Goal: Task Accomplishment & Management: Use online tool/utility

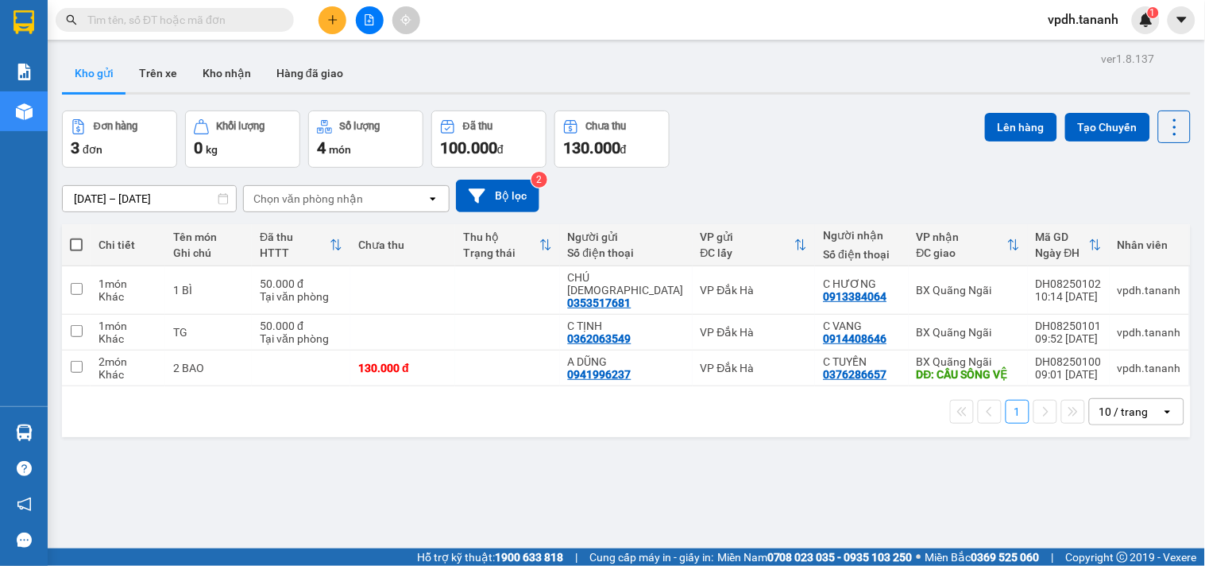
click at [323, 29] on button at bounding box center [333, 20] width 28 height 28
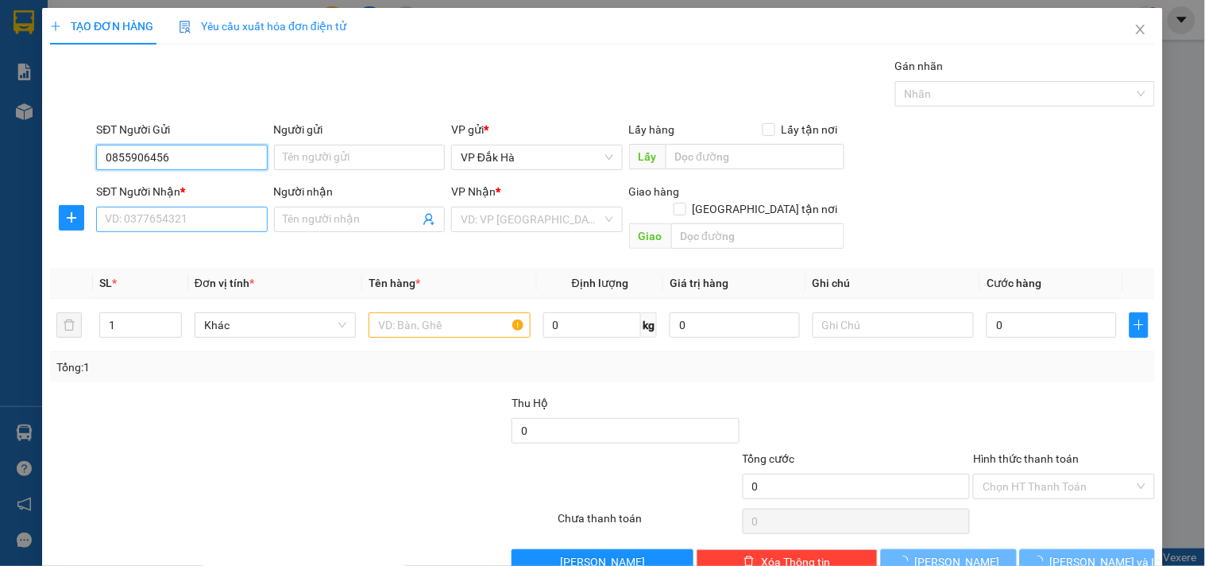
type input "0855906456"
click at [243, 210] on input "SĐT Người Nhận *" at bounding box center [181, 219] width 171 height 25
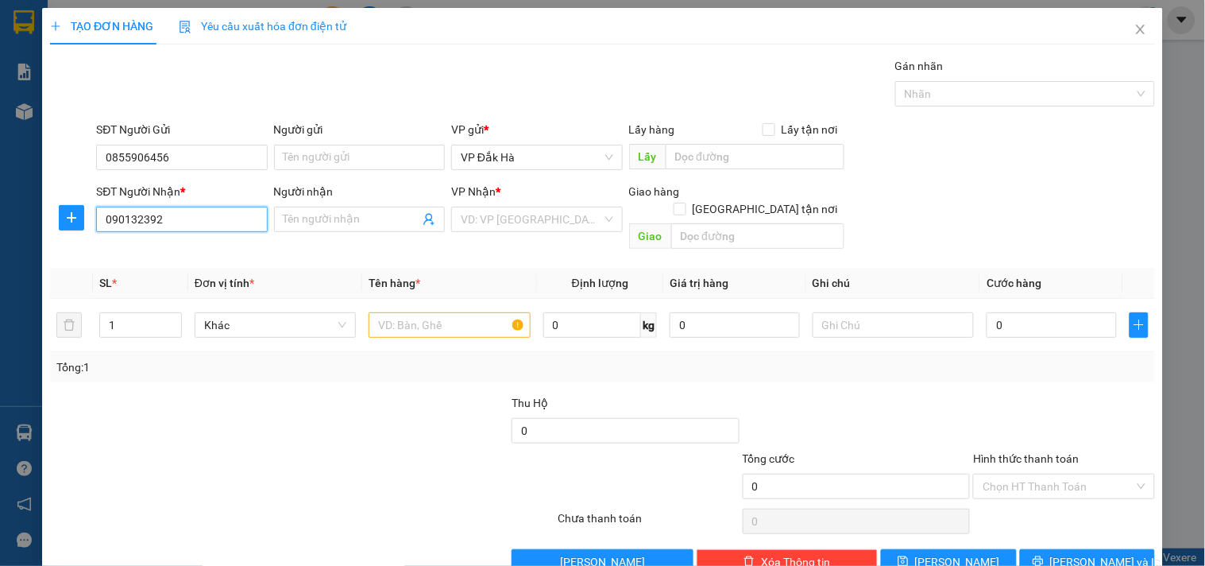
type input "0901323922"
click at [213, 242] on div "0901323922 - [PERSON_NAME]" at bounding box center [183, 250] width 156 height 17
type input "LINH CHI"
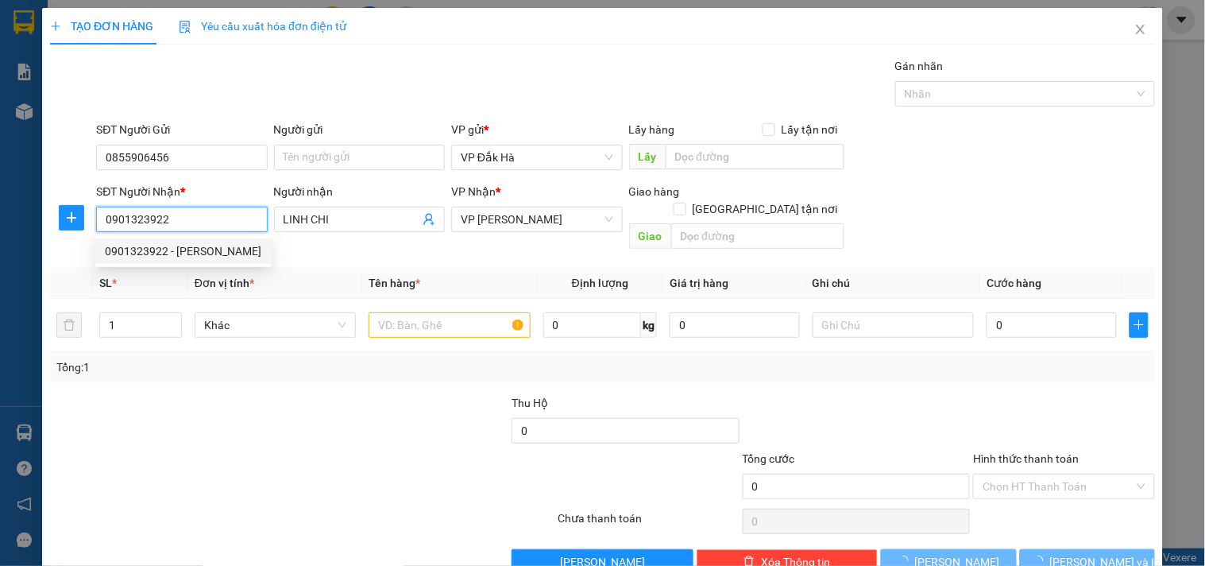
type input "60.000"
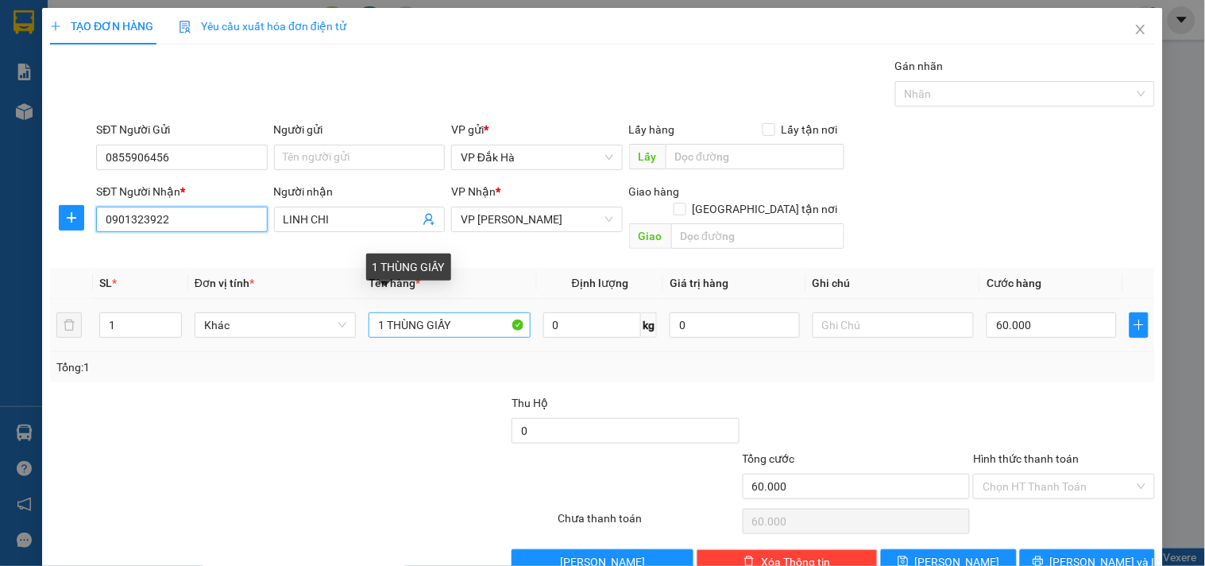
type input "0901323922"
click at [370, 314] on input "1 THÙNG GIẤY" at bounding box center [449, 324] width 161 height 25
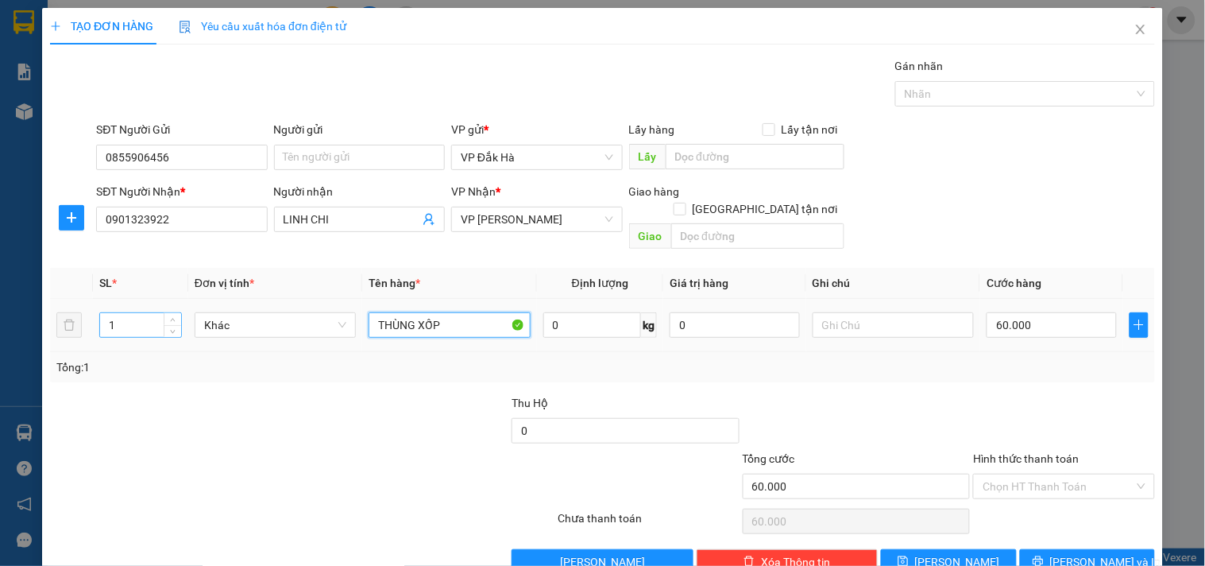
type input "THÙNG XỐP"
click at [145, 313] on input "1" at bounding box center [140, 325] width 81 height 24
type input "3"
click at [345, 358] on div "Tổng: 3" at bounding box center [261, 366] width 410 height 17
click at [1015, 312] on input "60.000" at bounding box center [1052, 324] width 130 height 25
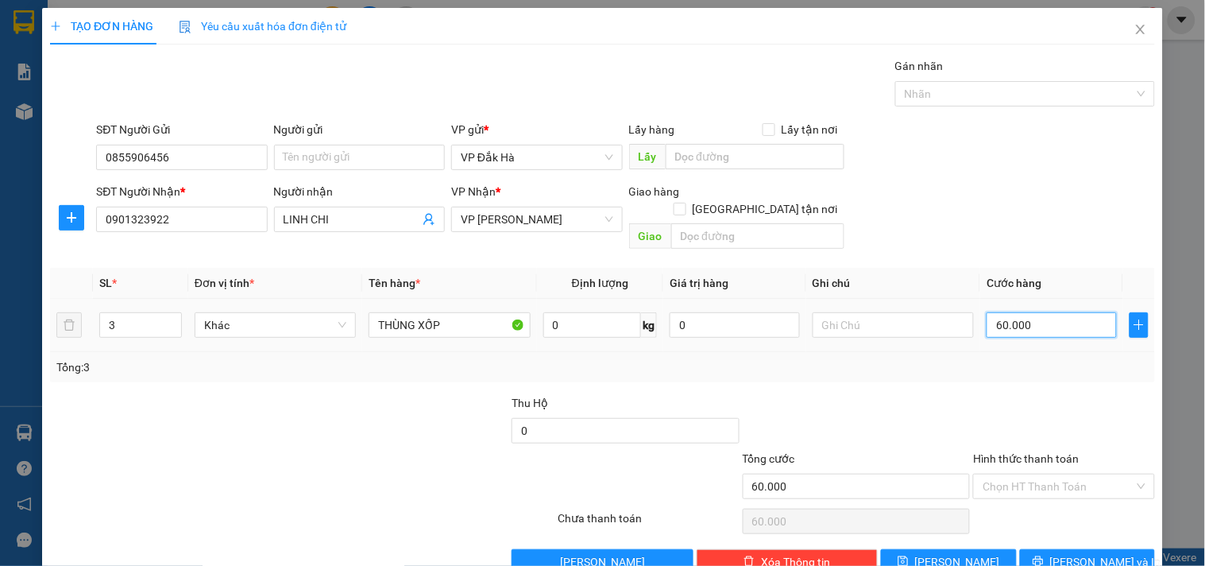
type input "1"
type input "15"
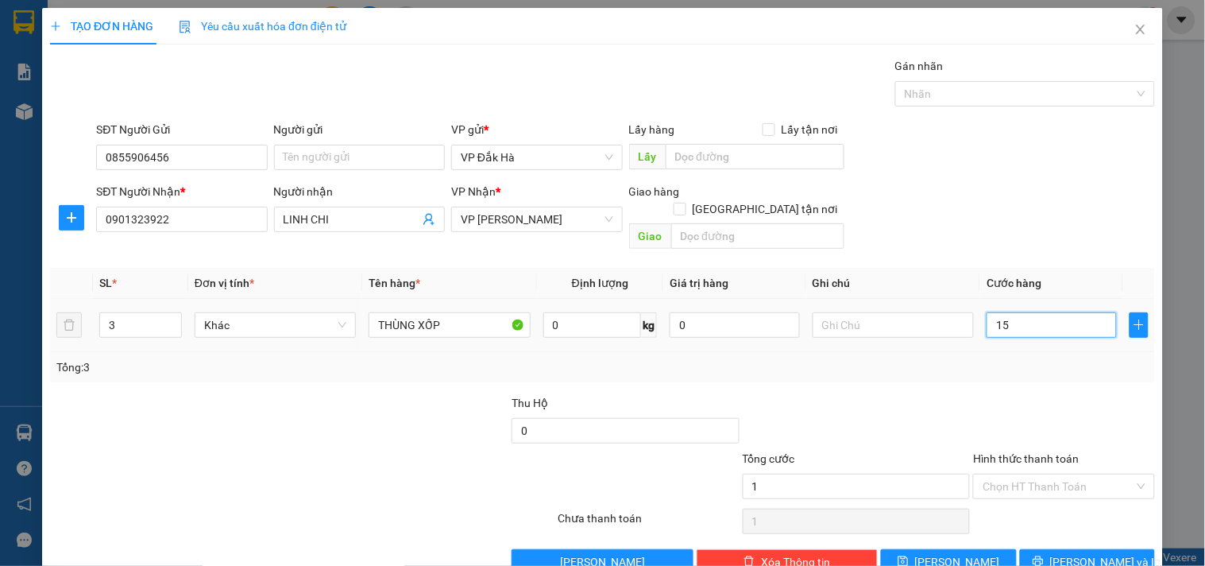
type input "15"
type input "150"
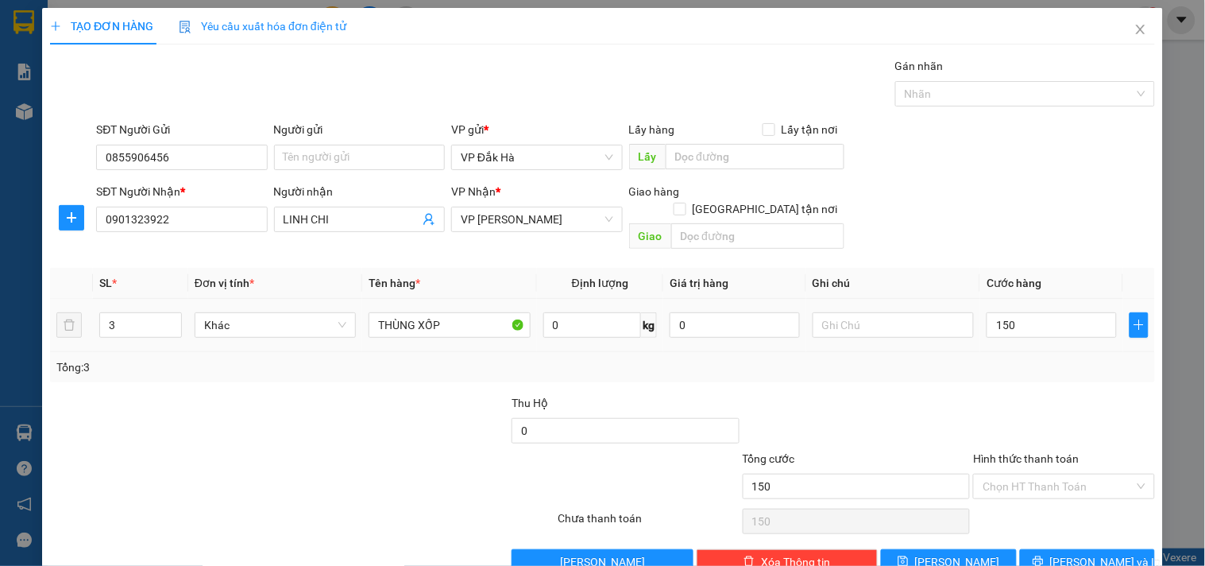
type input "150.000"
click at [916, 358] on div "Tổng: 3" at bounding box center [602, 367] width 1105 height 30
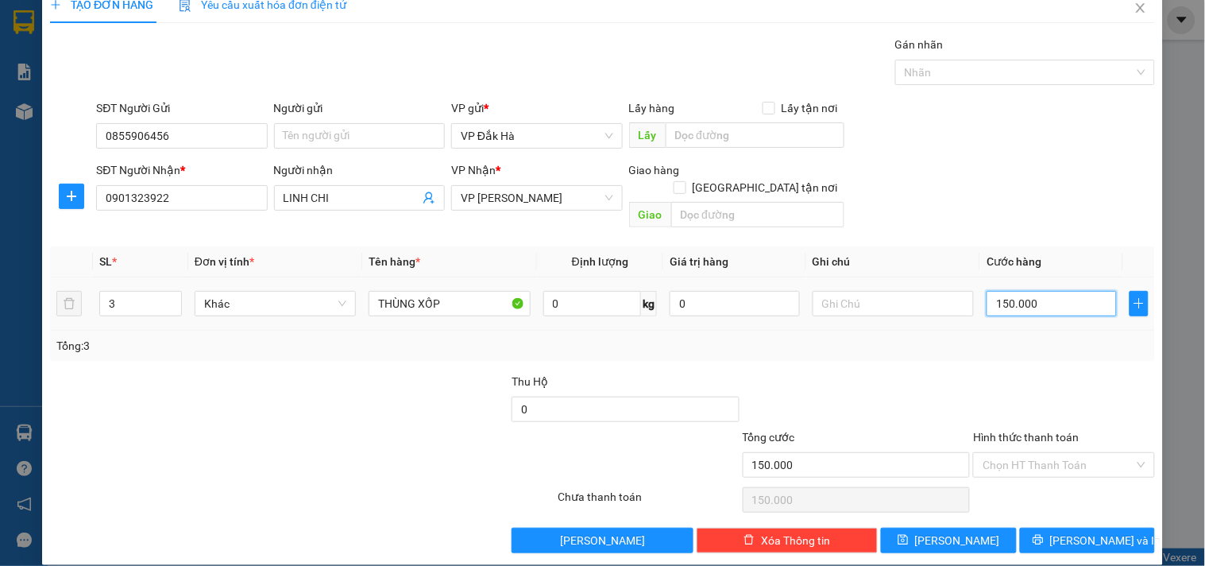
click at [1041, 291] on input "150.000" at bounding box center [1052, 303] width 130 height 25
type input "1"
type input "14"
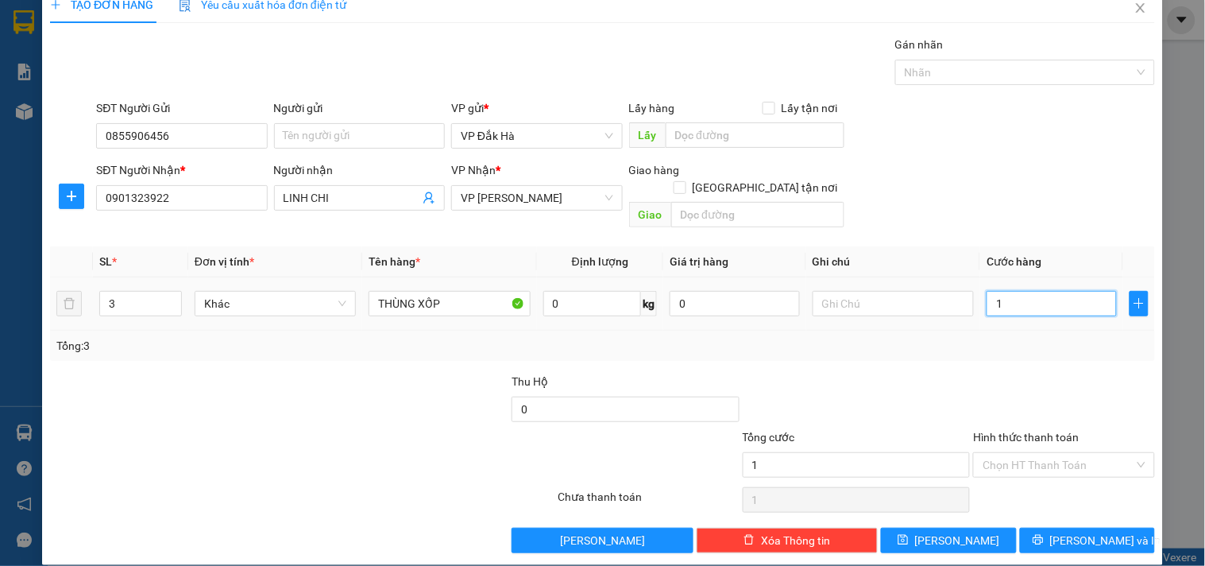
type input "14"
type input "140"
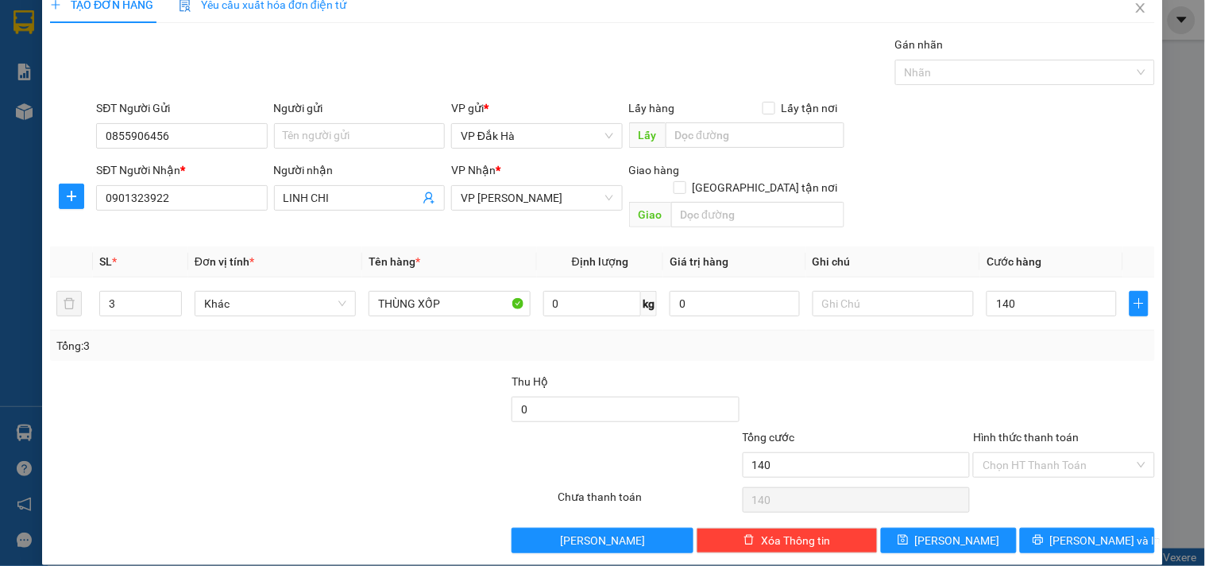
click at [987, 337] on div "Tổng: 3" at bounding box center [602, 345] width 1105 height 30
type input "140.000"
click at [1058, 454] on input "Hình thức thanh toán" at bounding box center [1058, 465] width 151 height 24
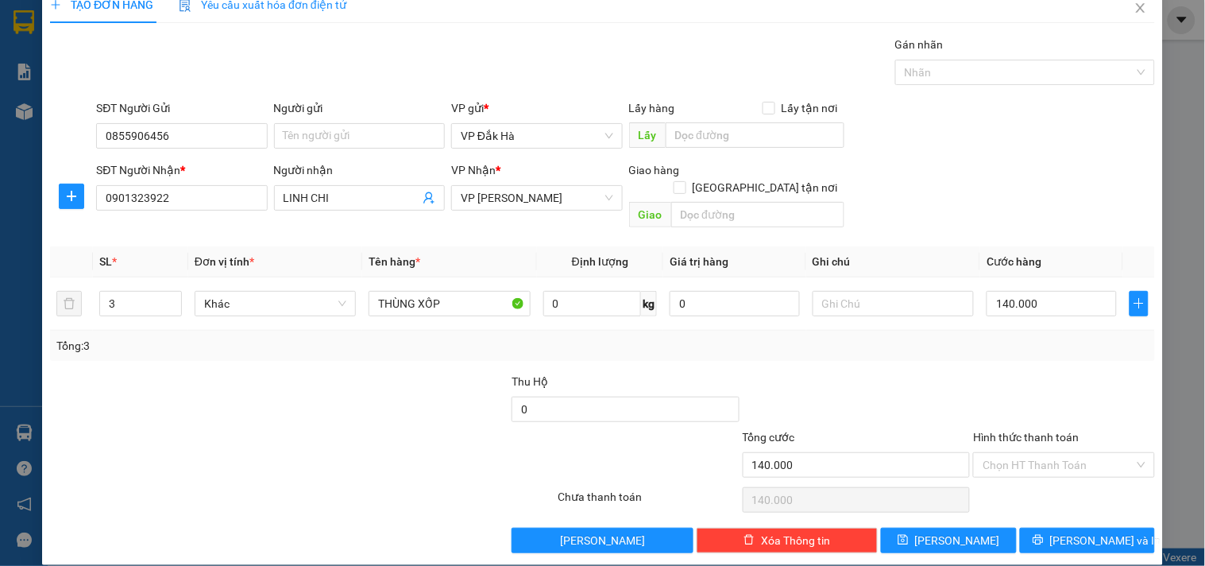
click at [864, 373] on div at bounding box center [856, 401] width 231 height 56
click at [1033, 459] on div "Hình thức thanh toán Chọn HT Thanh Toán" at bounding box center [1063, 456] width 181 height 56
click at [1033, 458] on input "Hình thức thanh toán" at bounding box center [1058, 465] width 151 height 24
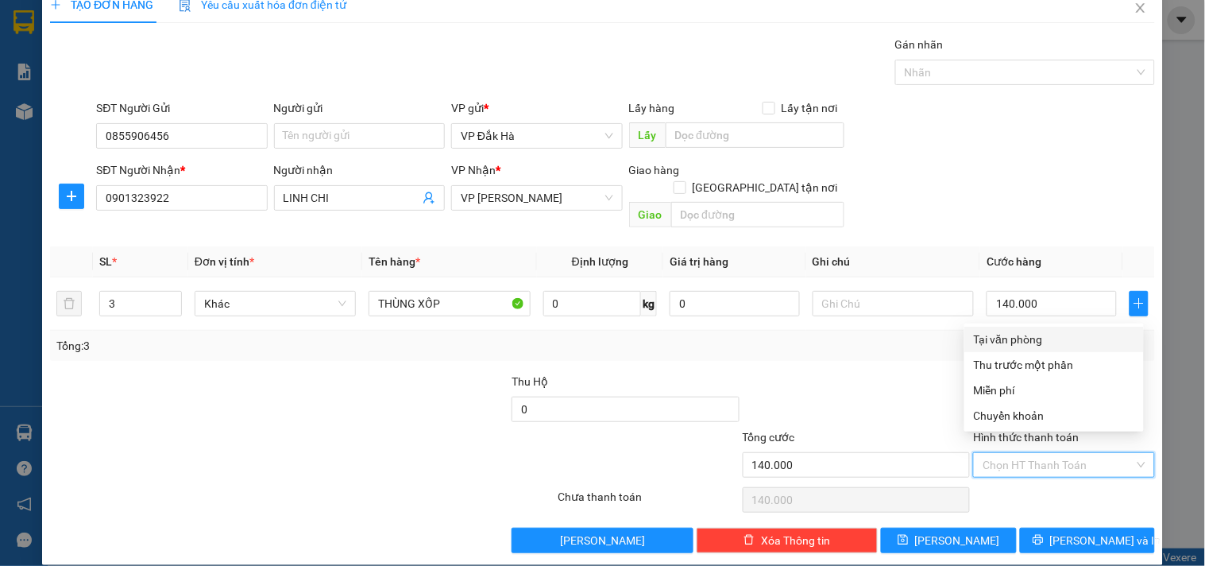
click at [1013, 347] on div "Tại văn phòng" at bounding box center [1054, 338] width 180 height 25
type input "0"
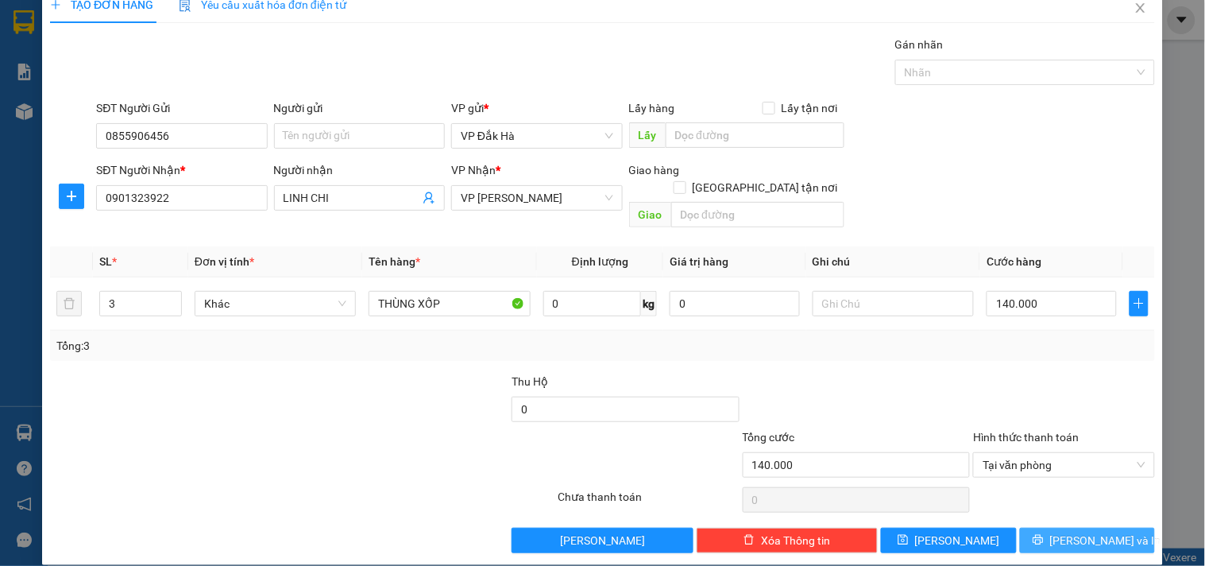
click at [1061, 531] on span "[PERSON_NAME] và In" at bounding box center [1105, 539] width 111 height 17
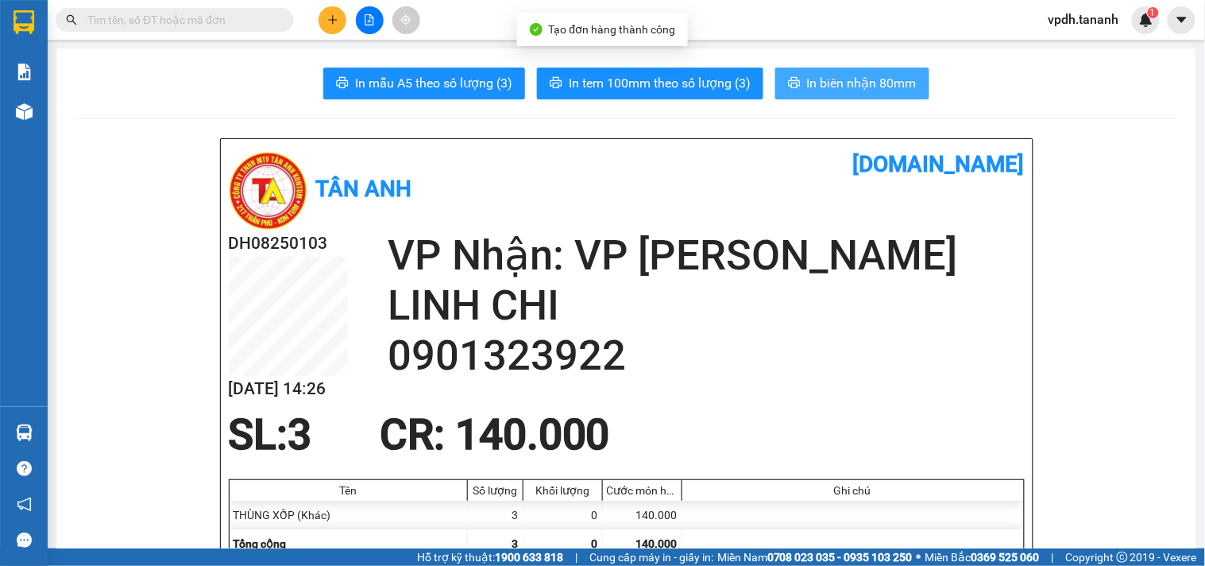
click at [863, 88] on span "In biên nhận 80mm" at bounding box center [862, 83] width 110 height 20
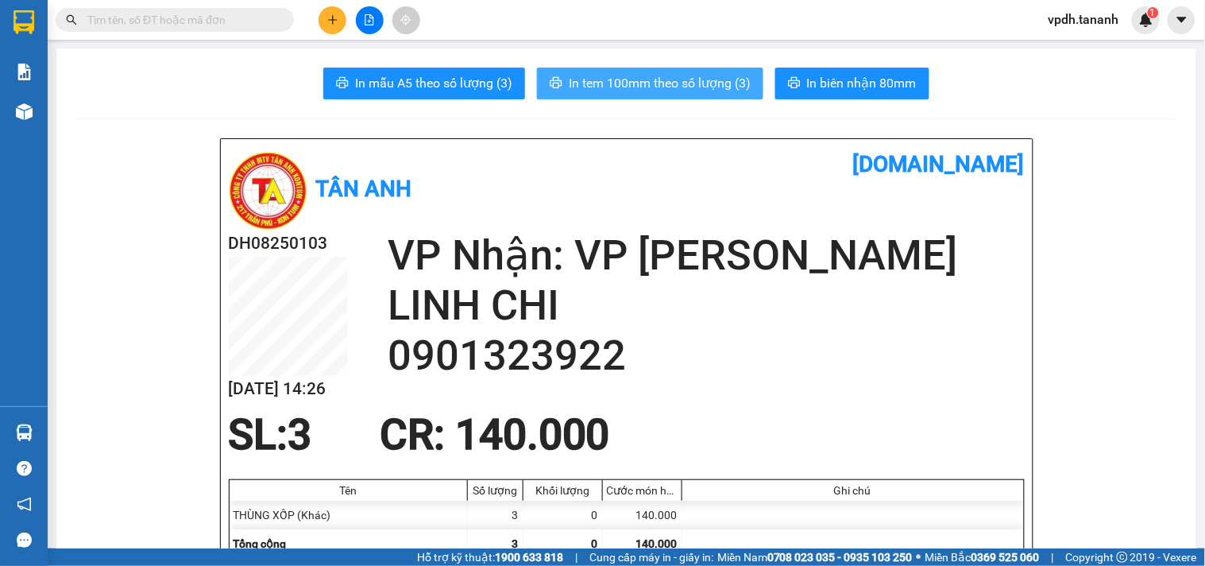
click at [684, 77] on span "In tem 100mm theo số lượng (3)" at bounding box center [660, 83] width 182 height 20
click at [319, 29] on div at bounding box center [369, 20] width 119 height 28
click at [326, 27] on button at bounding box center [333, 20] width 28 height 28
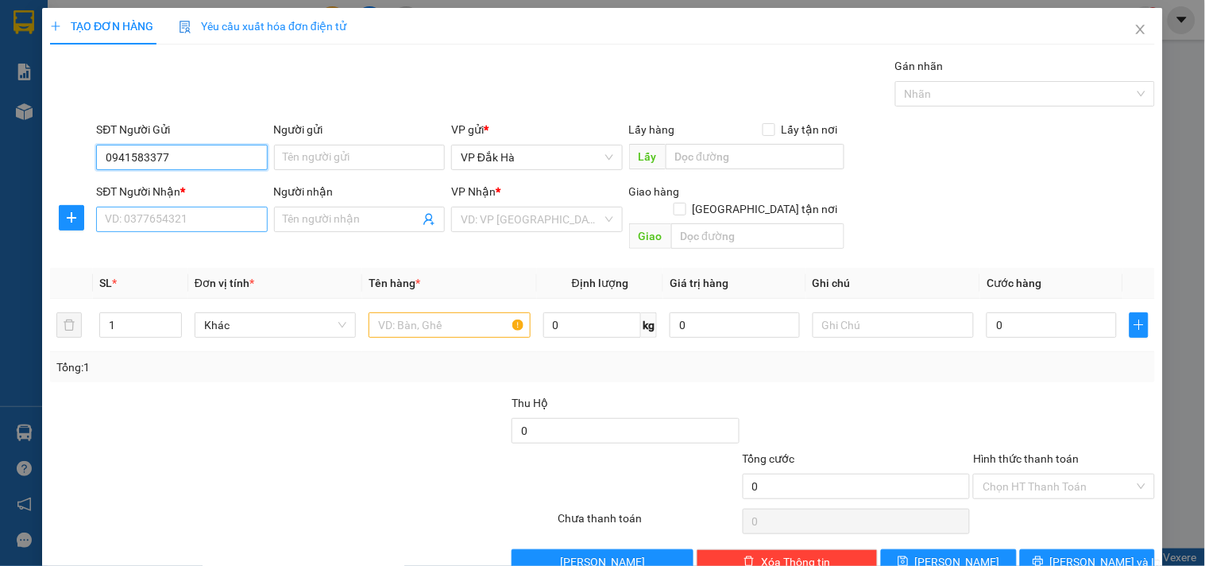
type input "0941583377"
click at [202, 225] on input "SĐT Người Nhận *" at bounding box center [181, 219] width 171 height 25
drag, startPoint x: 186, startPoint y: 154, endPoint x: 91, endPoint y: 155, distance: 95.3
click at [91, 155] on div "SĐT Người Gửi 0941583377 0941583377 Người gửi Tên người gửi VP gửi * VP [GEOGRA…" at bounding box center [602, 149] width 1108 height 56
click at [178, 217] on input "SĐT Người Nhận *" at bounding box center [181, 219] width 171 height 25
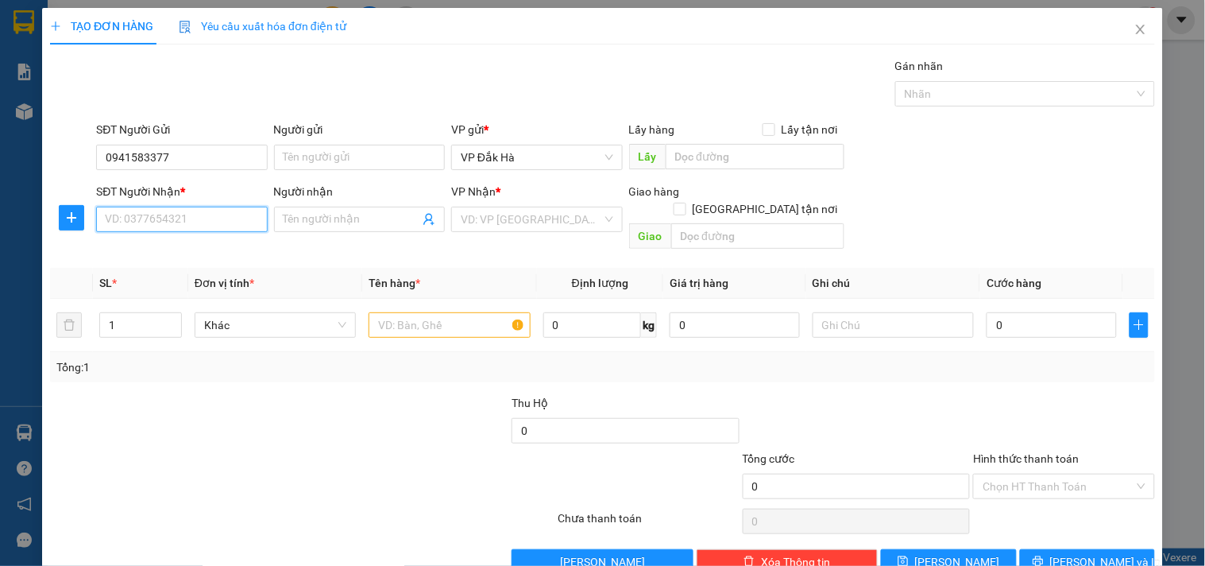
paste input "0941583377"
type input "0941583377"
click at [356, 221] on input "Người nhận" at bounding box center [352, 218] width 136 height 17
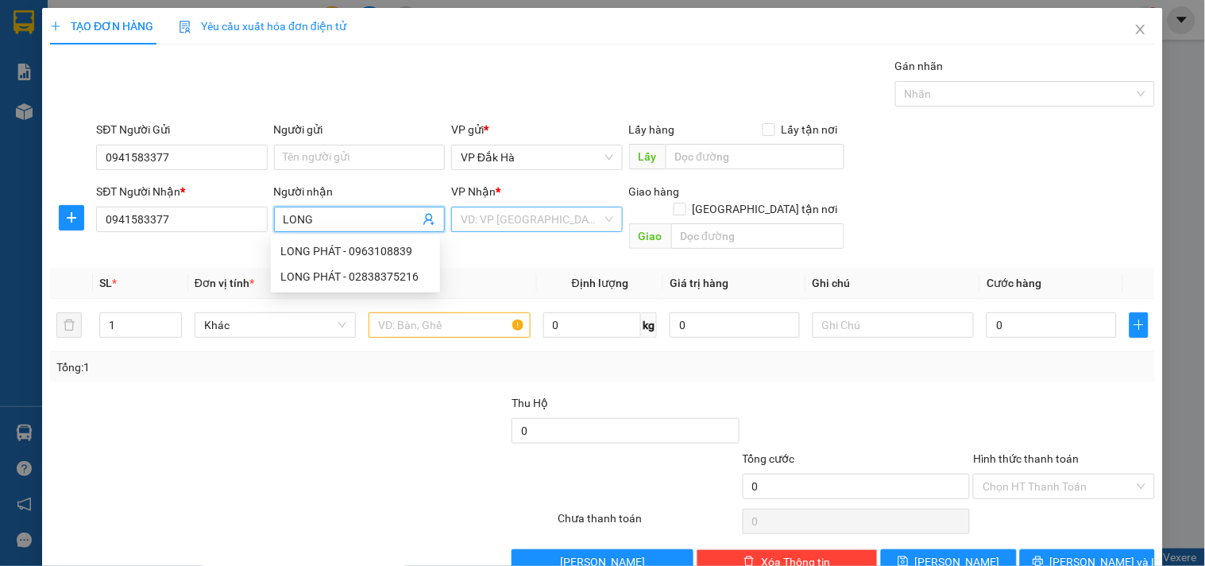
type input "LONG"
click at [550, 216] on input "search" at bounding box center [531, 219] width 141 height 24
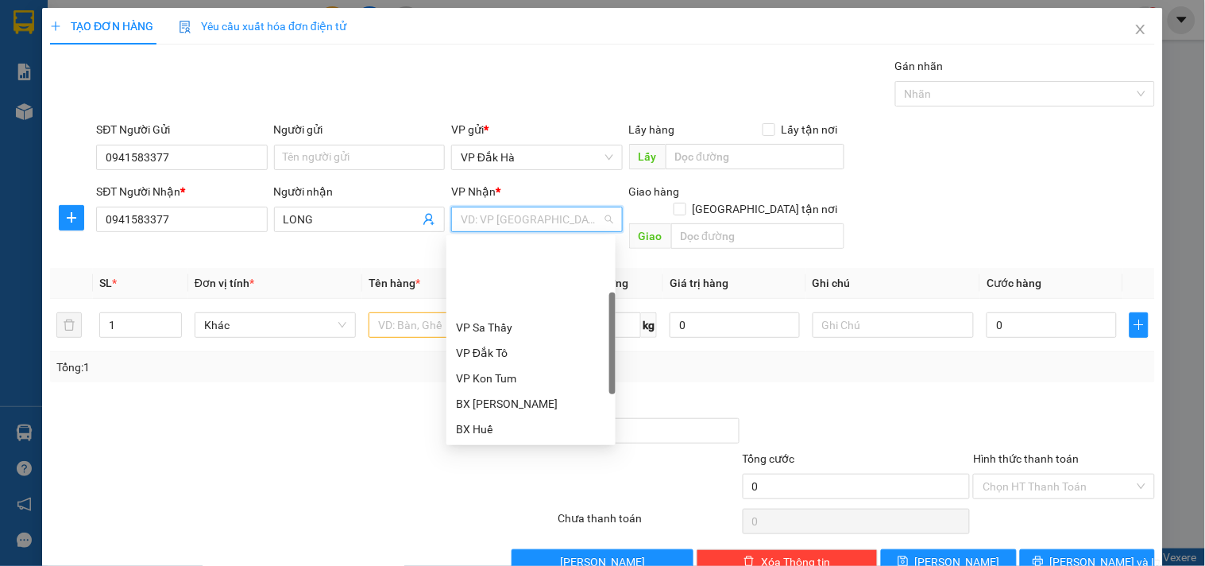
click at [498, 496] on div "VP [PERSON_NAME]" at bounding box center [531, 504] width 150 height 17
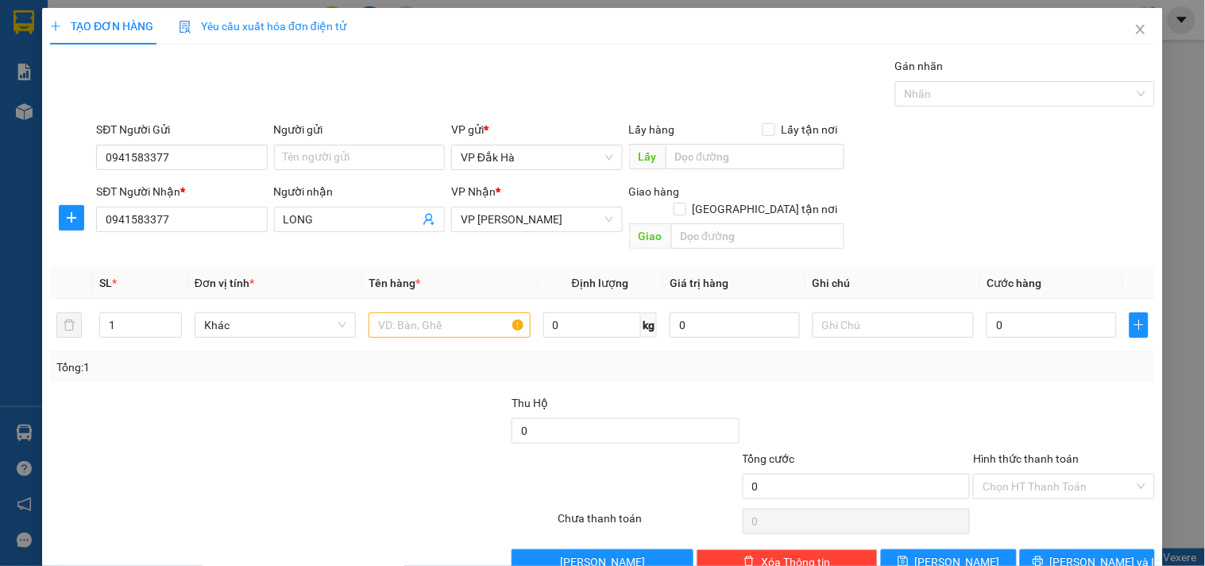
click at [975, 211] on div "SĐT Người Nhận * 0941583377 Người nhận LONG VP Nhận * VP Thành Thái Giao hàng […" at bounding box center [625, 219] width 1065 height 73
click at [457, 312] on input "text" at bounding box center [449, 324] width 161 height 25
click at [435, 366] on div "Transit Pickup Surcharge Ids Transit Deliver Surcharge Ids Transit Deliver Surc…" at bounding box center [602, 315] width 1105 height 517
click at [439, 312] on input "text" at bounding box center [449, 324] width 161 height 25
type input "T"
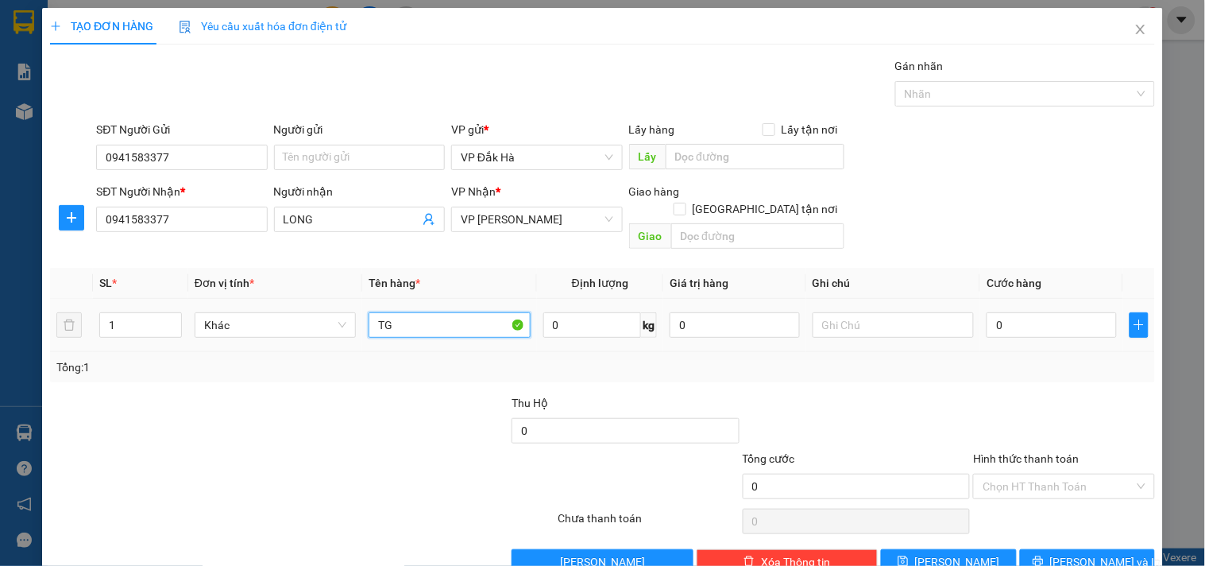
type input "T"
type input "THÙNG"
type input "2"
click at [168, 316] on span "up" at bounding box center [173, 321] width 10 height 10
click at [1029, 312] on input "0" at bounding box center [1052, 324] width 130 height 25
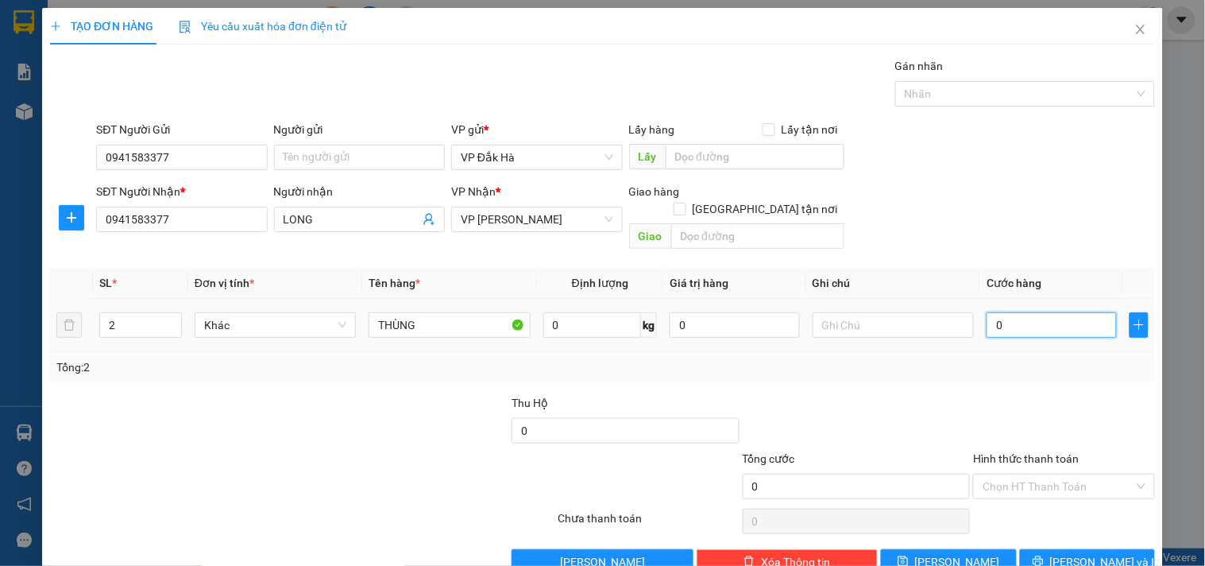
click at [987, 312] on input "0" at bounding box center [1052, 324] width 130 height 25
type input "10"
type input "180"
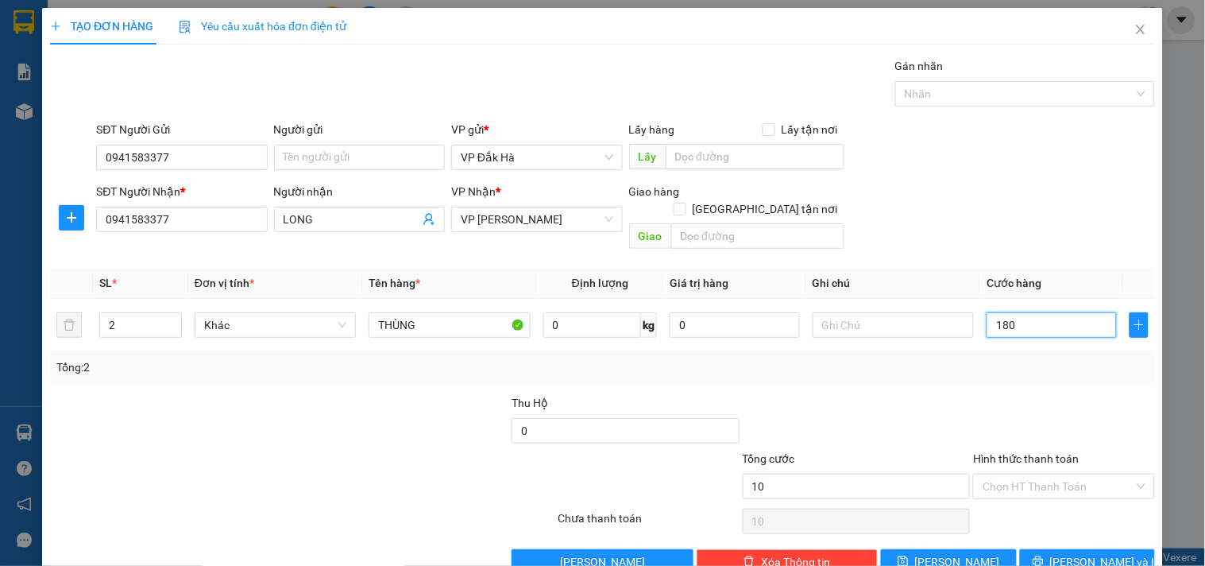
type input "180"
type input "180.000"
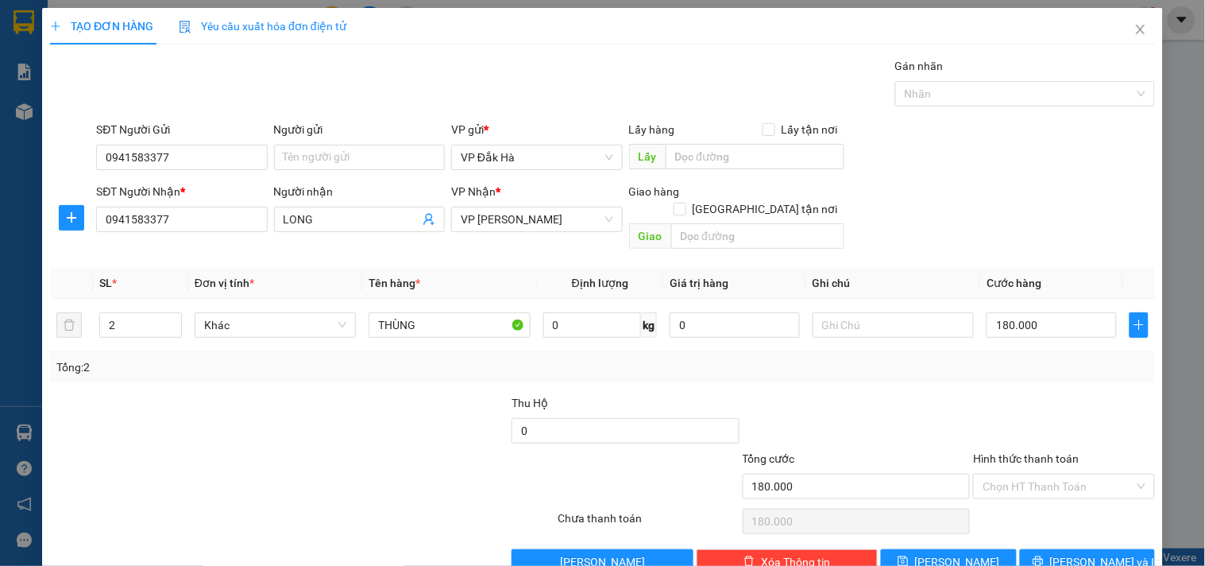
click at [924, 394] on div at bounding box center [856, 422] width 231 height 56
type input "0"
type input "02"
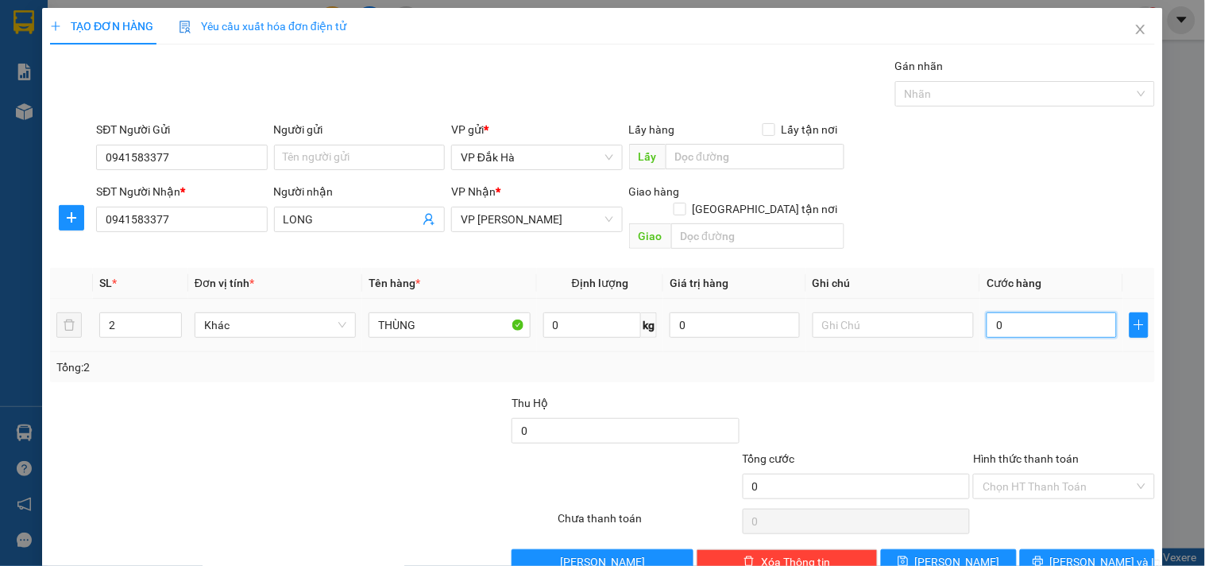
type input "2"
type input "020"
type input "20"
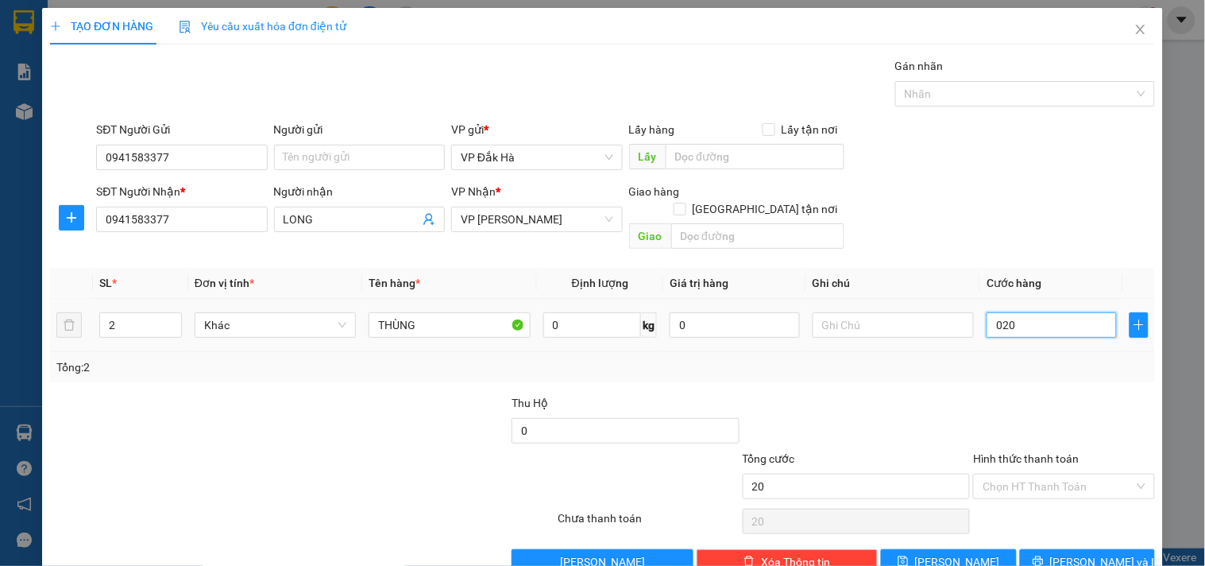
type input "0.200"
type input "200"
click at [995, 314] on input "0.200" at bounding box center [1052, 324] width 130 height 25
type input "020"
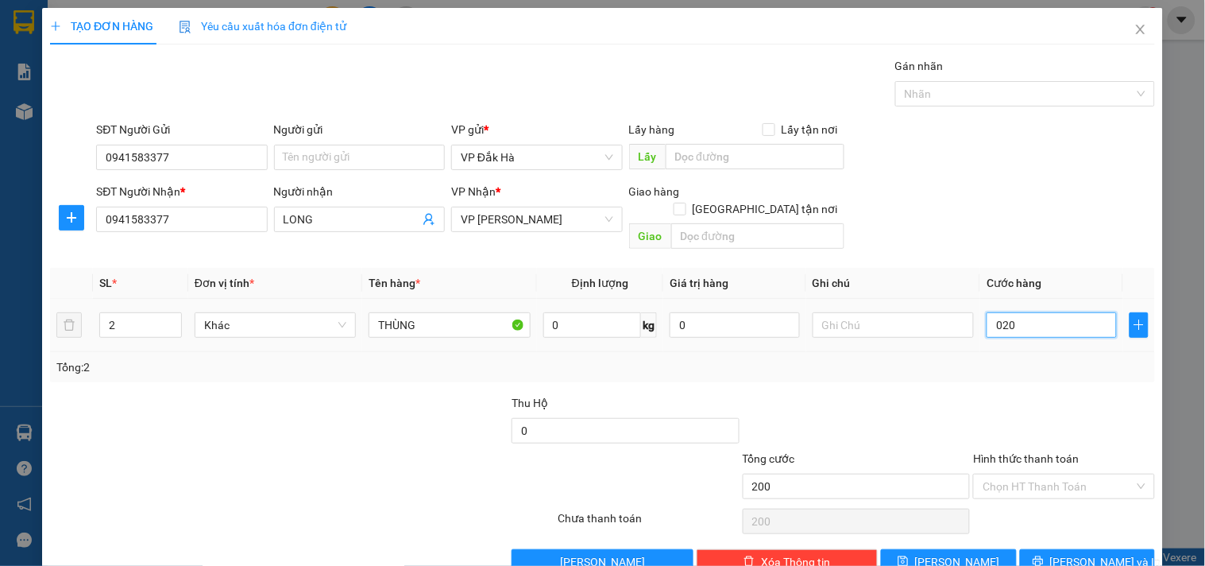
type input "20"
type input "02"
type input "2"
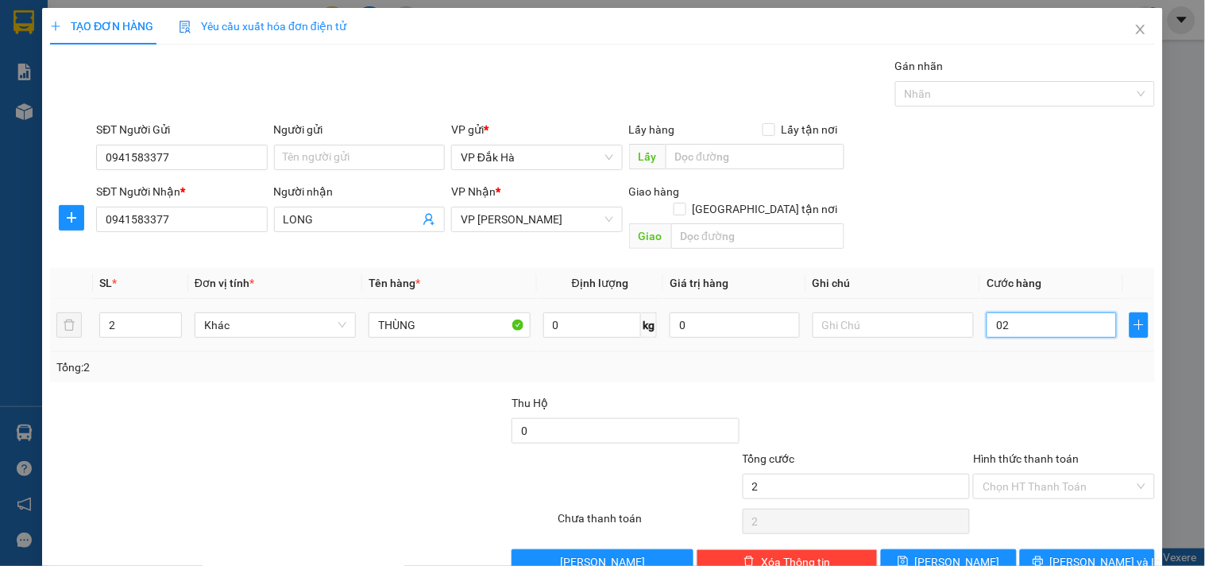
type input "0"
click at [990, 312] on input "0" at bounding box center [1052, 324] width 130 height 25
click at [987, 312] on input "0" at bounding box center [1052, 324] width 130 height 25
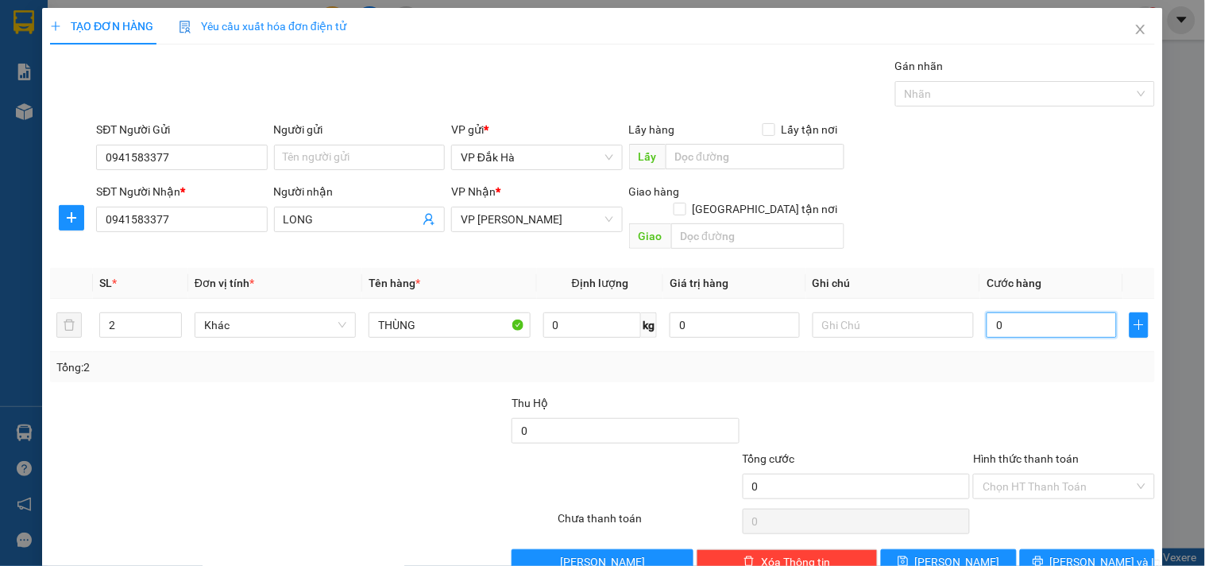
type input "10"
type input "180"
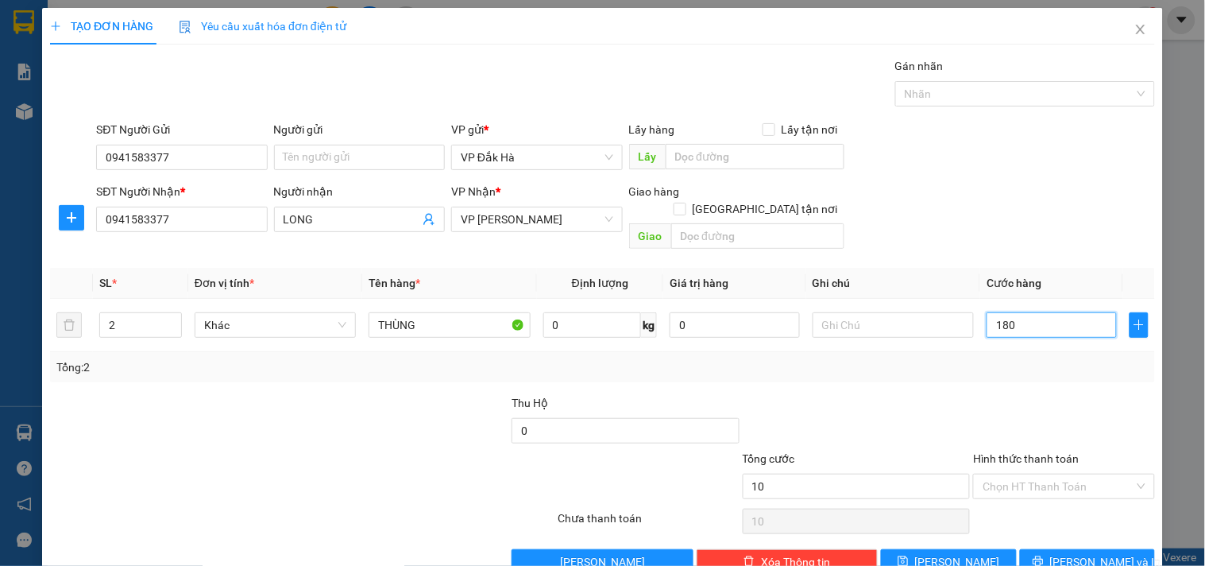
type input "180"
type input "1.800"
click at [979, 358] on div "Tổng: 2" at bounding box center [602, 366] width 1092 height 17
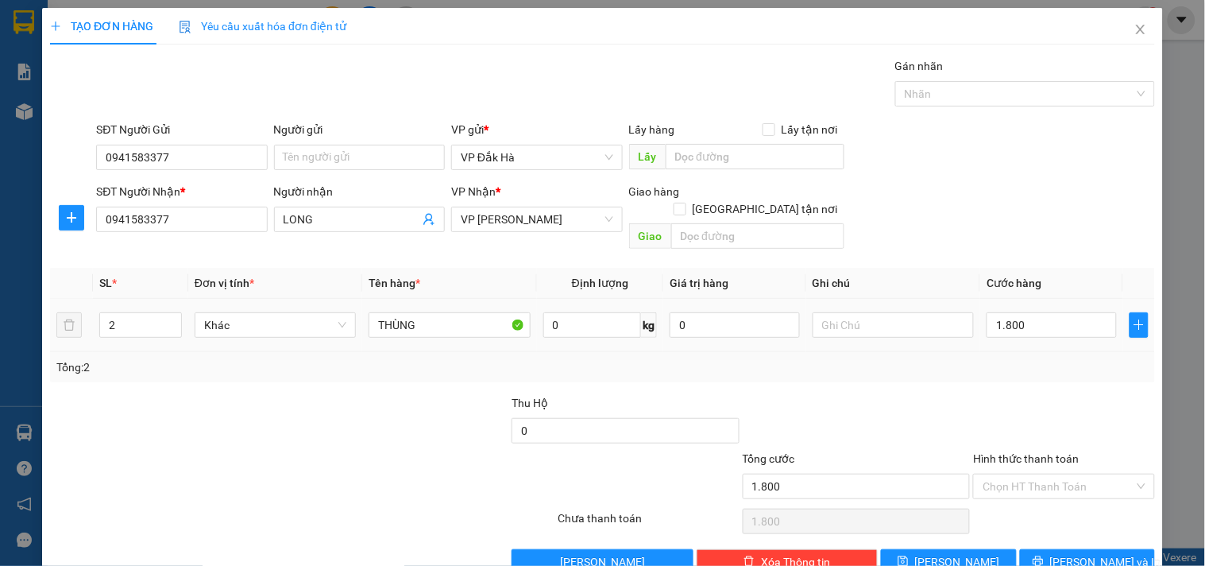
type input "1.800.000"
click at [1025, 312] on input "1.800.000" at bounding box center [1052, 324] width 130 height 25
type input "0"
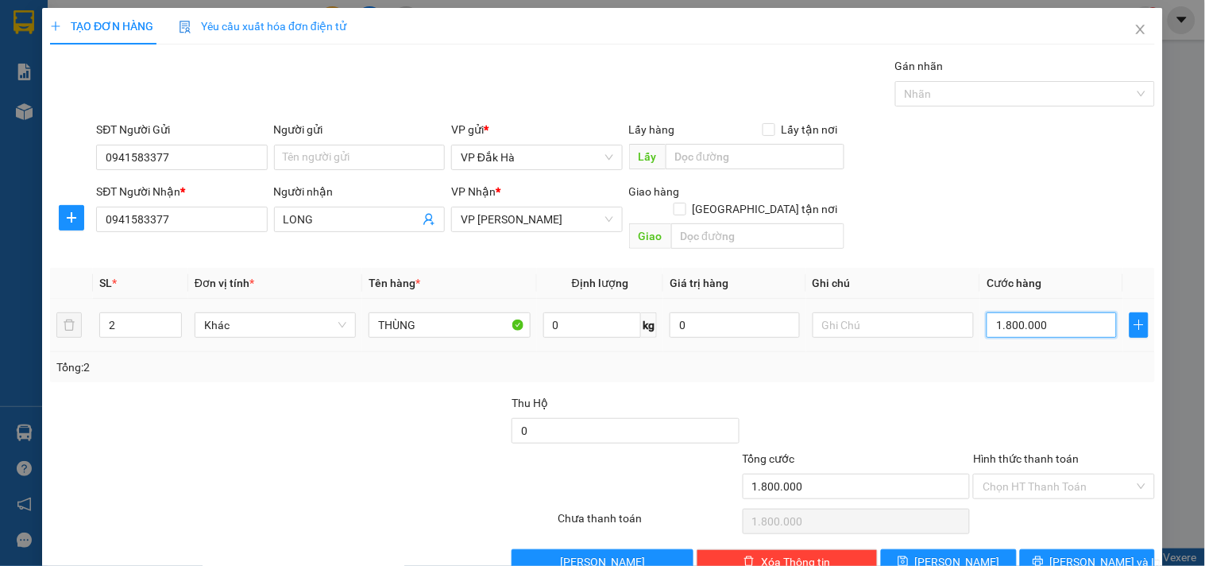
type input "0"
type input "01"
type input "1"
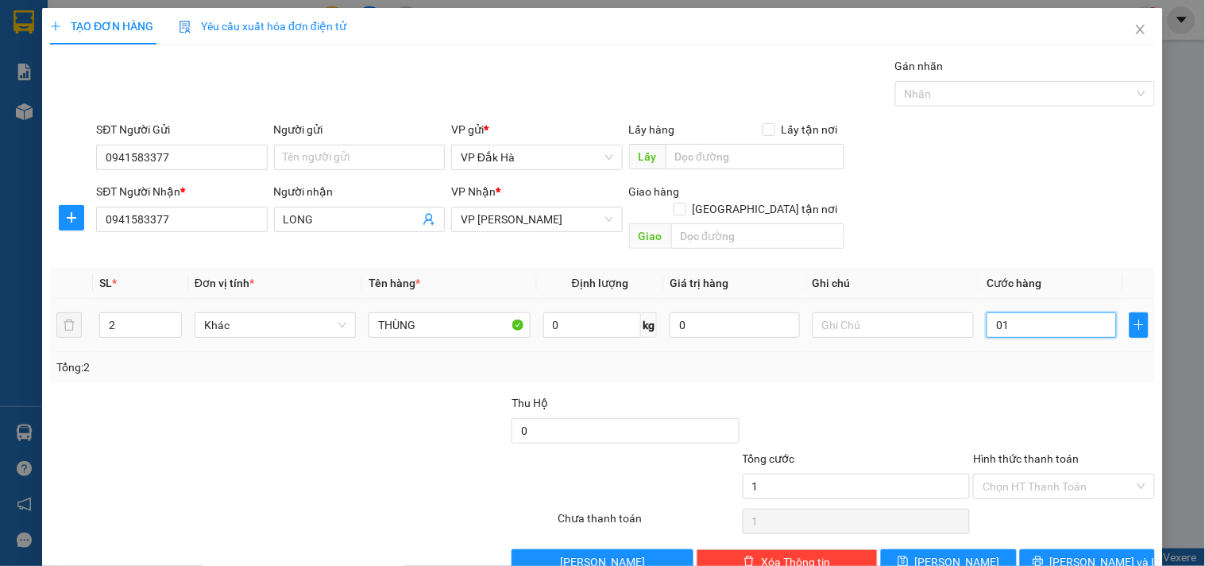
type input "018"
type input "18"
type input "01"
type input "1"
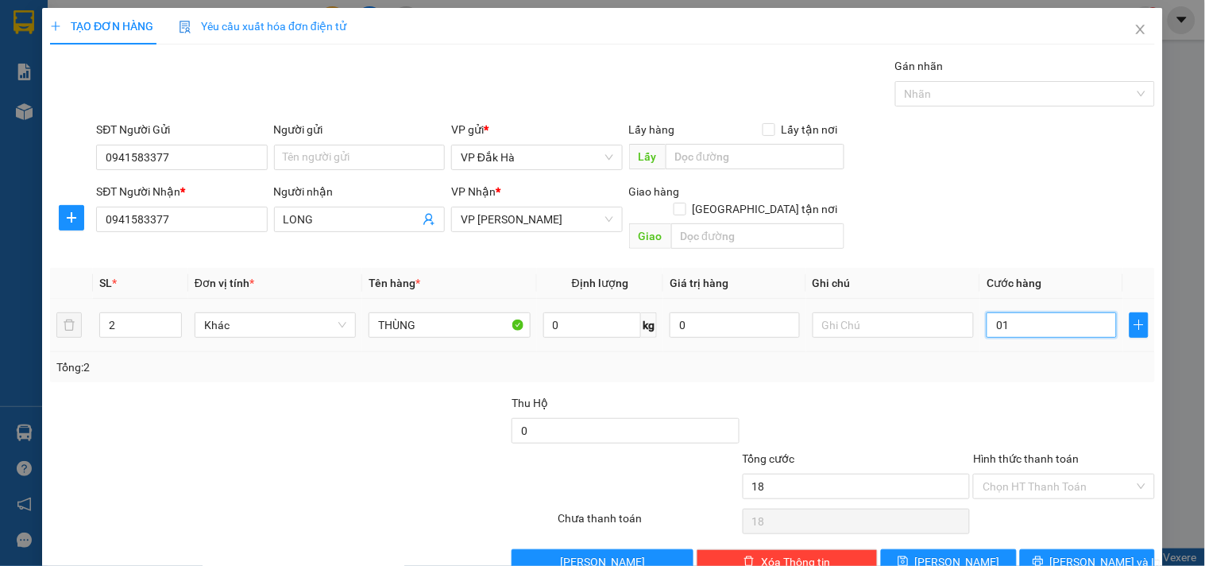
type input "1"
type input "0"
click at [987, 312] on input "0" at bounding box center [1052, 324] width 130 height 25
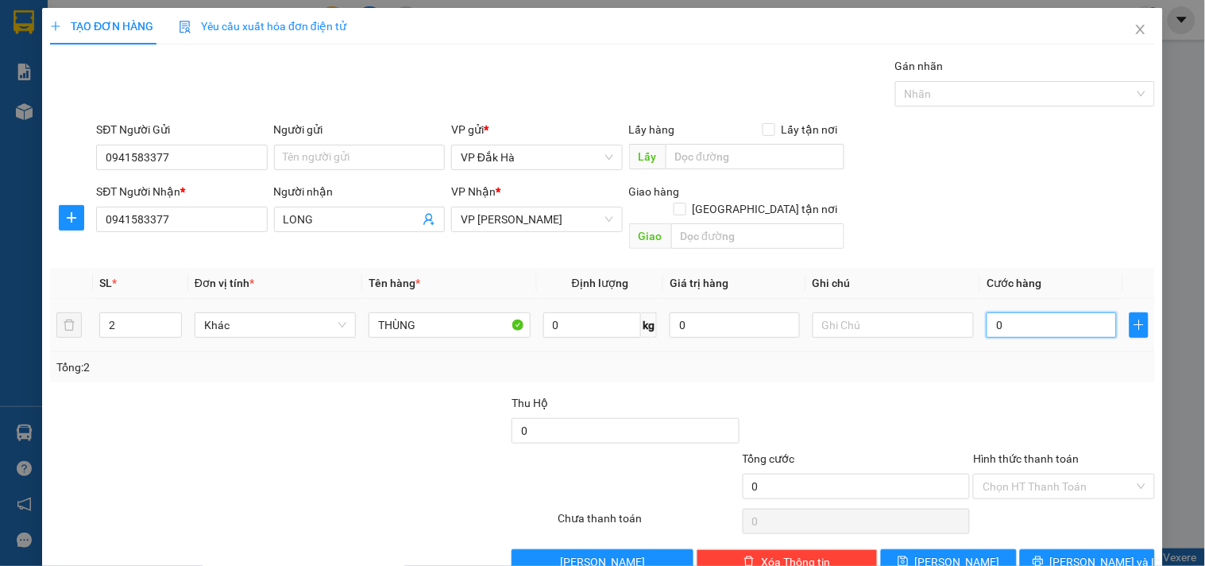
type input "10"
type input "180"
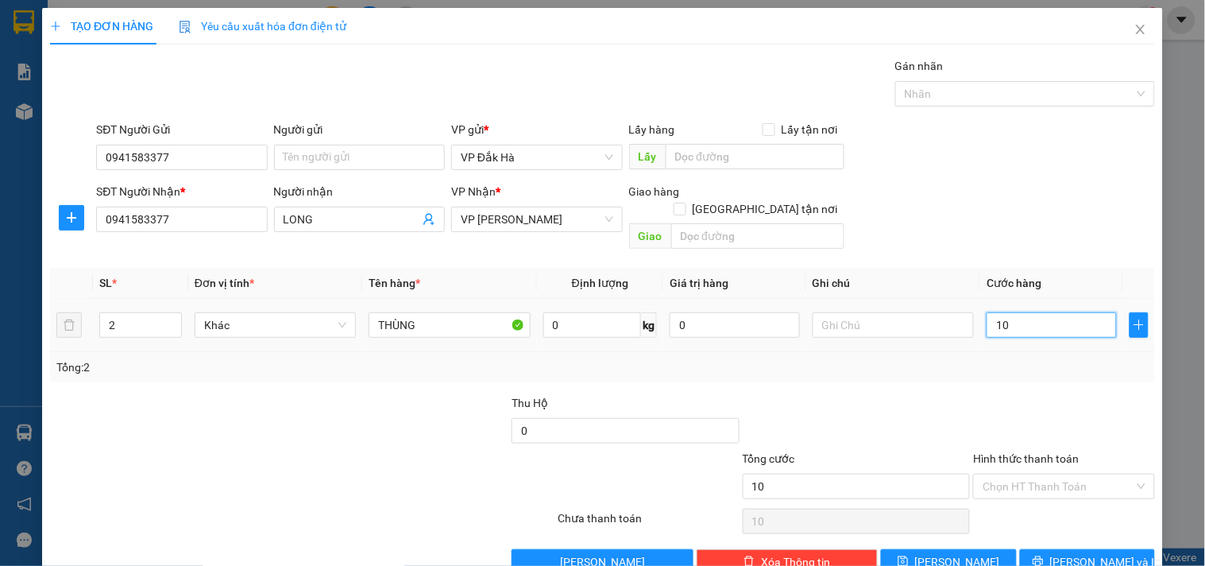
type input "180"
click at [951, 362] on div "Tổng: 2" at bounding box center [602, 367] width 1105 height 30
type input "180.000"
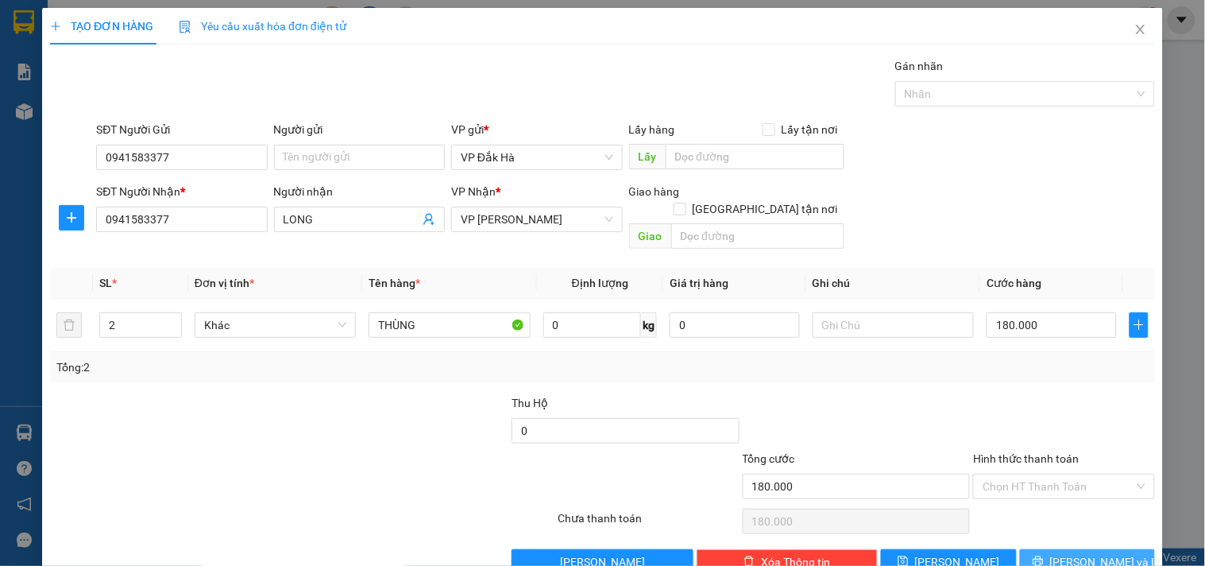
click at [1089, 553] on span "[PERSON_NAME] và In" at bounding box center [1105, 561] width 111 height 17
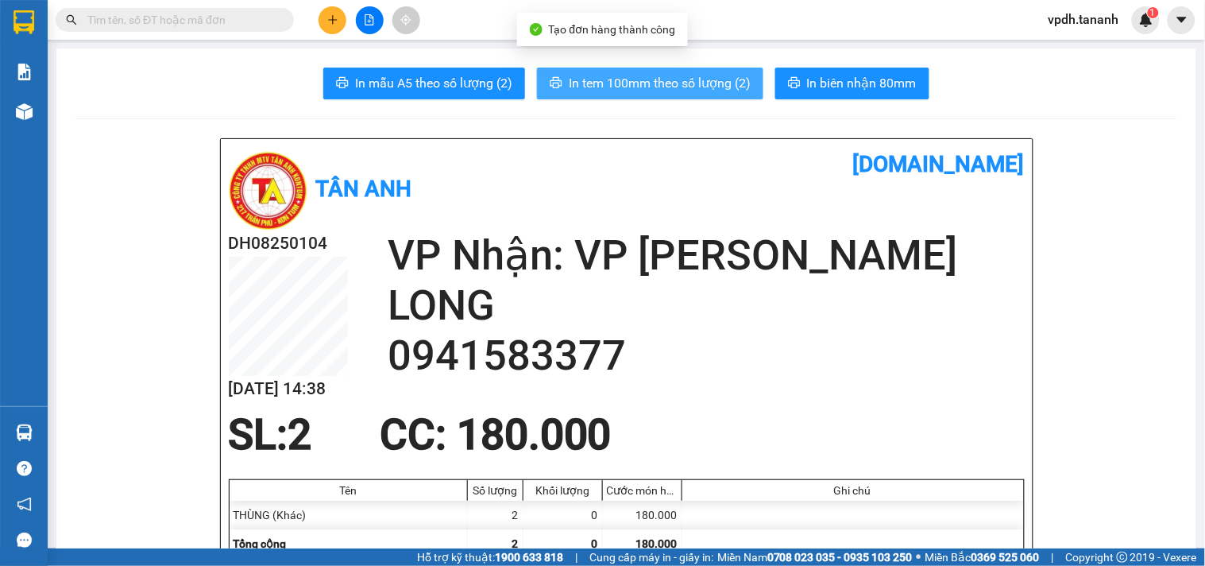
click at [684, 85] on span "In tem 100mm theo số lượng (2)" at bounding box center [660, 83] width 182 height 20
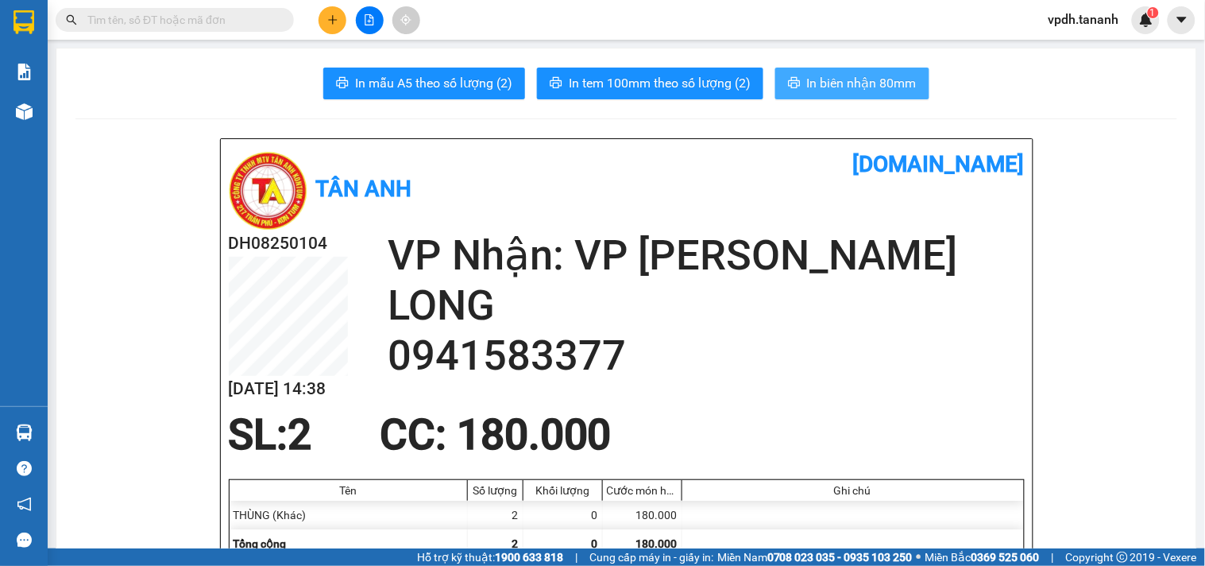
click at [856, 78] on span "In biên nhận 80mm" at bounding box center [862, 83] width 110 height 20
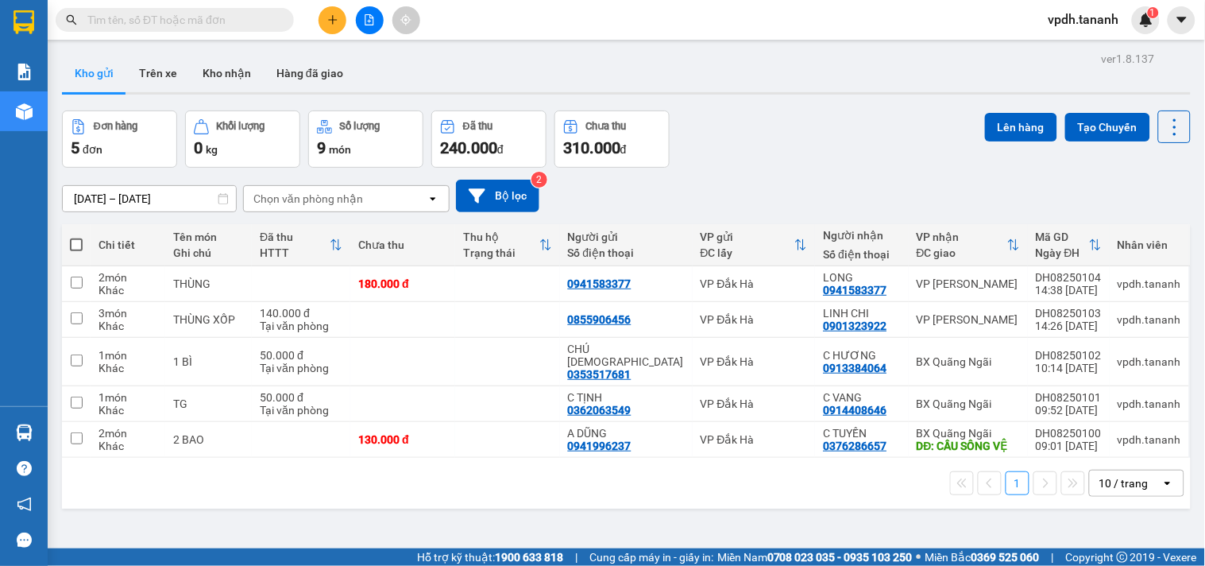
click at [328, 20] on icon "plus" at bounding box center [332, 19] width 11 height 11
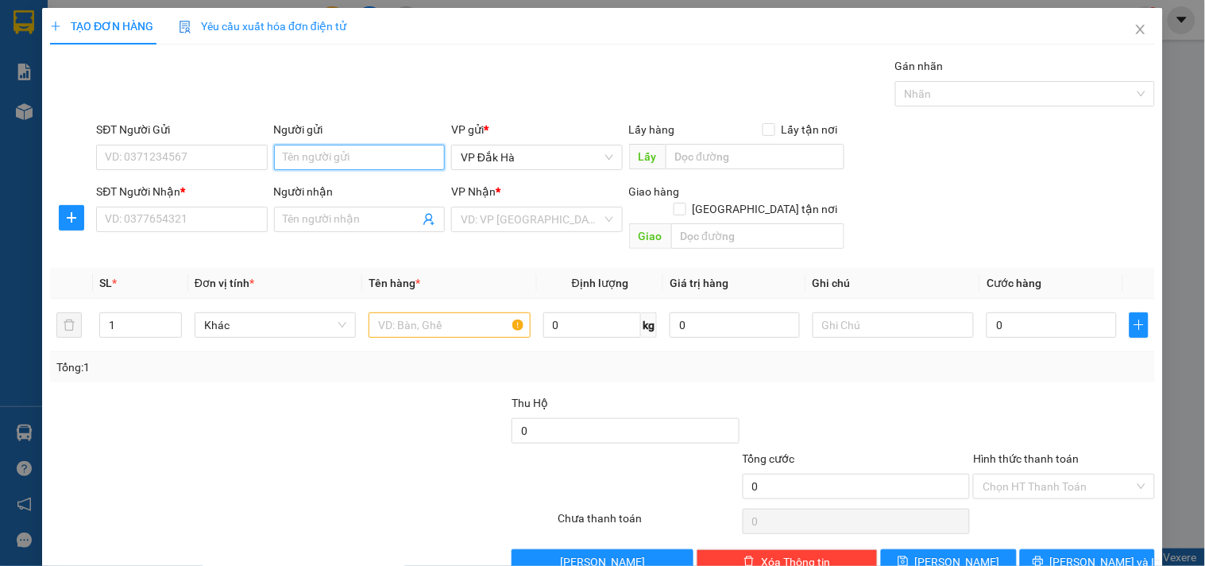
click at [381, 164] on input "Người gửi" at bounding box center [359, 157] width 171 height 25
type input "OANH CÁ"
click at [356, 187] on div "OANH CÁ - 0986326411" at bounding box center [355, 188] width 150 height 17
type input "0986326411"
type input "OANH CÁ"
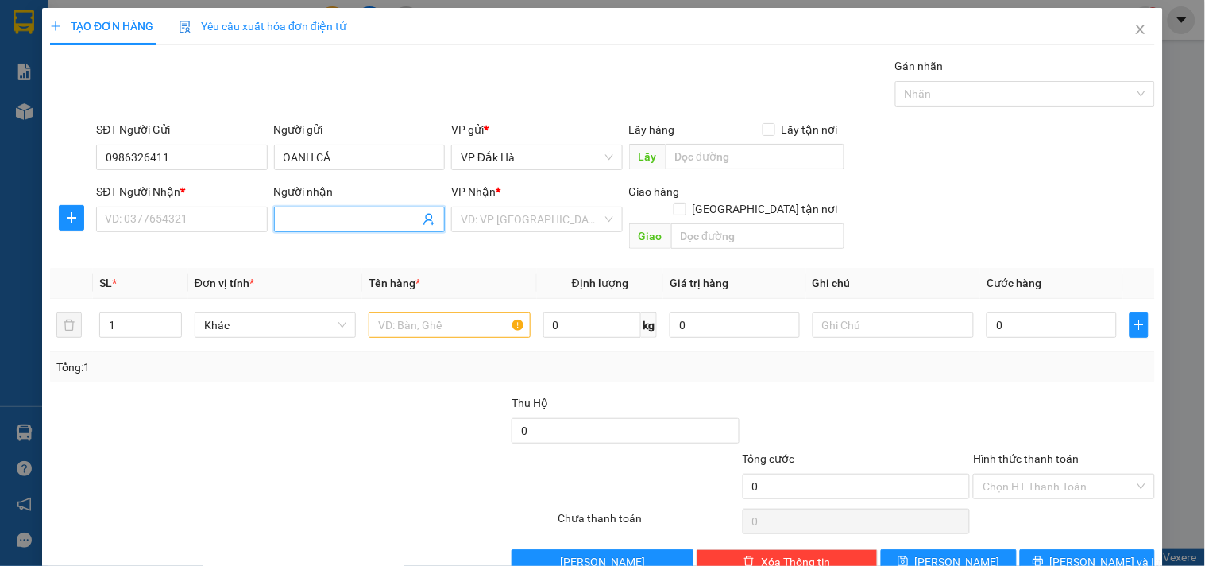
click at [295, 215] on input "Người nhận" at bounding box center [352, 218] width 136 height 17
click at [330, 252] on div "OANH CÁ - 0986326411" at bounding box center [355, 250] width 150 height 17
type input "0986326411"
type input "OANH CÁ"
drag, startPoint x: 356, startPoint y: 220, endPoint x: 273, endPoint y: 220, distance: 82.6
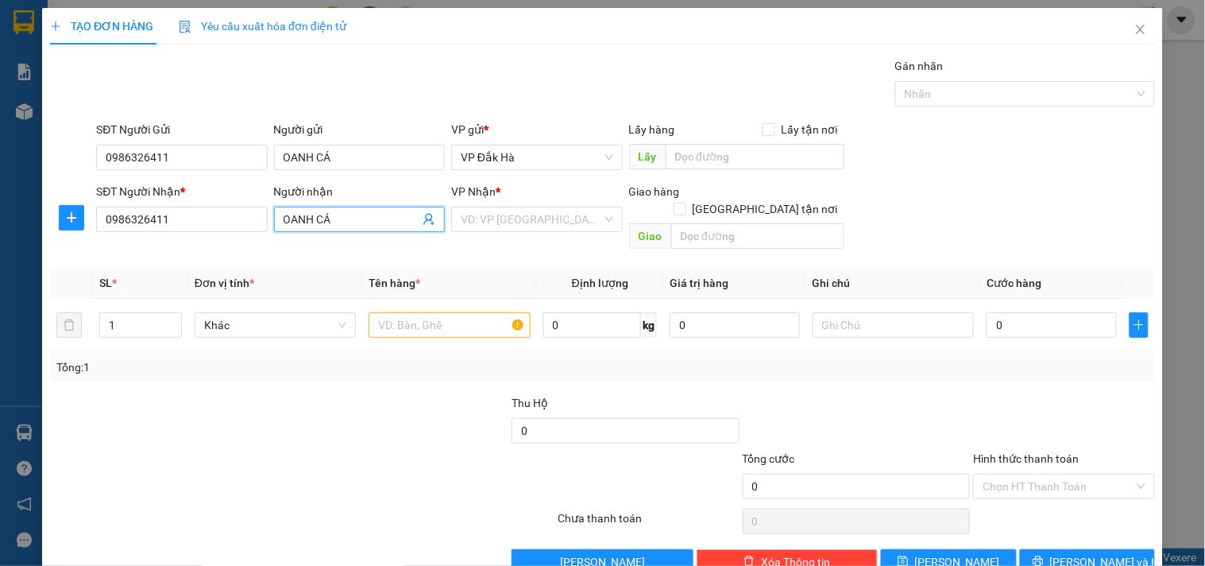
click at [274, 220] on span "OANH CÁ" at bounding box center [359, 219] width 171 height 25
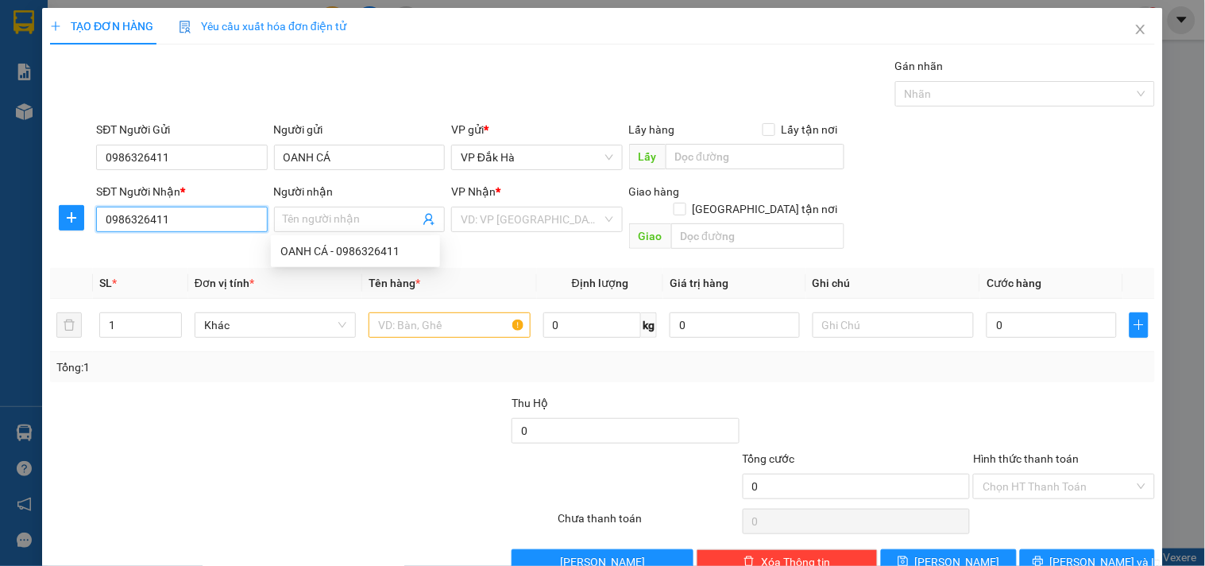
drag, startPoint x: 201, startPoint y: 214, endPoint x: 93, endPoint y: 208, distance: 108.2
click at [93, 208] on div "SĐT Người Nhận * 0986326411 0986326411" at bounding box center [181, 219] width 177 height 73
type input "0909787050"
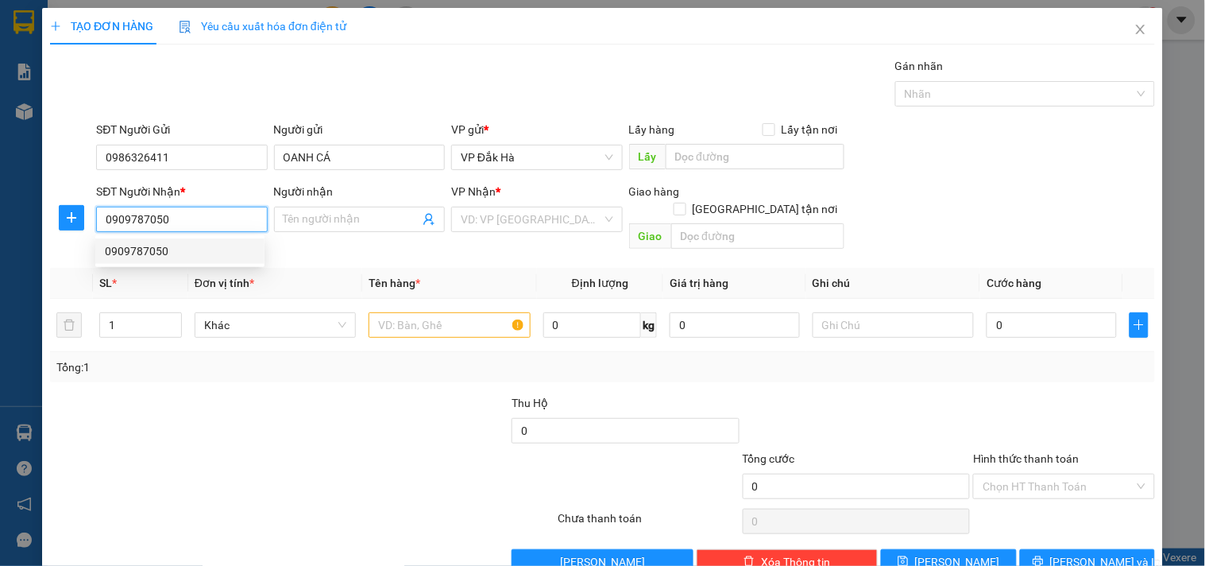
click at [191, 251] on div "0909787050" at bounding box center [180, 250] width 150 height 17
type input "CẦU VĨNH BÌNH"
type input "440.000"
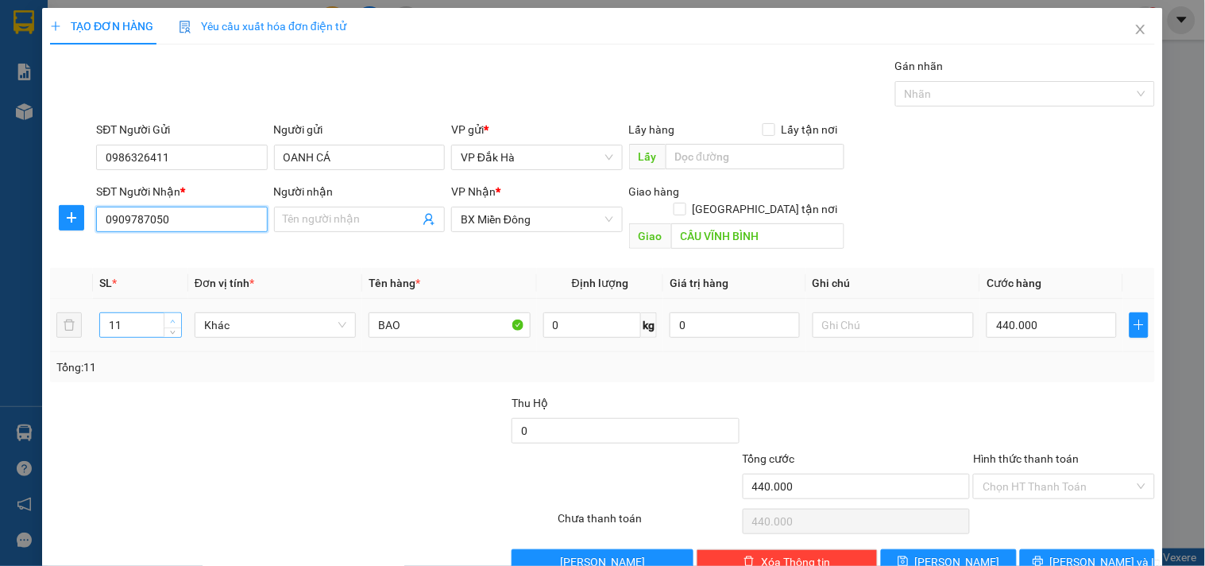
type input "0909787050"
click at [164, 313] on span "Increase Value" at bounding box center [172, 320] width 17 height 14
type input "13"
click at [164, 313] on span "Increase Value" at bounding box center [172, 320] width 17 height 14
click at [1029, 312] on input "440.000" at bounding box center [1052, 324] width 130 height 25
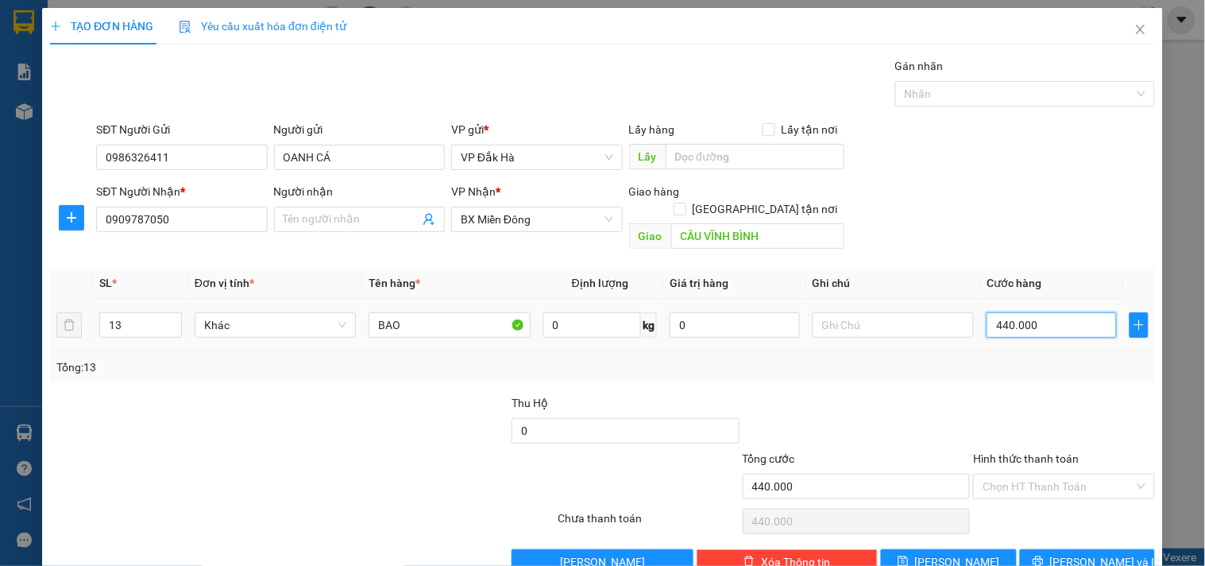
type input "0"
type input "5"
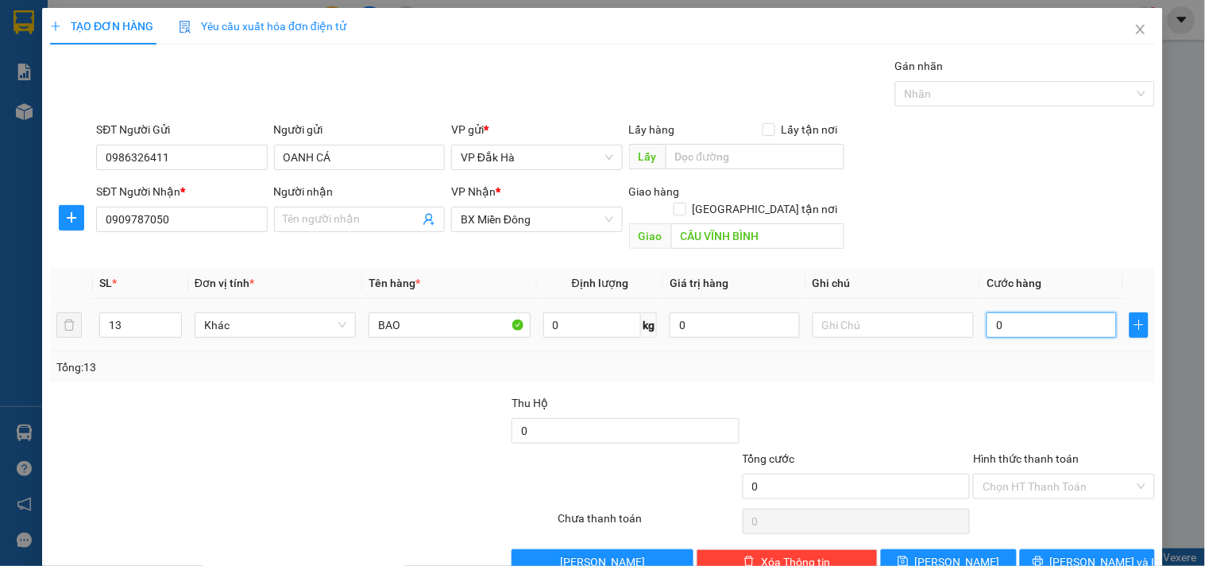
type input "5"
type input "52"
type input "520"
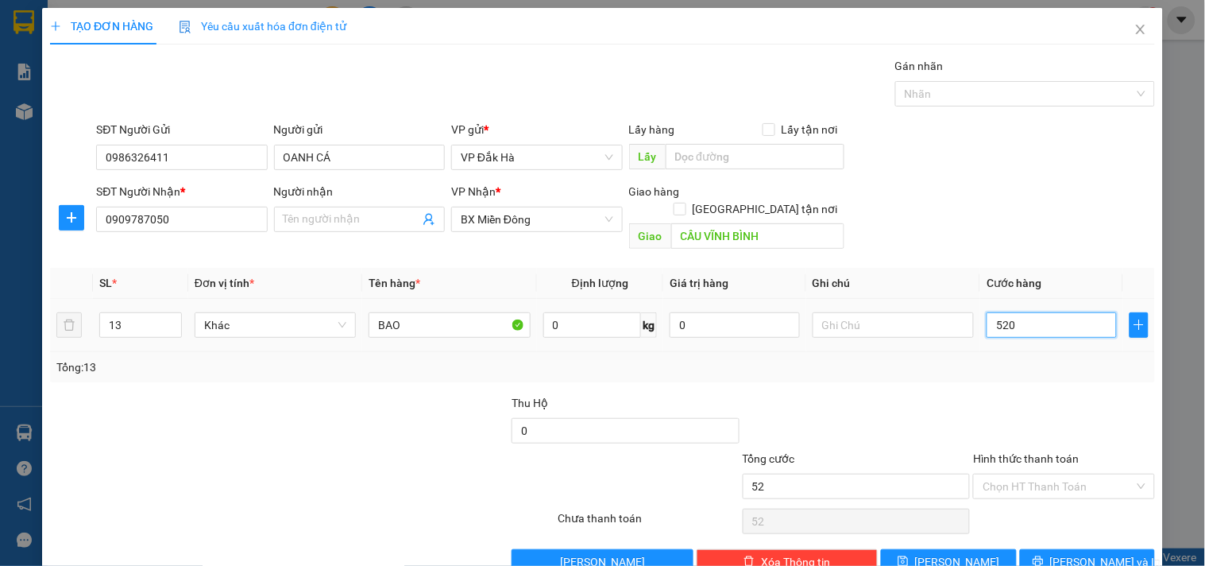
type input "520"
type input "520.000"
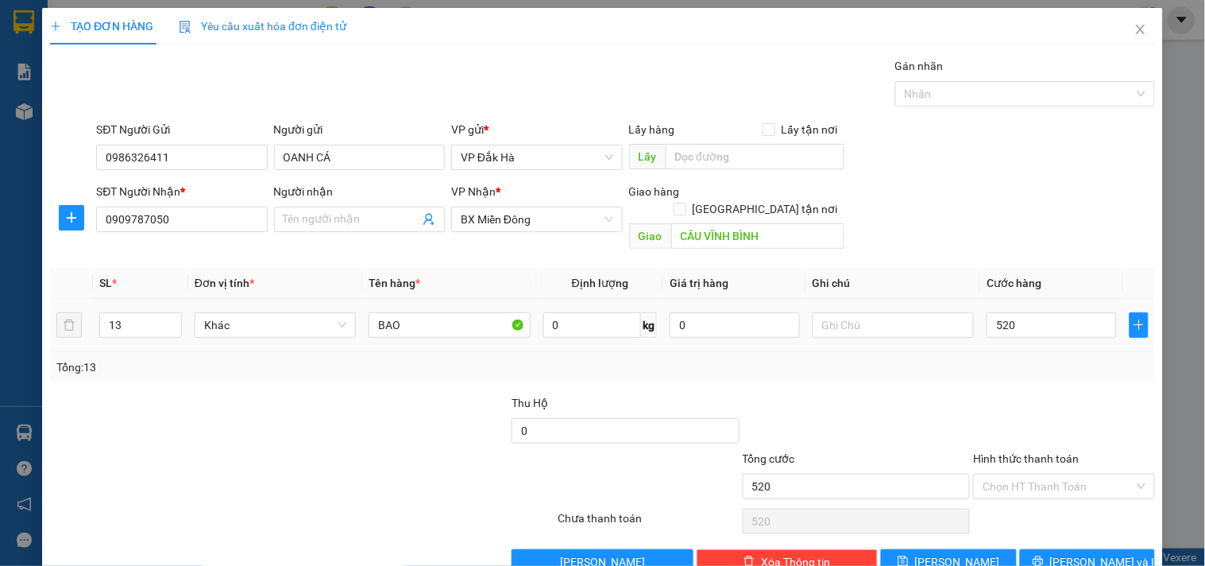
type input "520.000"
click at [999, 358] on div "Tổng: 13" at bounding box center [602, 366] width 1092 height 17
drag, startPoint x: 954, startPoint y: 540, endPoint x: 875, endPoint y: 522, distance: 81.5
click at [953, 553] on span "[PERSON_NAME]" at bounding box center [957, 561] width 85 height 17
type input "0"
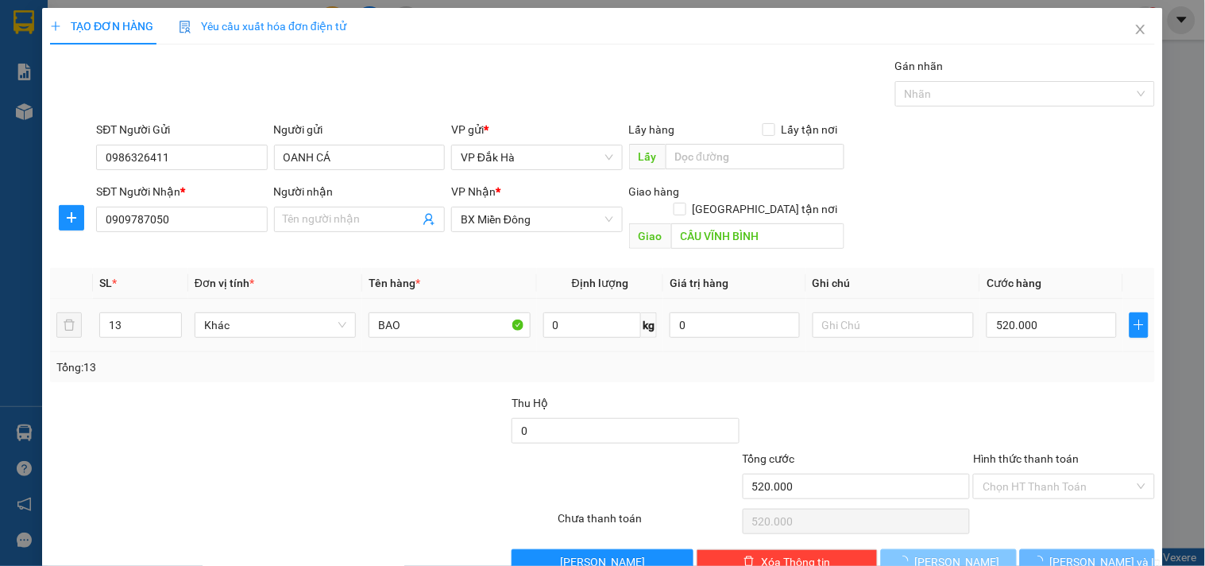
type input "0"
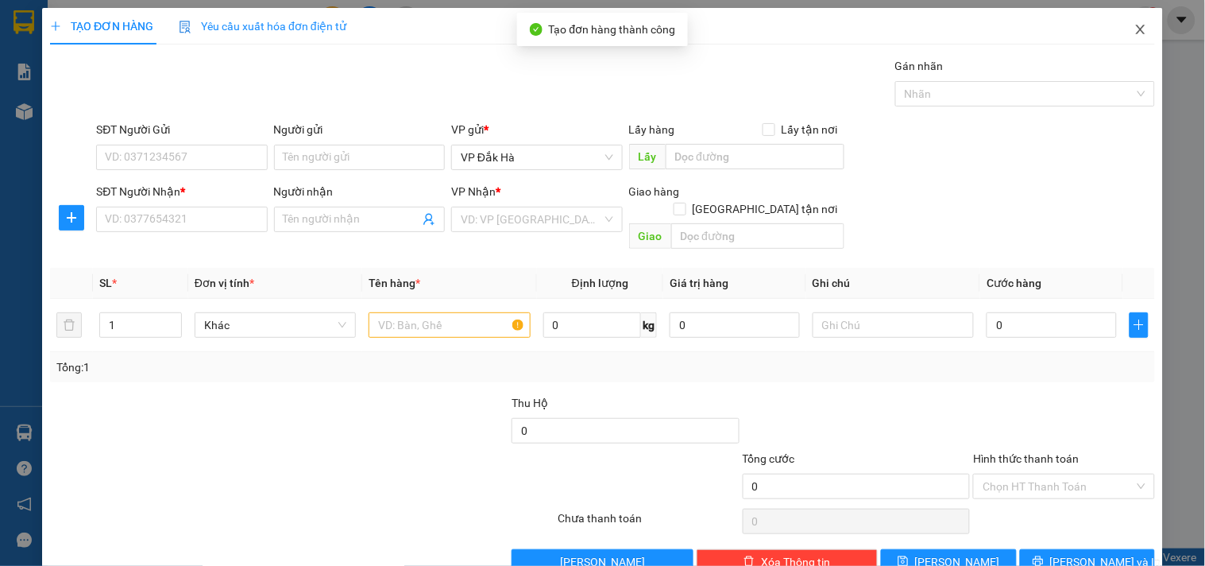
click at [1134, 33] on icon "close" at bounding box center [1140, 29] width 13 height 13
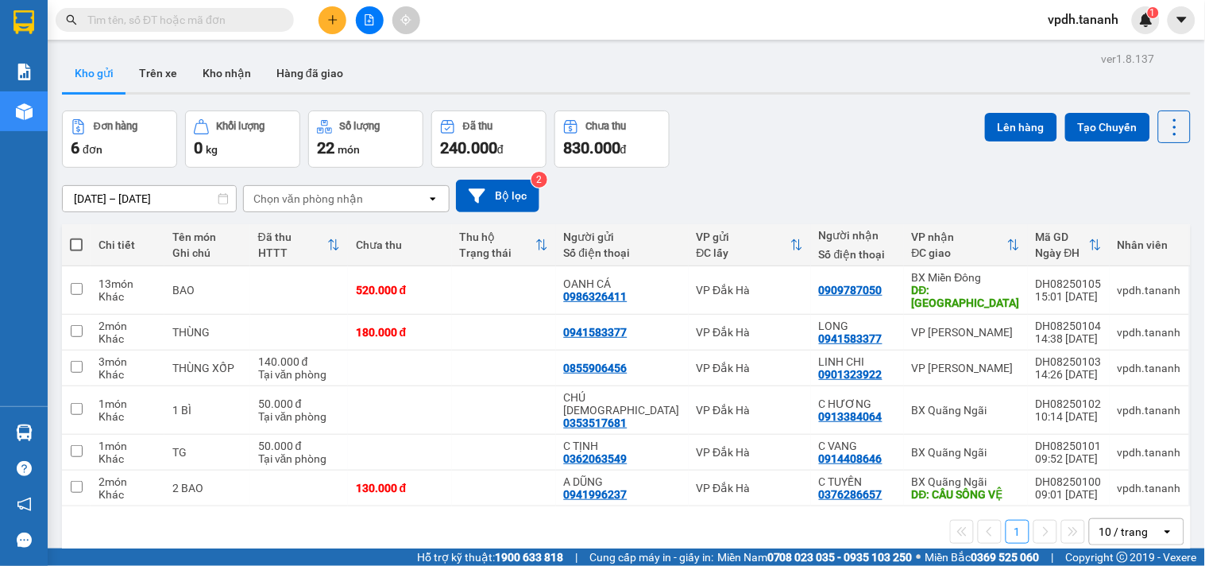
click at [337, 27] on button at bounding box center [333, 20] width 28 height 28
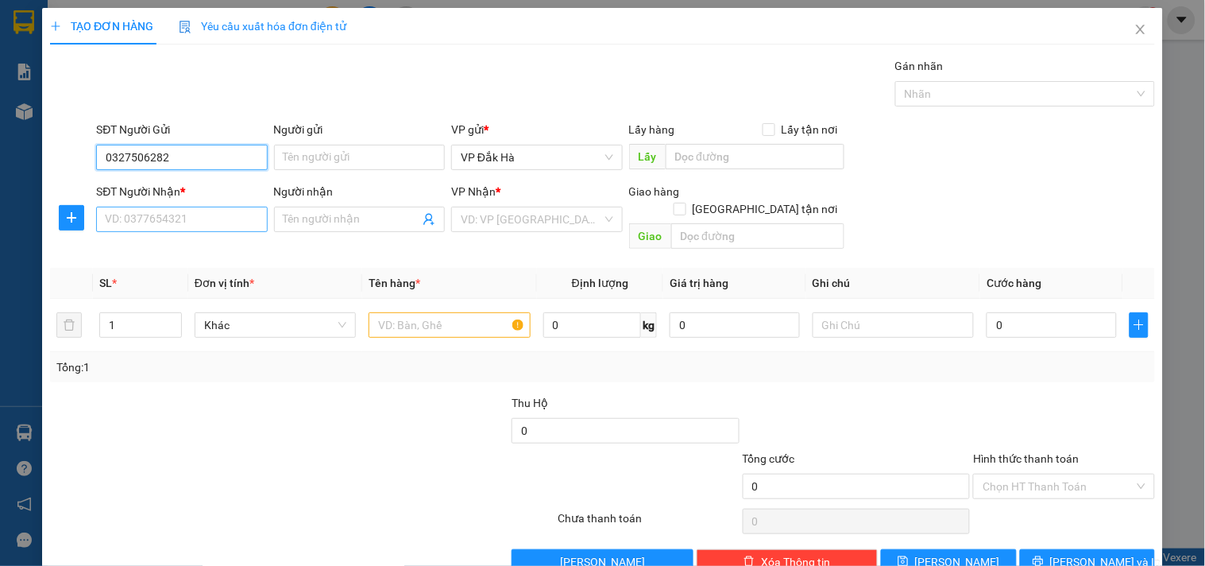
type input "0327506282"
click at [194, 222] on input "SĐT Người Nhận *" at bounding box center [181, 219] width 171 height 25
type input "0985707985"
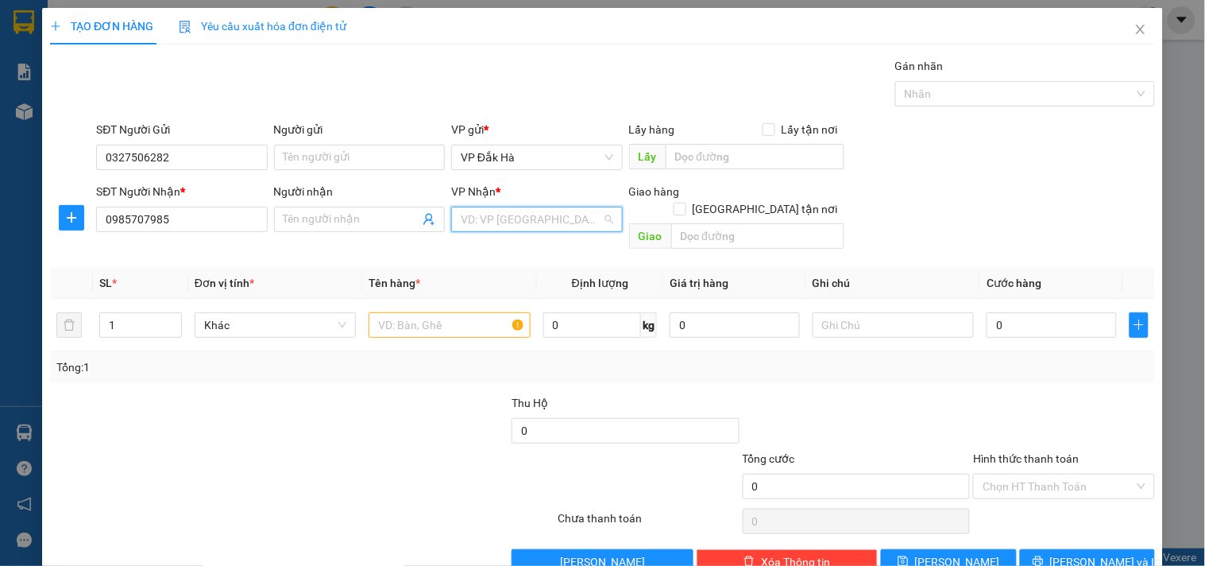
click at [496, 219] on input "search" at bounding box center [531, 219] width 141 height 24
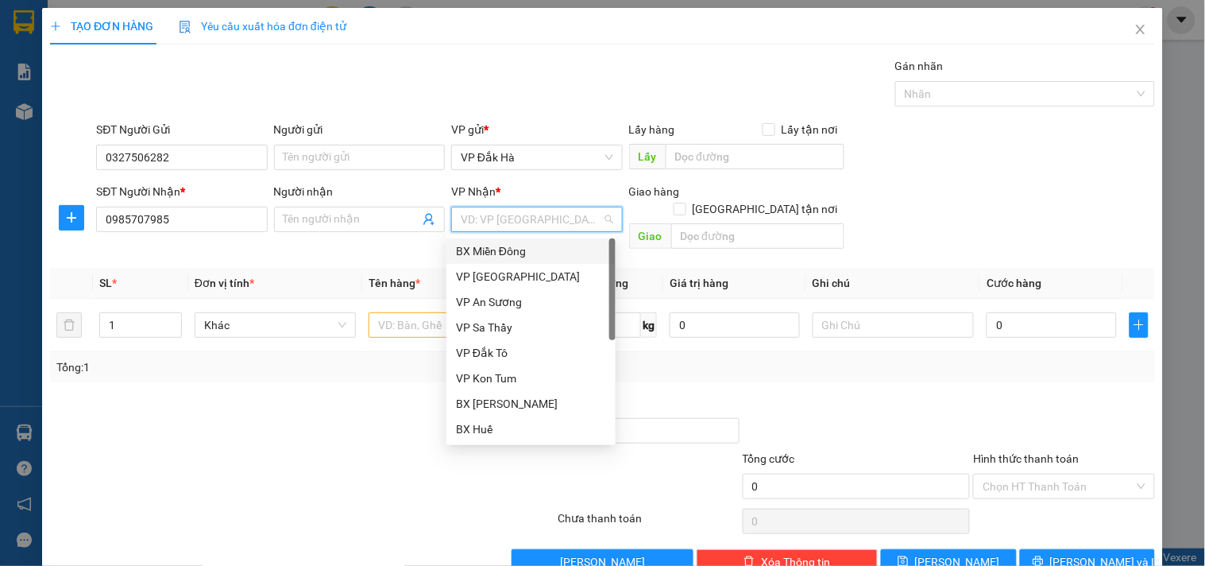
click at [510, 250] on div "BX Miền Đông" at bounding box center [531, 250] width 150 height 17
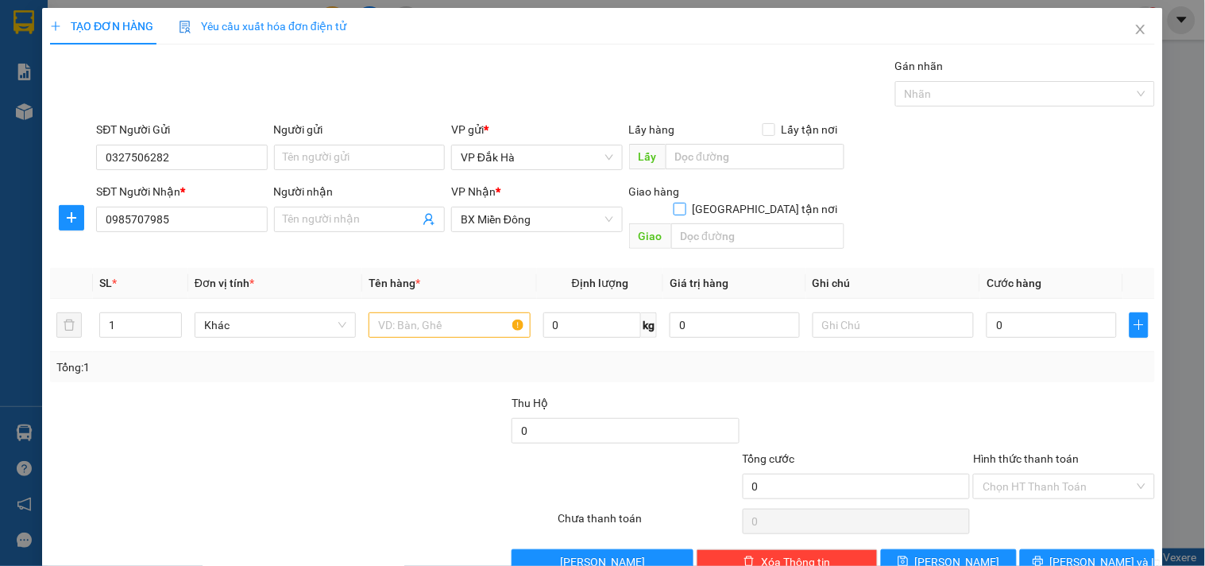
click at [685, 203] on input "[GEOGRAPHIC_DATA] tận nơi" at bounding box center [679, 208] width 11 height 11
checkbox input "true"
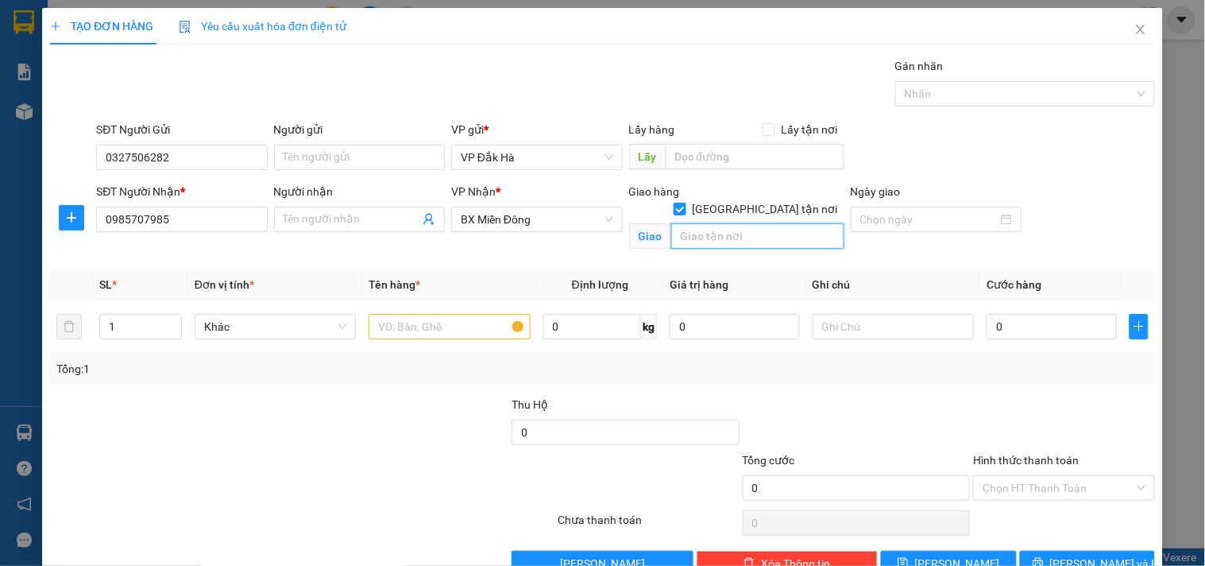
click at [747, 226] on input "text" at bounding box center [757, 235] width 173 height 25
type input "g"
type input "GHTN/THỦ ĐỨC/CC"
click at [995, 221] on div at bounding box center [936, 218] width 152 height 17
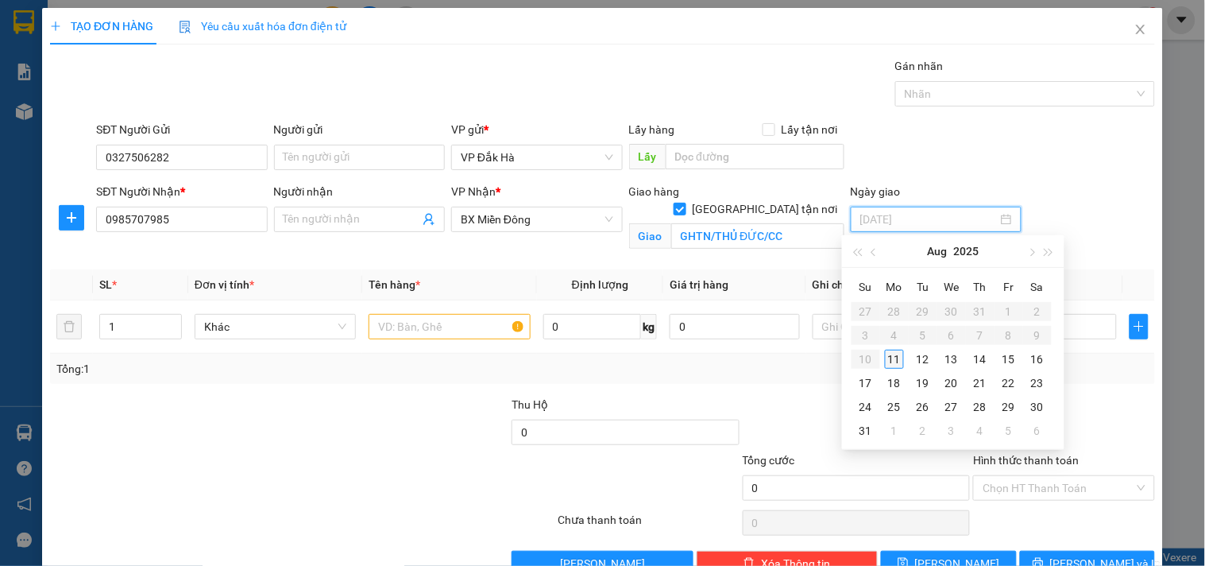
type input "[DATE]"
click at [891, 362] on div "11" at bounding box center [894, 358] width 19 height 19
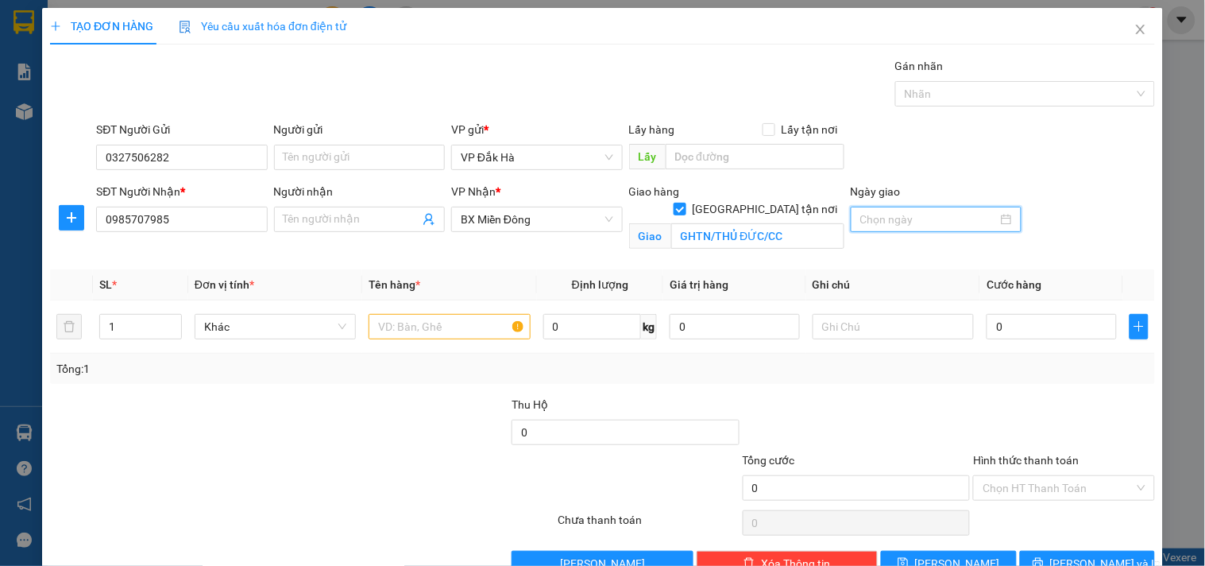
click at [997, 218] on div at bounding box center [936, 218] width 152 height 17
type input "[DATE]"
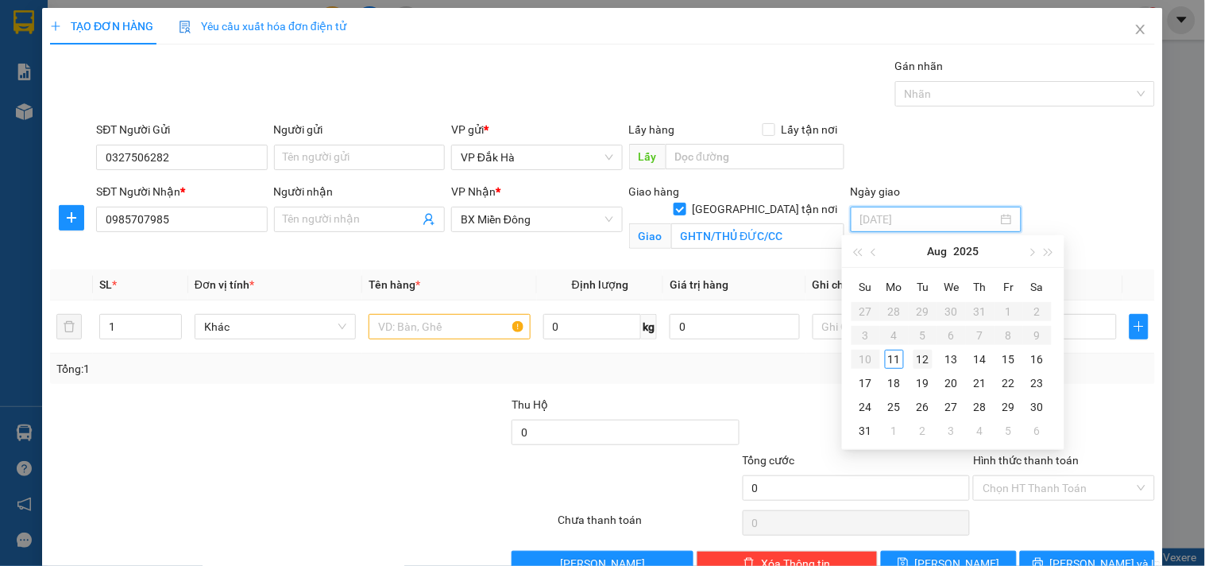
click at [922, 362] on div "12" at bounding box center [922, 358] width 19 height 19
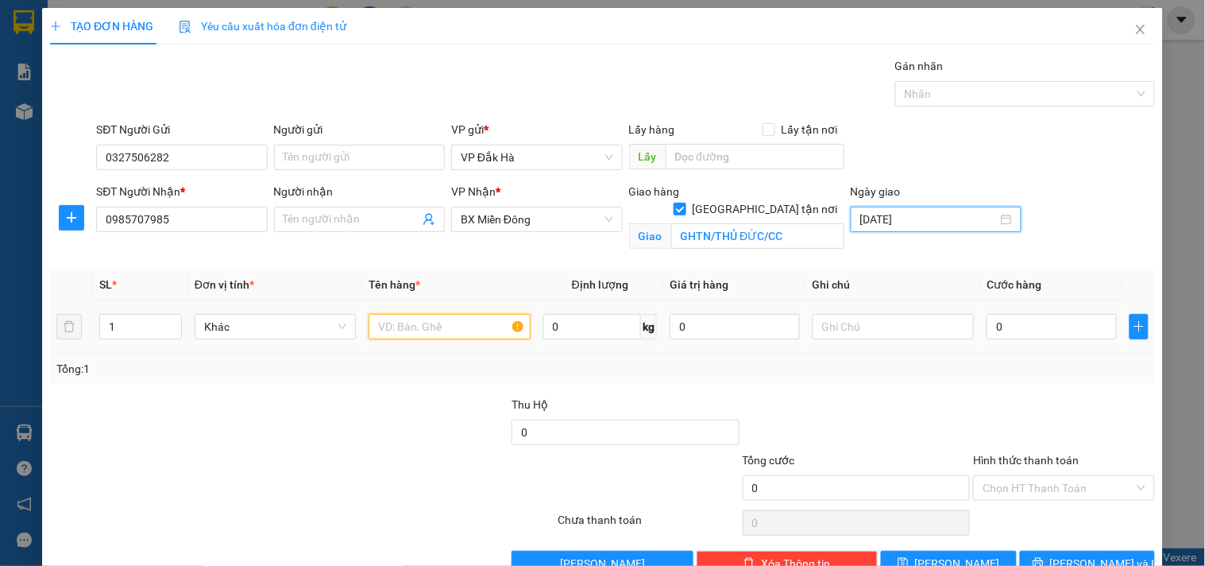
click at [442, 336] on input "text" at bounding box center [449, 326] width 161 height 25
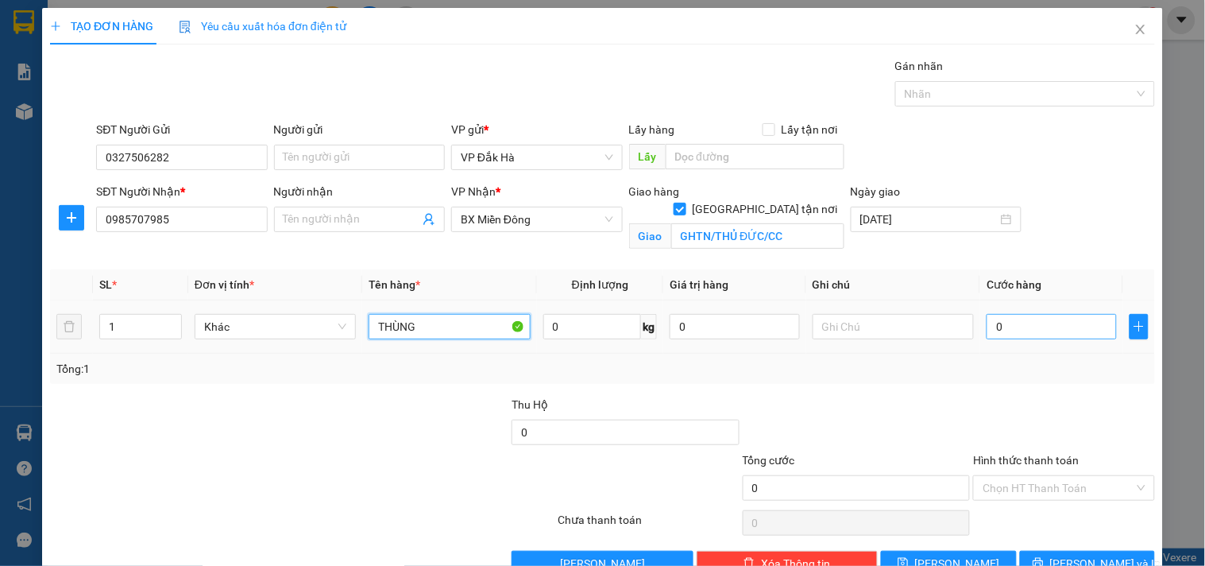
type input "THÙNG"
click at [1011, 327] on input "0" at bounding box center [1052, 326] width 130 height 25
type input "4"
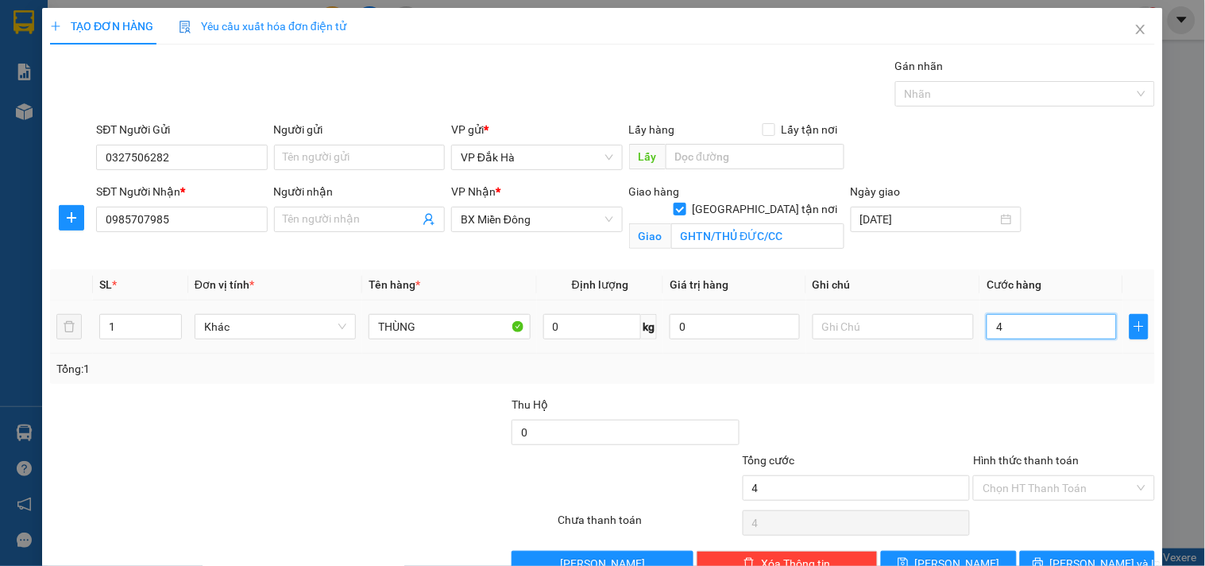
type input "40"
click at [925, 398] on div at bounding box center [856, 424] width 231 height 56
type input "40.000"
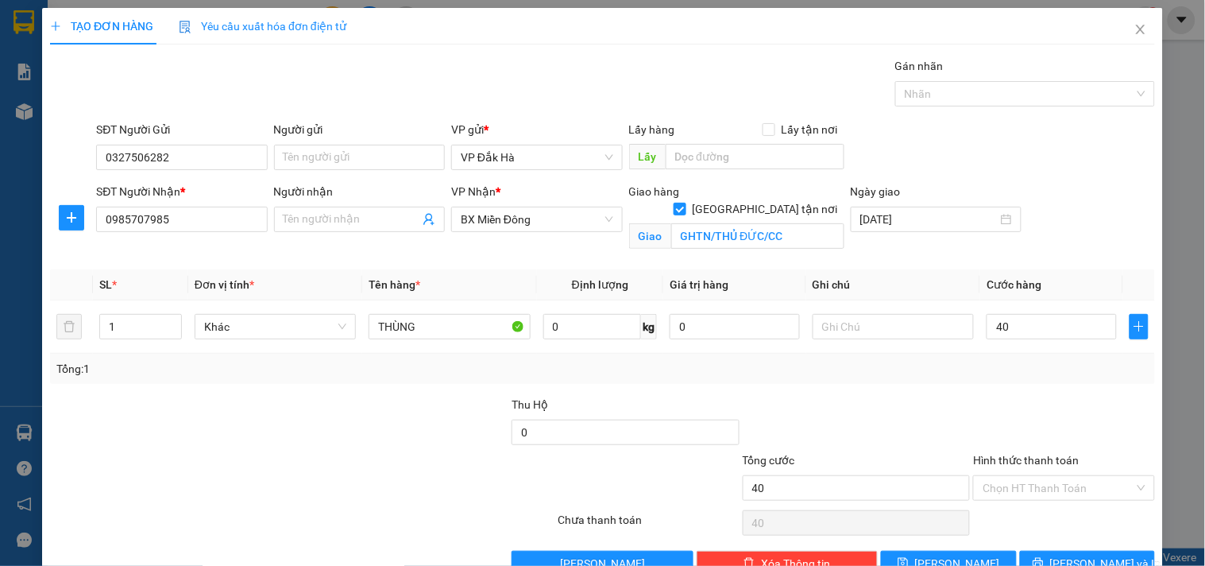
type input "40.000"
click at [1062, 485] on input "Hình thức thanh toán" at bounding box center [1058, 488] width 151 height 24
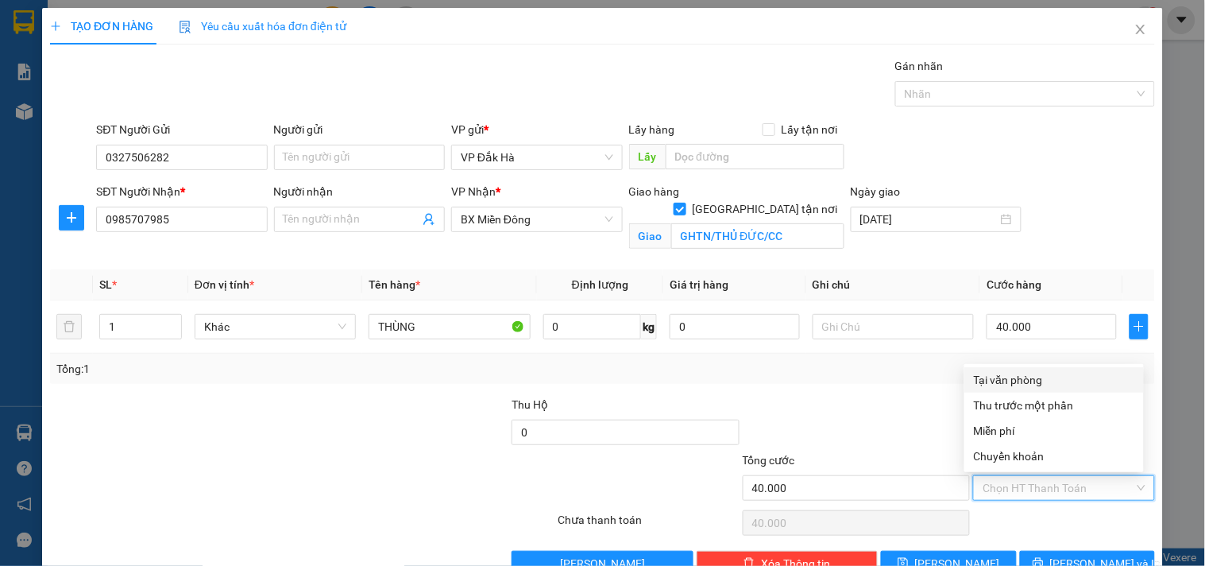
click at [1023, 383] on div "Tại văn phòng" at bounding box center [1054, 379] width 160 height 17
type input "0"
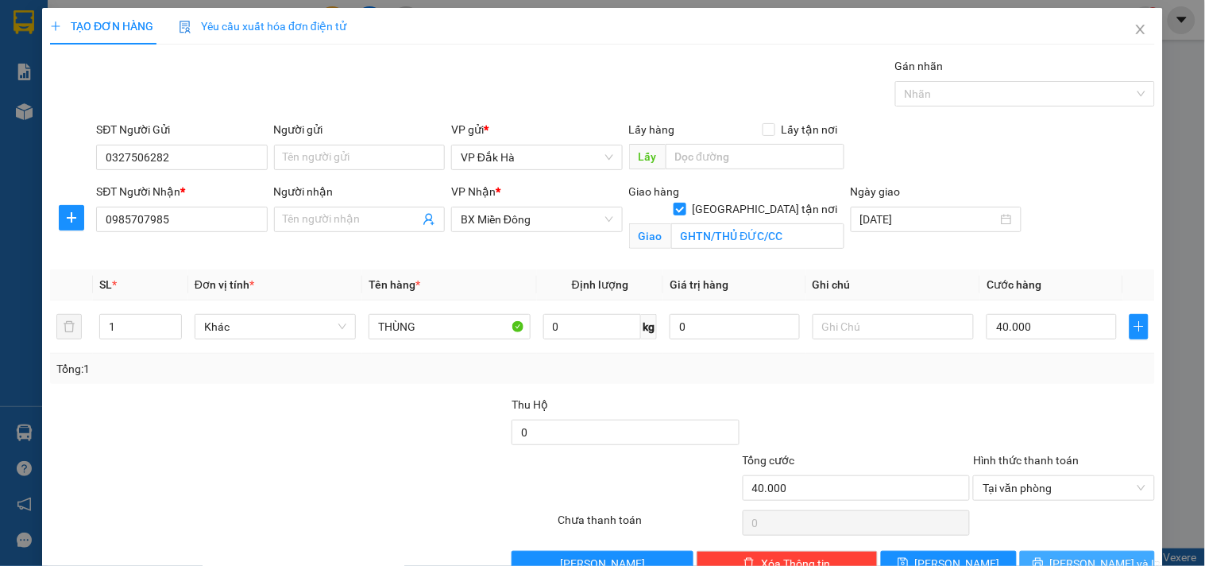
click at [1070, 554] on span "[PERSON_NAME] và In" at bounding box center [1105, 562] width 111 height 17
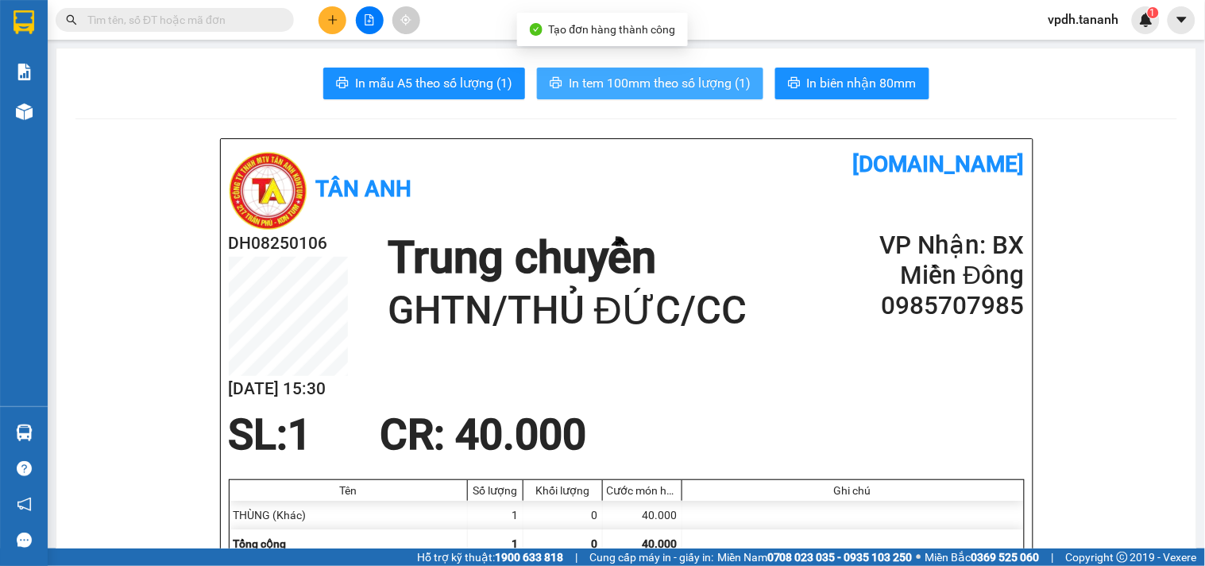
click at [708, 84] on span "In tem 100mm theo số lượng (1)" at bounding box center [660, 83] width 182 height 20
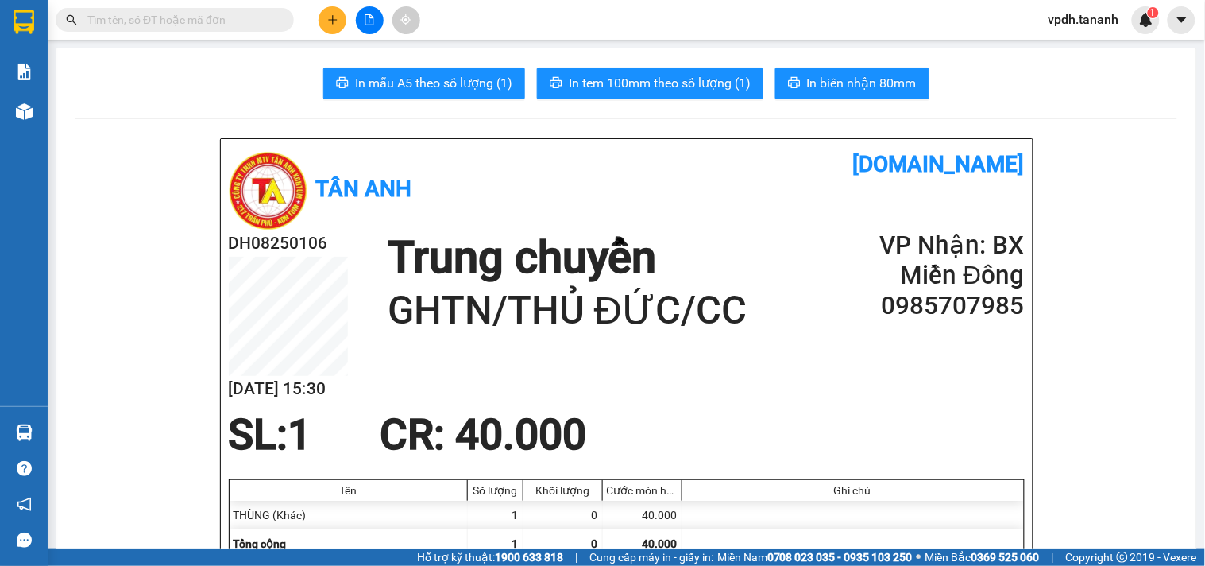
click at [855, 83] on span "In biên nhận 80mm" at bounding box center [862, 83] width 110 height 20
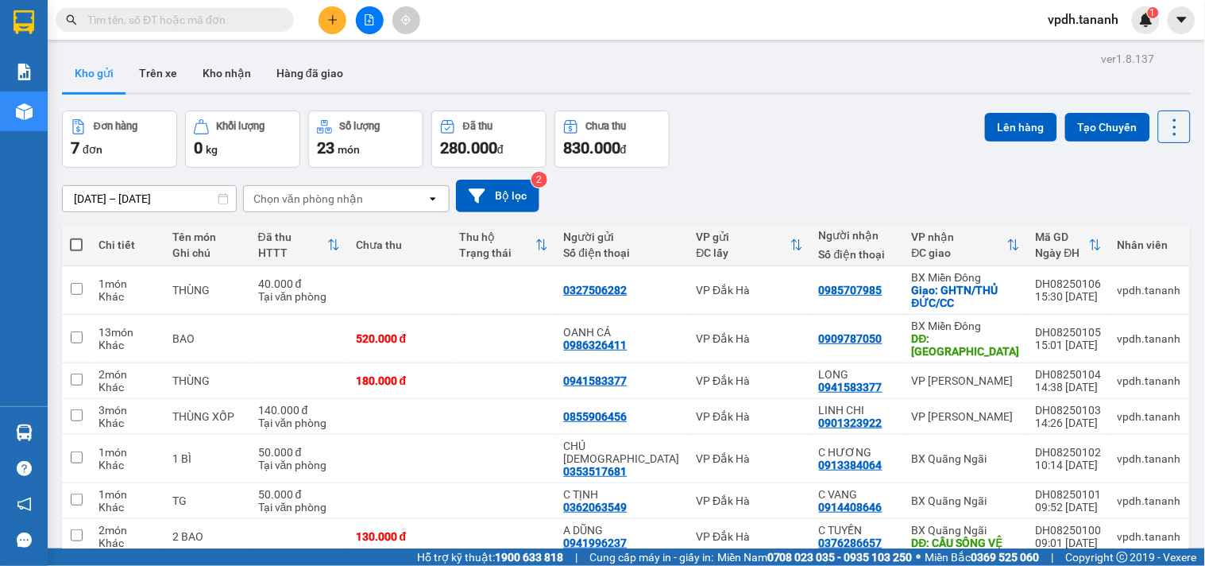
click at [332, 10] on button at bounding box center [333, 20] width 28 height 28
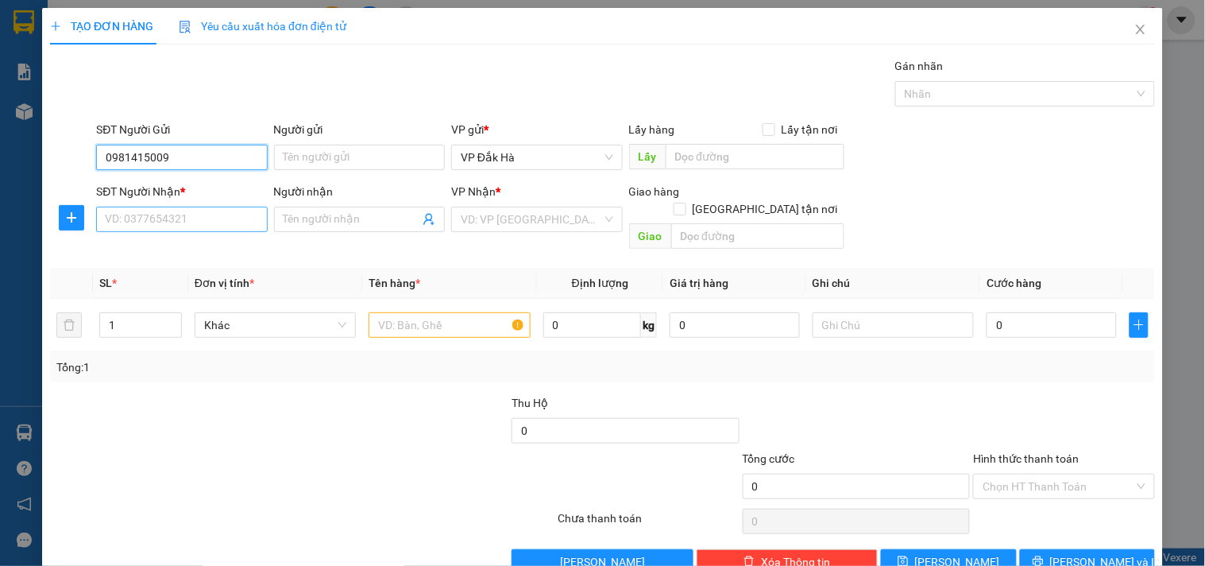
type input "0981415009"
click at [183, 219] on input "SĐT Người Nhận *" at bounding box center [181, 219] width 171 height 25
type input "0935180185"
click at [350, 224] on input "Người nhận" at bounding box center [352, 218] width 136 height 17
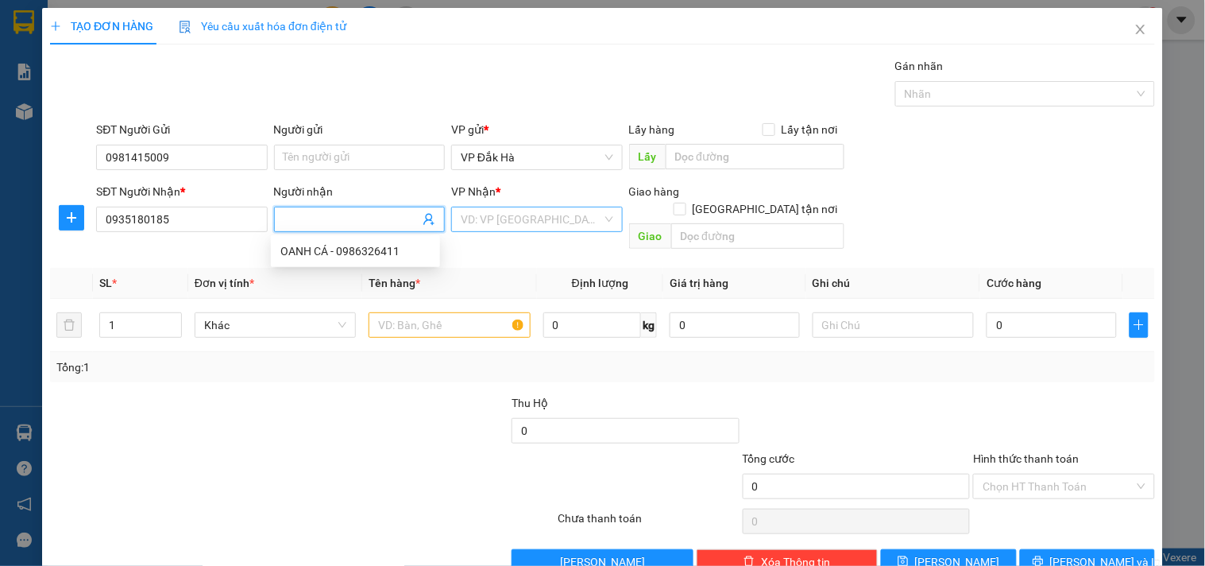
click at [510, 222] on input "search" at bounding box center [531, 219] width 141 height 24
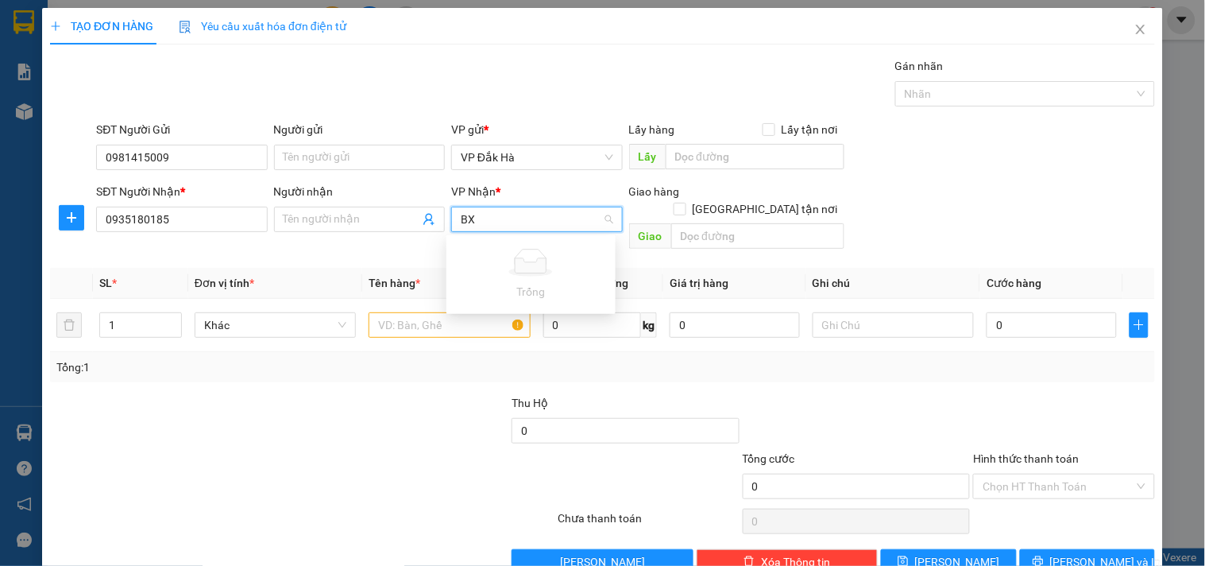
type input "B"
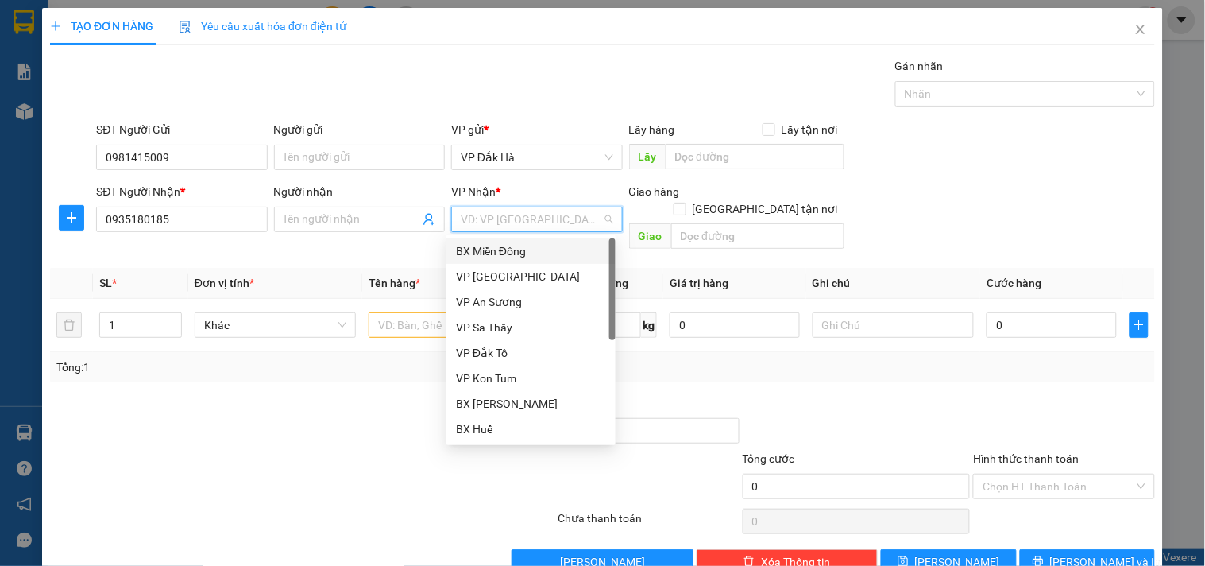
click at [552, 258] on div "BX Miền Đông" at bounding box center [531, 250] width 150 height 17
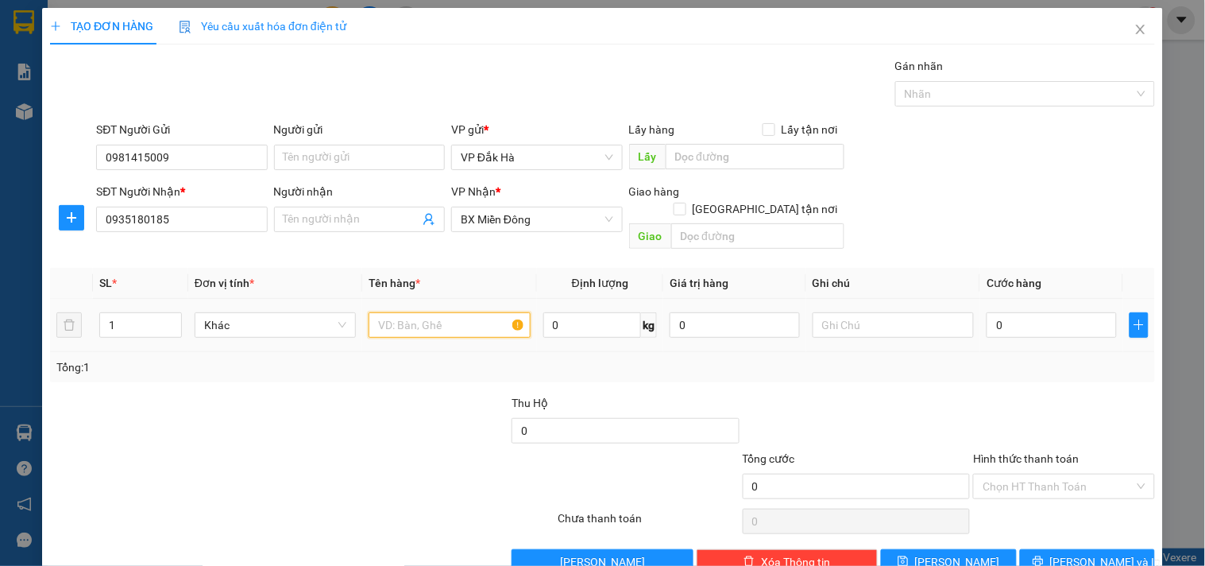
click at [457, 312] on input "text" at bounding box center [449, 324] width 161 height 25
type input "THÙNG"
click at [1021, 316] on input "0" at bounding box center [1052, 324] width 130 height 25
type input "5"
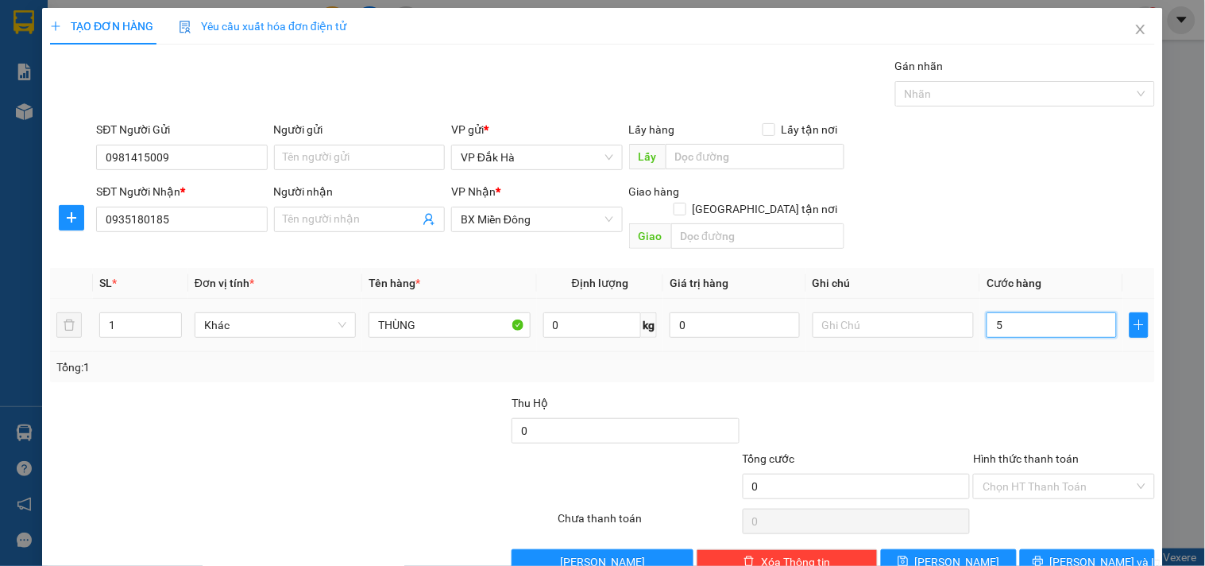
type input "5"
type input "50"
type input "50.000"
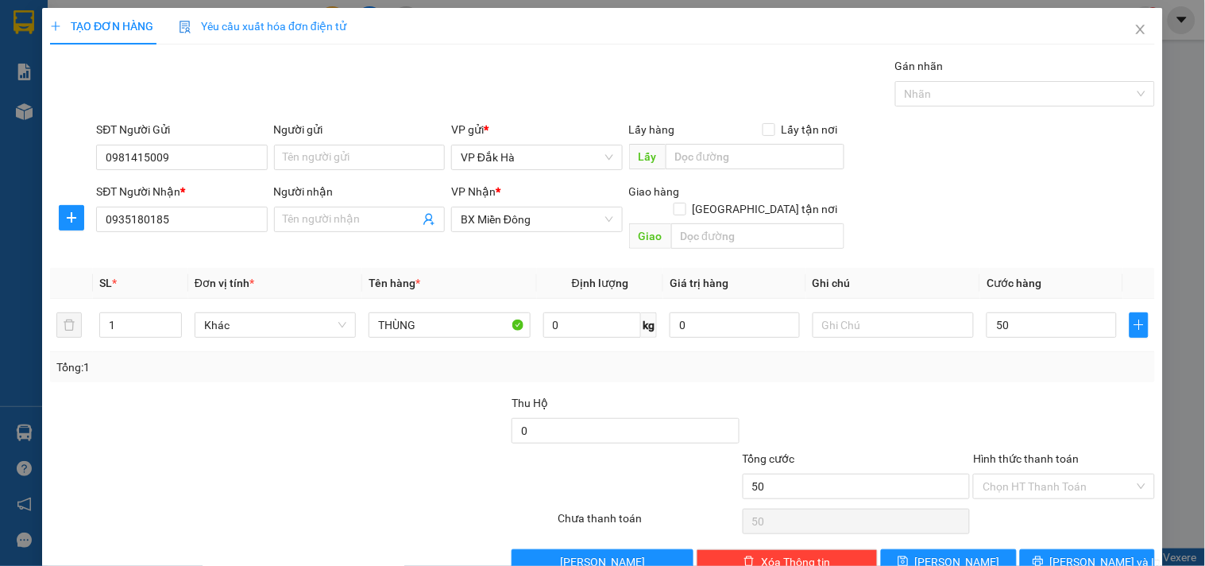
type input "50.000"
click at [909, 394] on div at bounding box center [856, 422] width 231 height 56
click at [1036, 474] on input "Hình thức thanh toán" at bounding box center [1058, 486] width 151 height 24
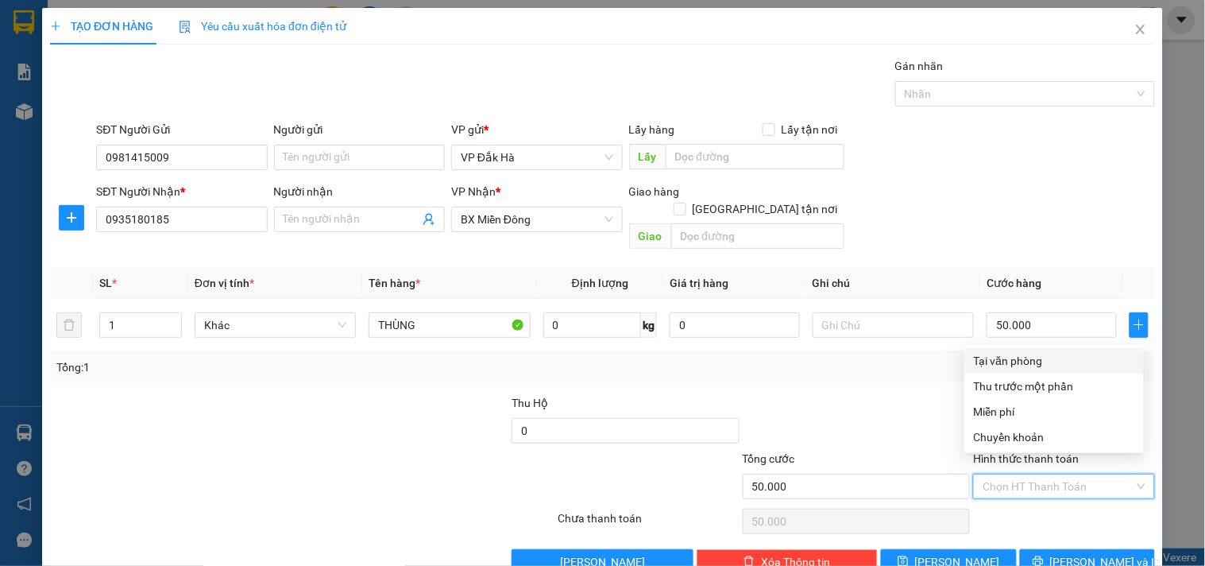
click at [1010, 361] on div "Tại văn phòng" at bounding box center [1054, 360] width 160 height 17
type input "0"
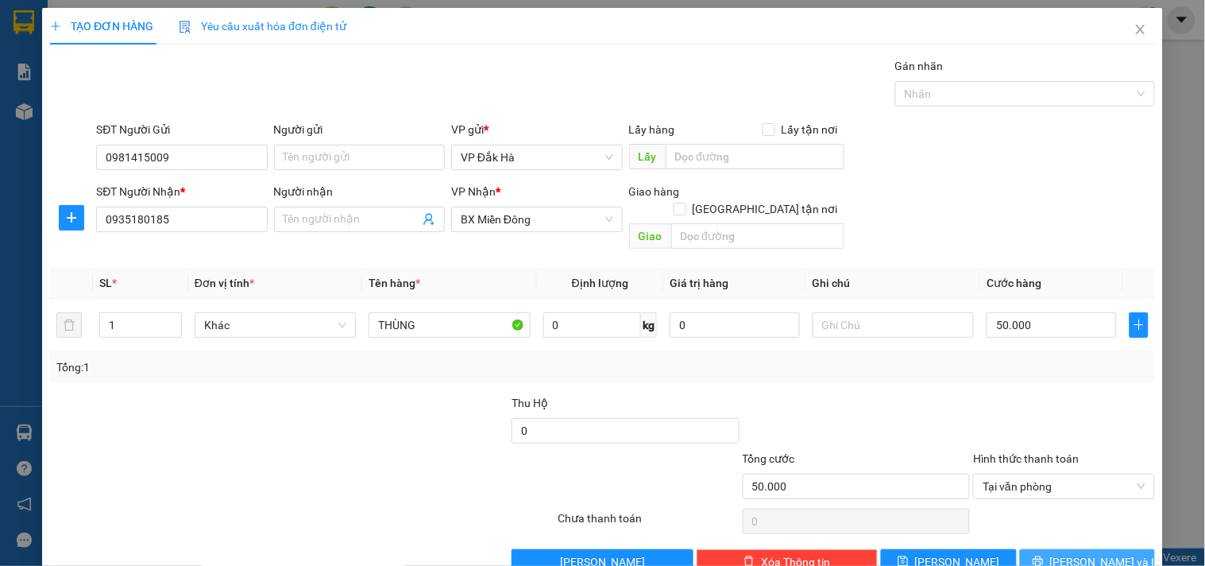
click at [1088, 553] on span "[PERSON_NAME] và In" at bounding box center [1105, 561] width 111 height 17
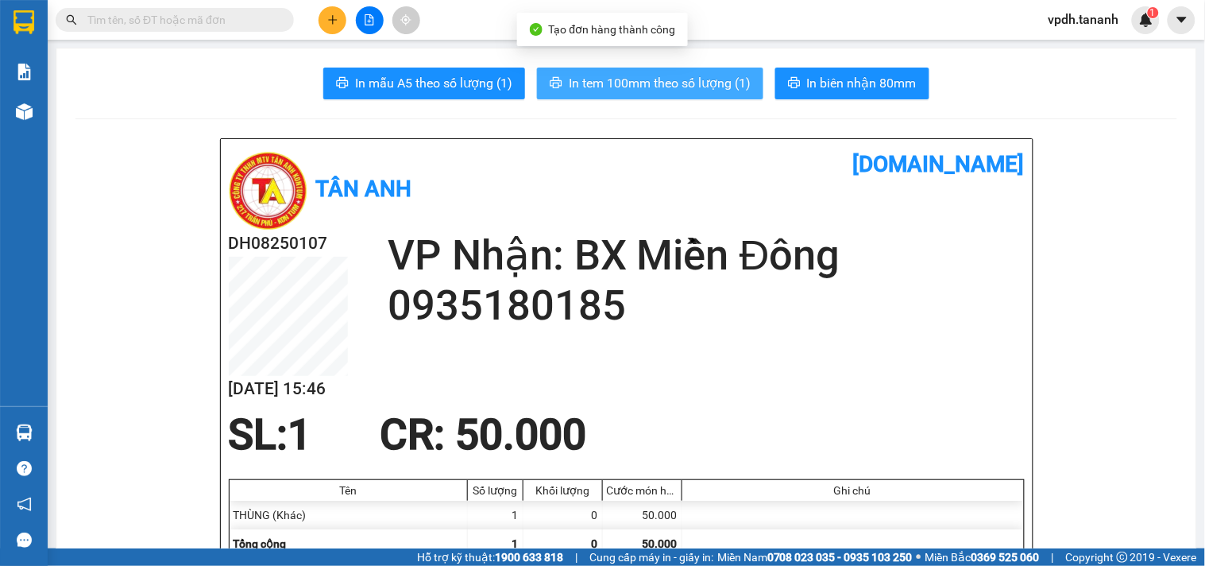
click at [717, 75] on span "In tem 100mm theo số lượng (1)" at bounding box center [660, 83] width 182 height 20
click at [709, 83] on span "In tem 100mm theo số lượng (1)" at bounding box center [660, 83] width 182 height 20
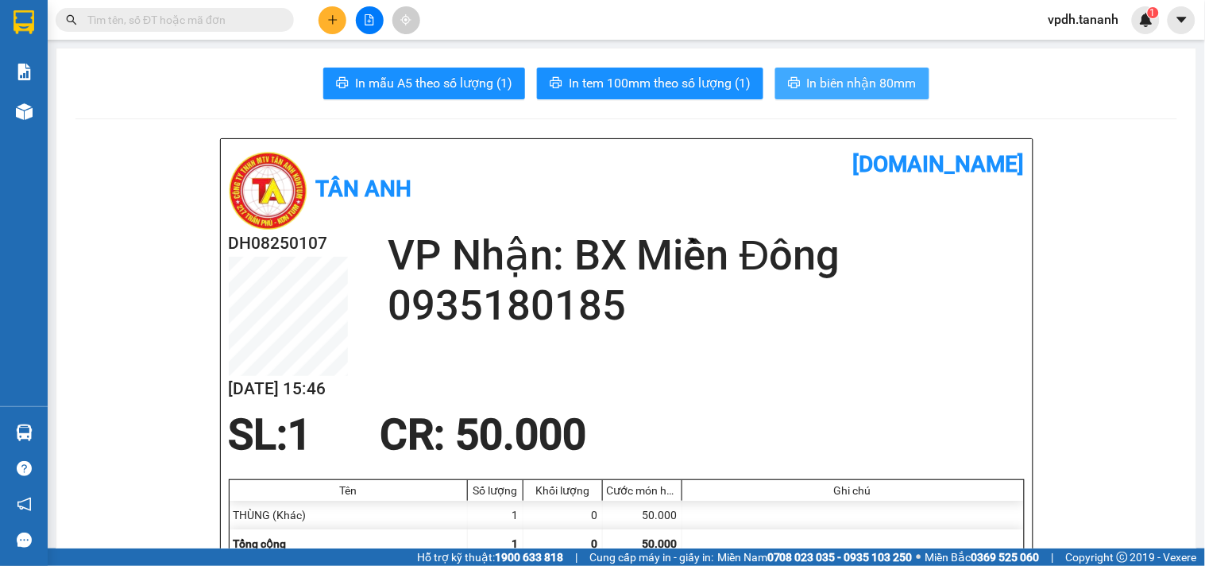
click at [883, 71] on button "In biên nhận 80mm" at bounding box center [852, 84] width 154 height 32
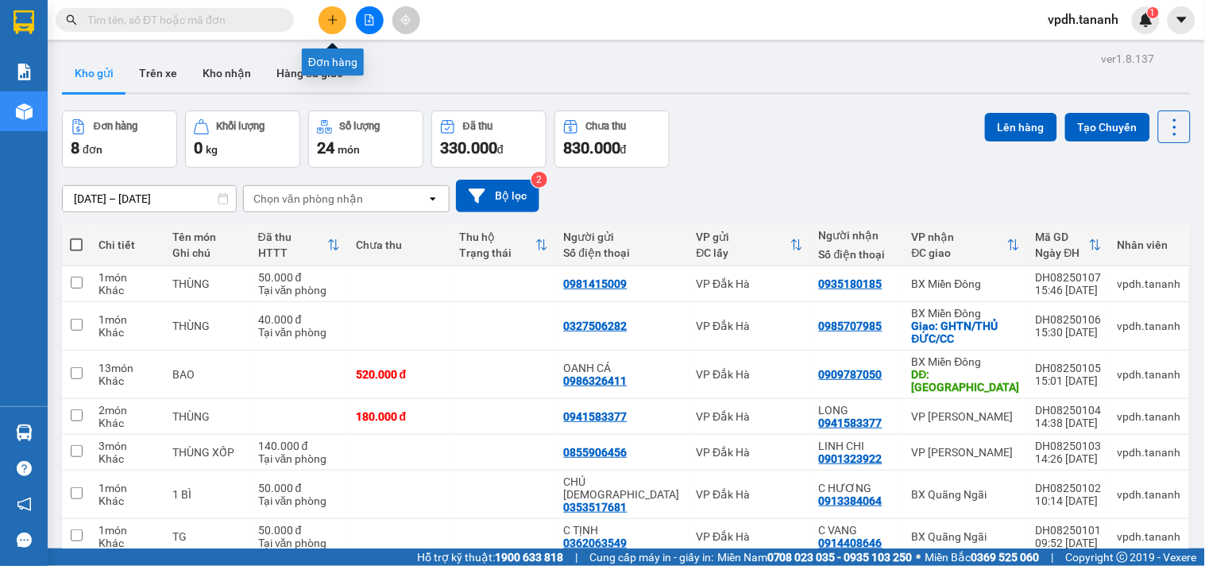
click at [326, 25] on button at bounding box center [333, 20] width 28 height 28
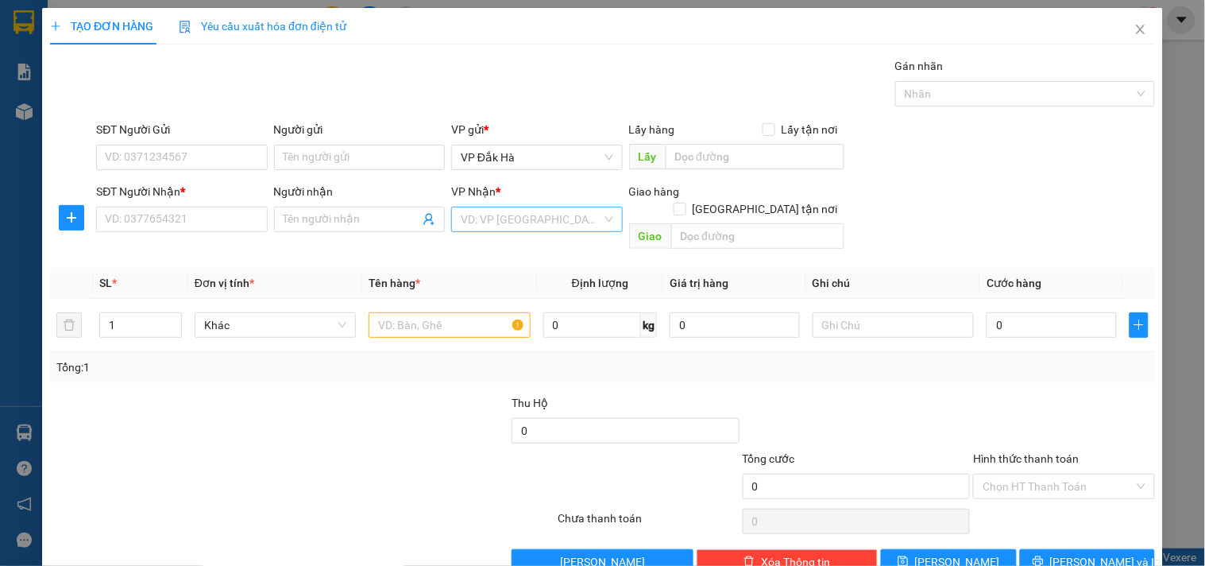
click at [511, 226] on input "search" at bounding box center [531, 219] width 141 height 24
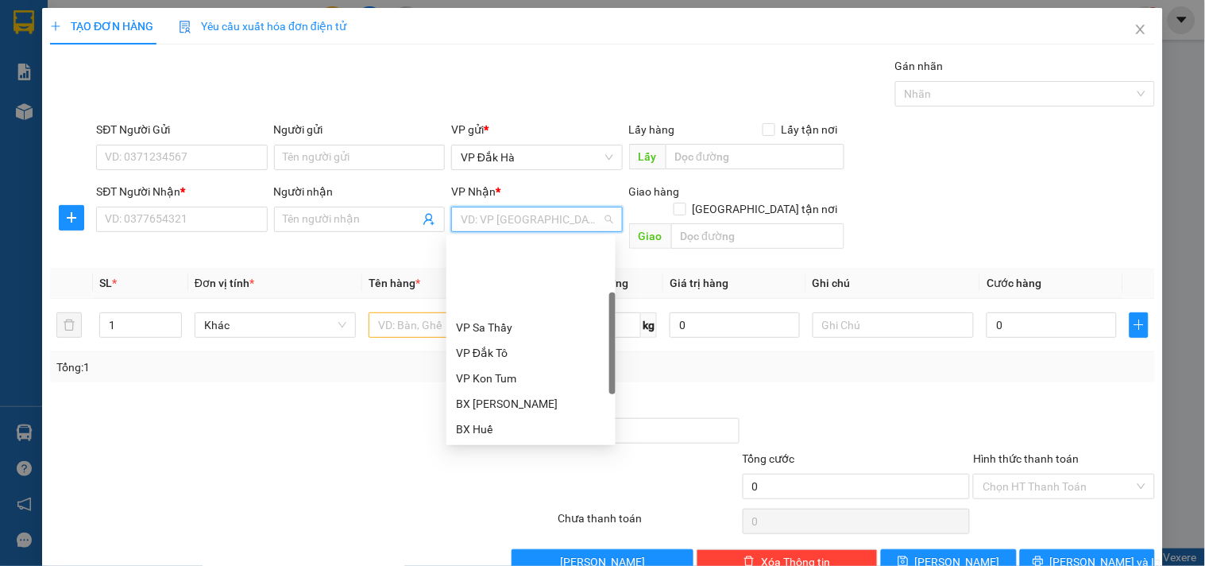
click at [499, 496] on div "VP [PERSON_NAME]" at bounding box center [531, 504] width 150 height 17
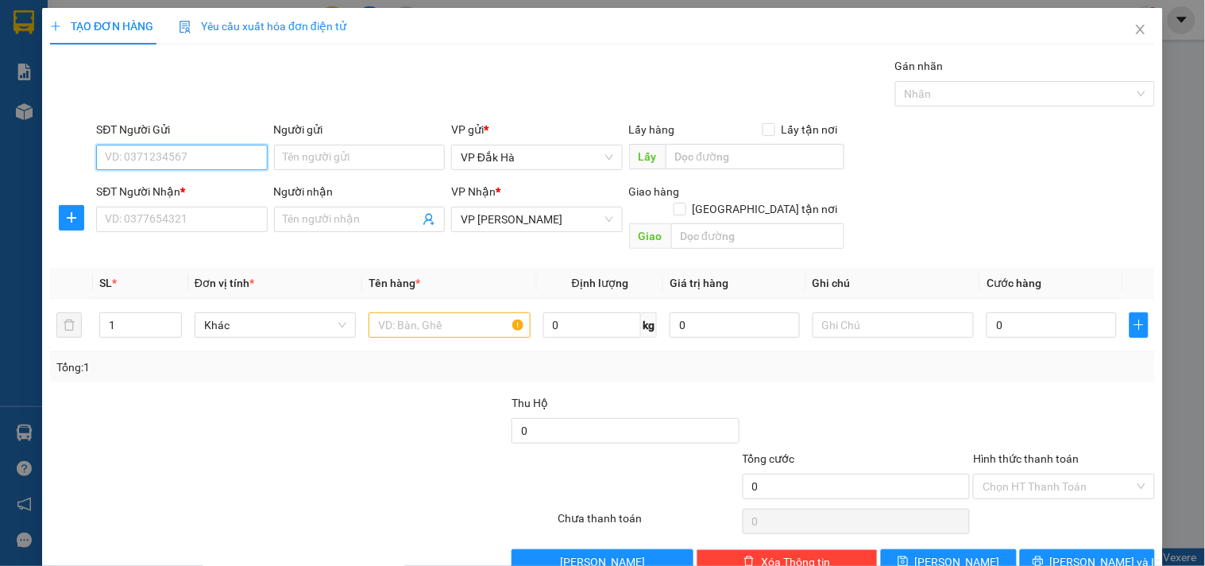
click at [209, 153] on input "SĐT Người Gửi" at bounding box center [181, 157] width 171 height 25
type input "0978706105"
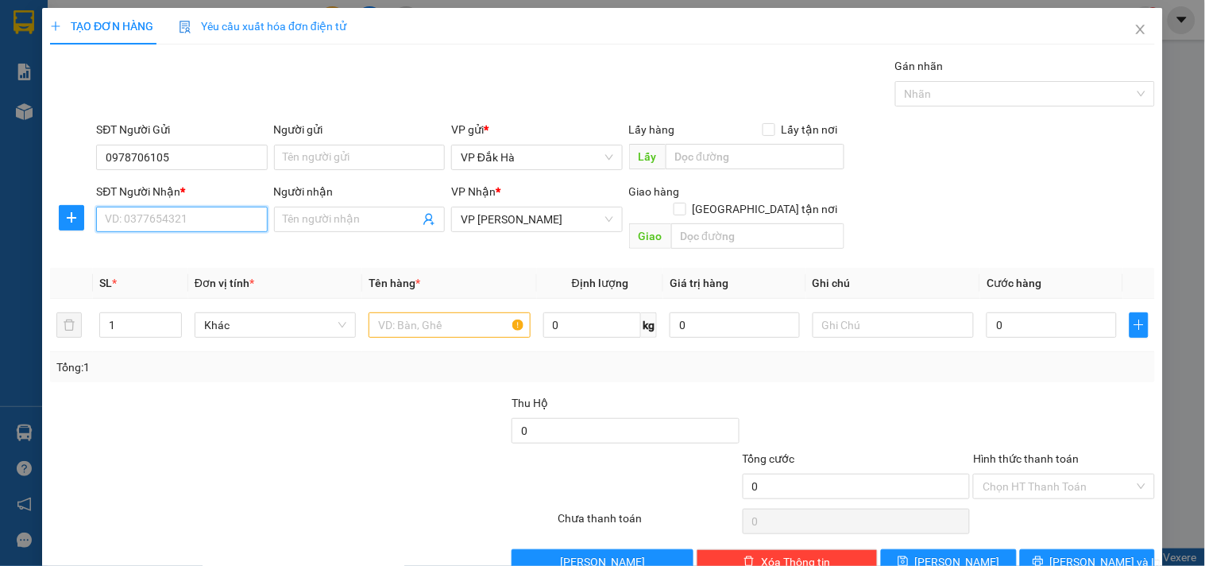
click at [161, 218] on input "SĐT Người Nhận *" at bounding box center [181, 219] width 171 height 25
type input "0903392727"
click at [335, 218] on input "Người nhận" at bounding box center [352, 218] width 136 height 17
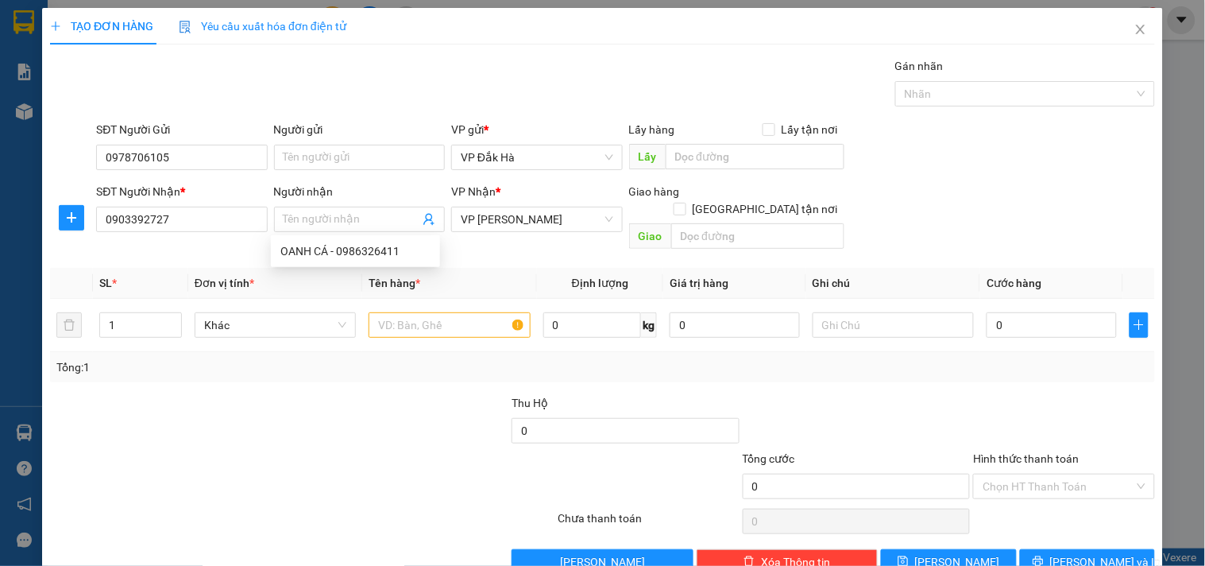
click at [902, 229] on div "SĐT Người Nhận * 0903392727 Người nhận Tên người nhận VP Nhận * VP [PERSON_NAME…" at bounding box center [625, 219] width 1065 height 73
click at [423, 315] on input "text" at bounding box center [449, 324] width 161 height 25
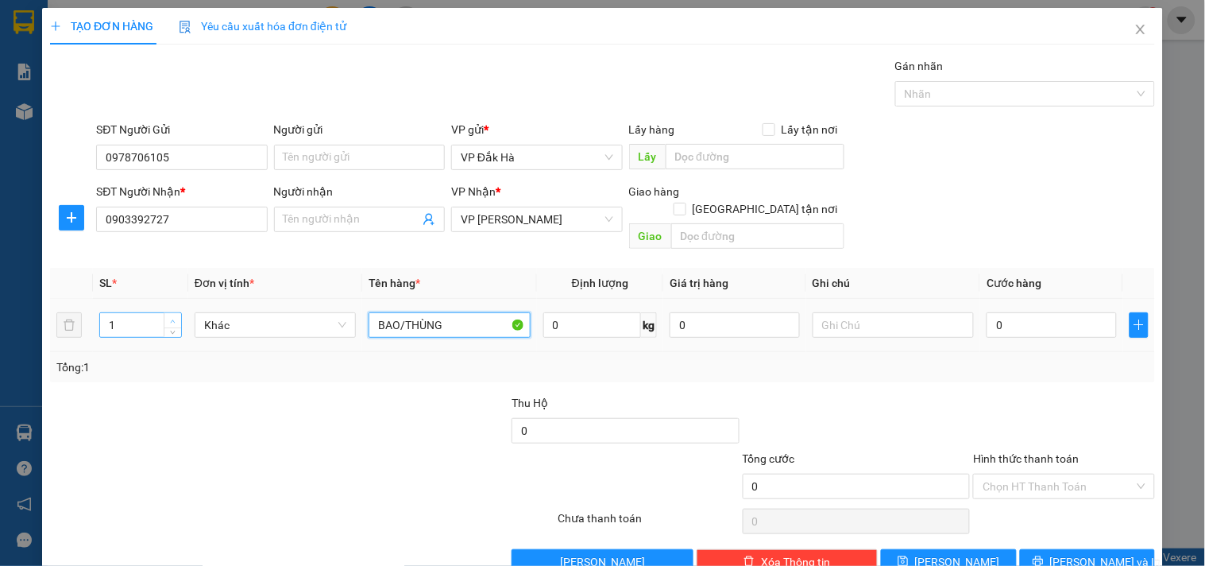
type input "BAO/THÙNG"
type input "2"
click at [171, 319] on icon "up" at bounding box center [173, 320] width 5 height 3
click at [1029, 312] on input "0" at bounding box center [1052, 324] width 130 height 25
type input "1"
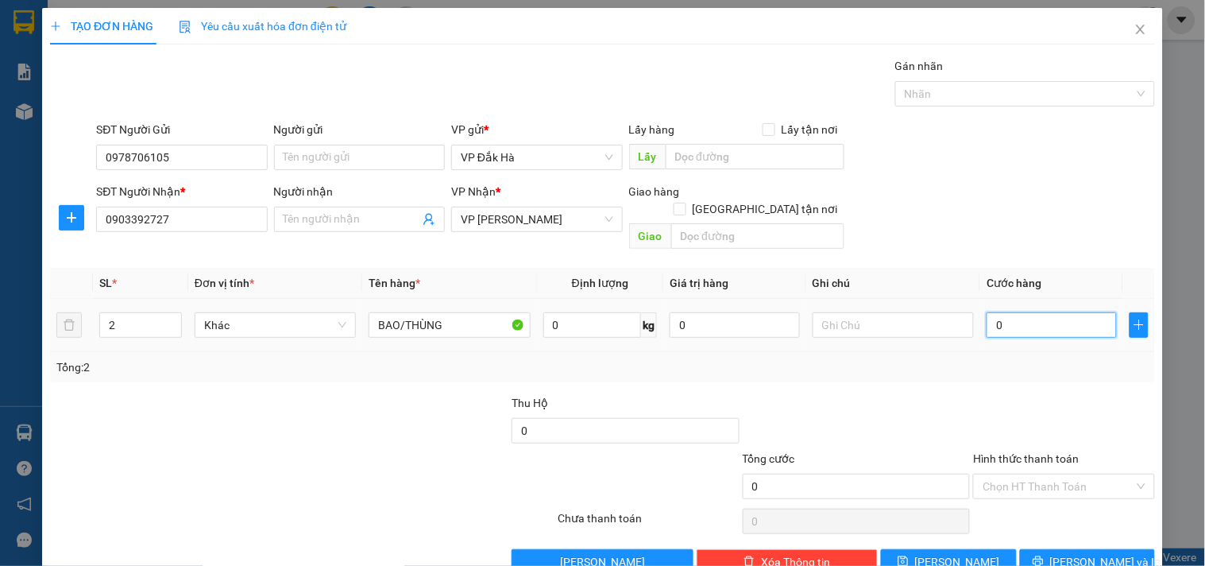
type input "1"
type input "14"
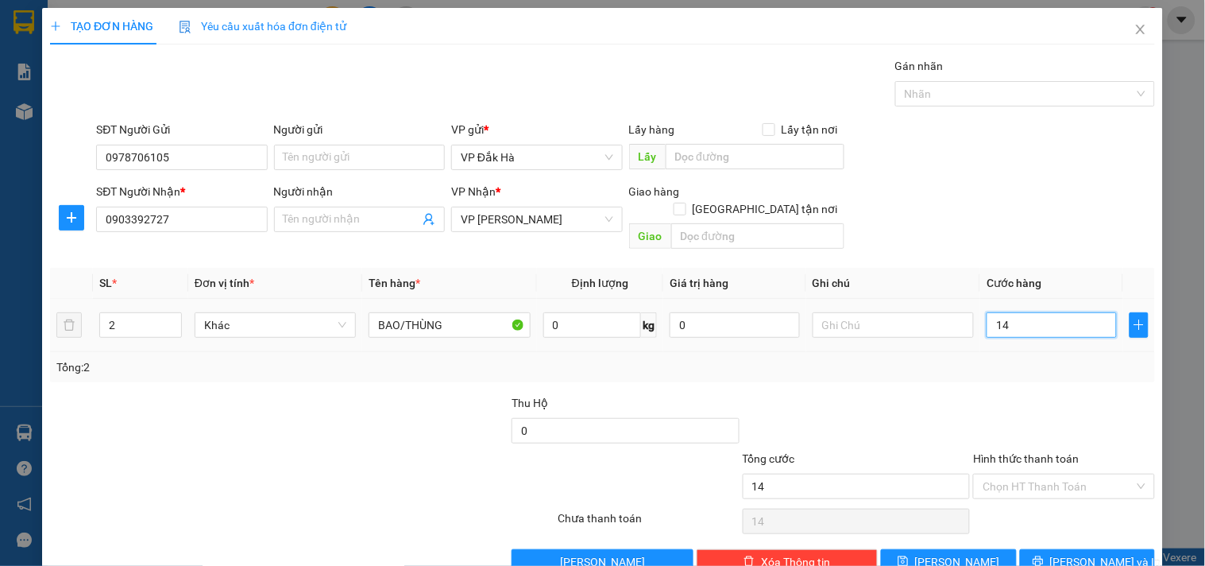
type input "140"
click at [1049, 394] on div at bounding box center [1063, 422] width 184 height 56
type input "140.000"
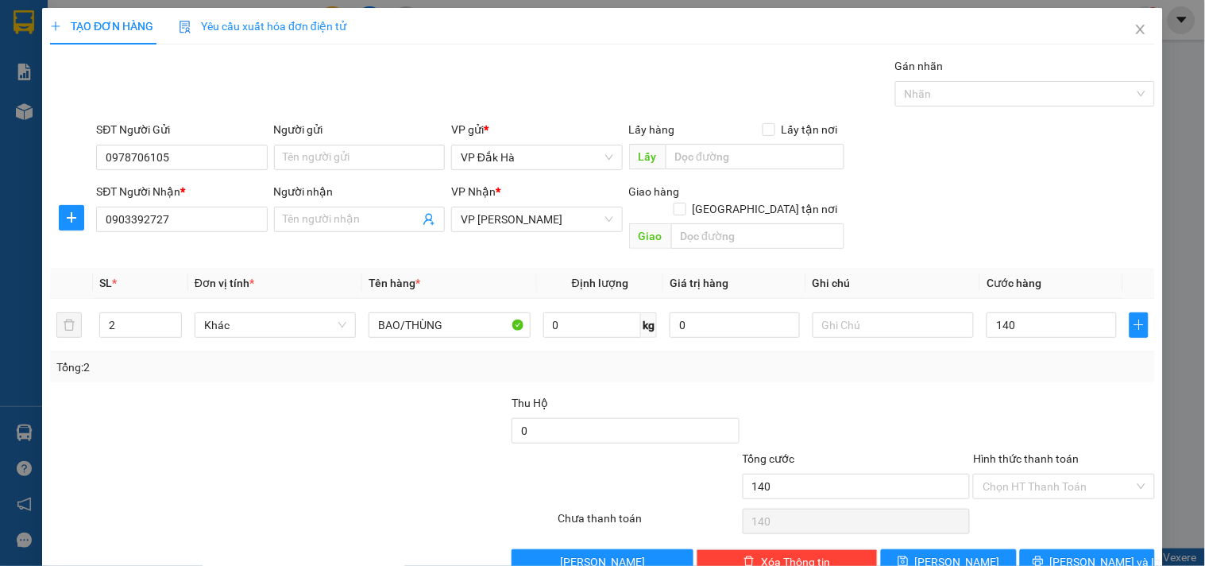
type input "140.000"
click at [1086, 553] on span "[PERSON_NAME] và In" at bounding box center [1105, 561] width 111 height 17
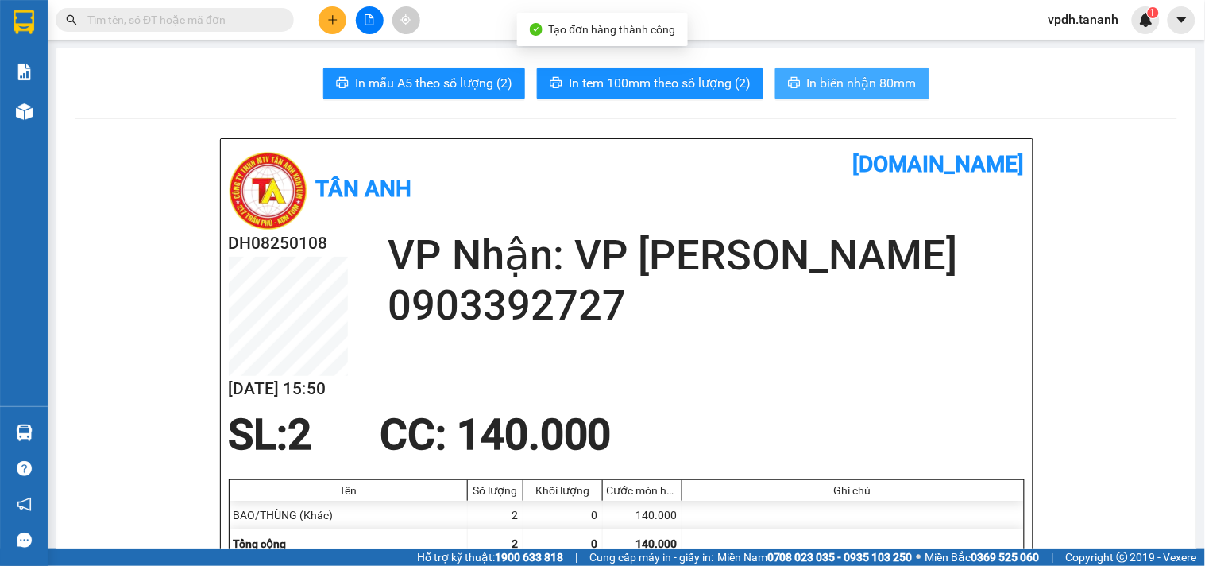
click at [842, 80] on span "In biên nhận 80mm" at bounding box center [862, 83] width 110 height 20
click at [896, 84] on span "In biên nhận 80mm" at bounding box center [862, 83] width 110 height 20
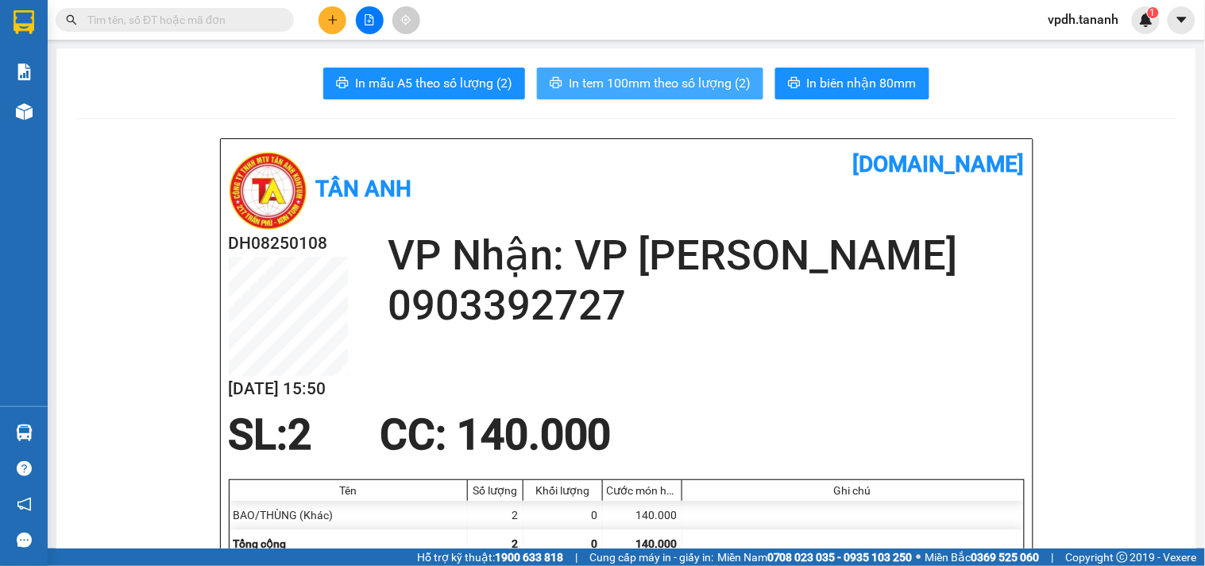
click at [689, 77] on span "In tem 100mm theo số lượng (2)" at bounding box center [660, 83] width 182 height 20
click at [330, 33] on div at bounding box center [369, 20] width 119 height 28
click at [331, 28] on button at bounding box center [333, 20] width 28 height 28
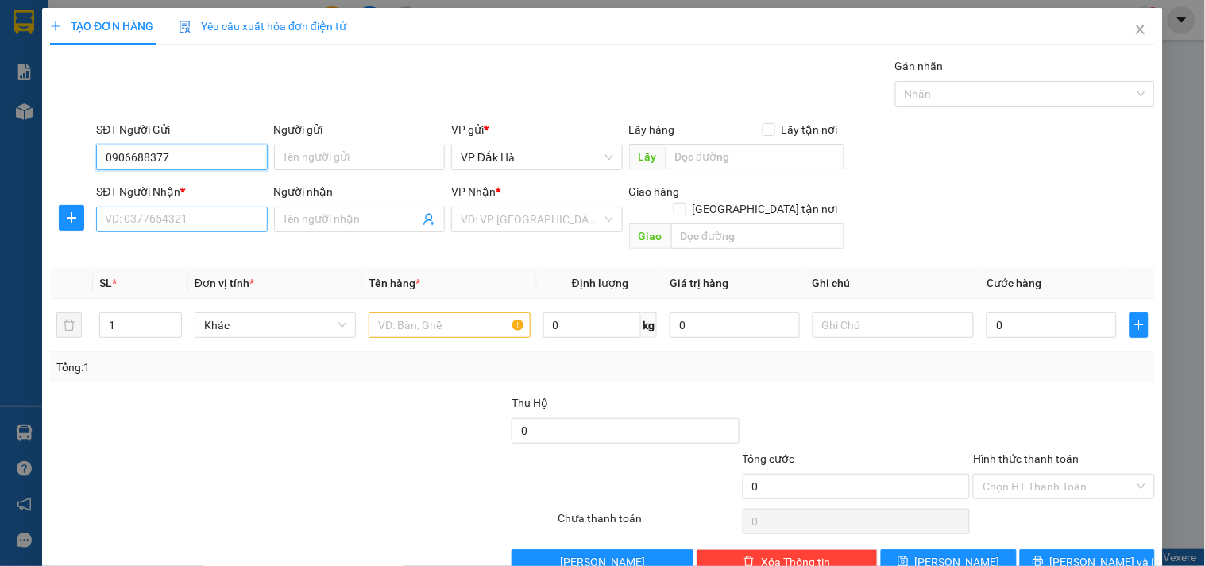
type input "0906688377"
click at [201, 209] on input "SĐT Người Nhận *" at bounding box center [181, 219] width 171 height 25
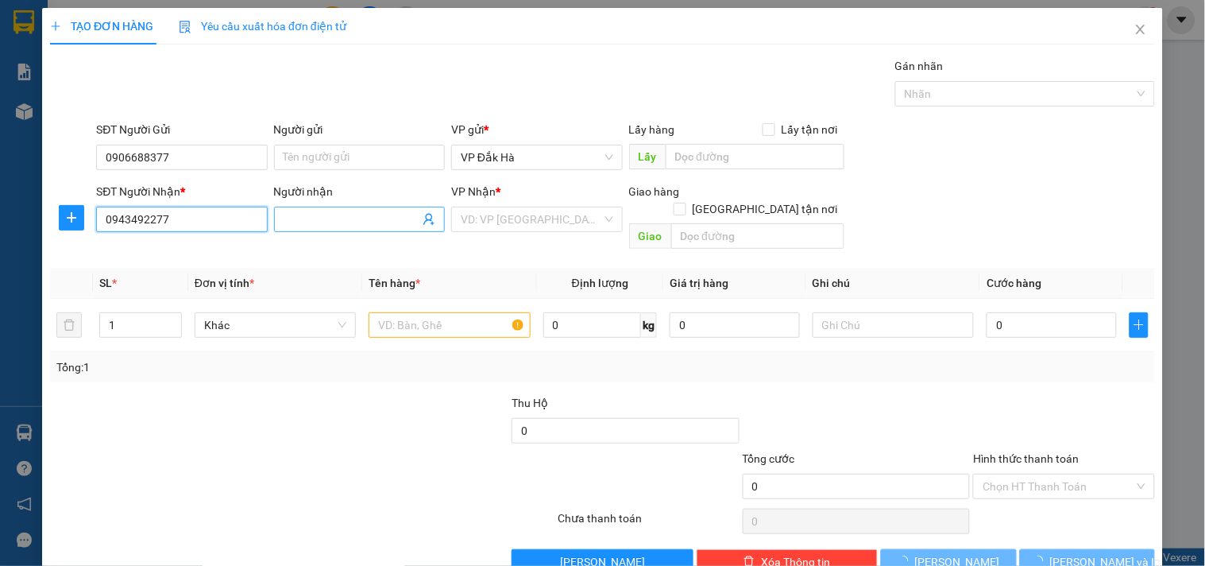
type input "0943492277"
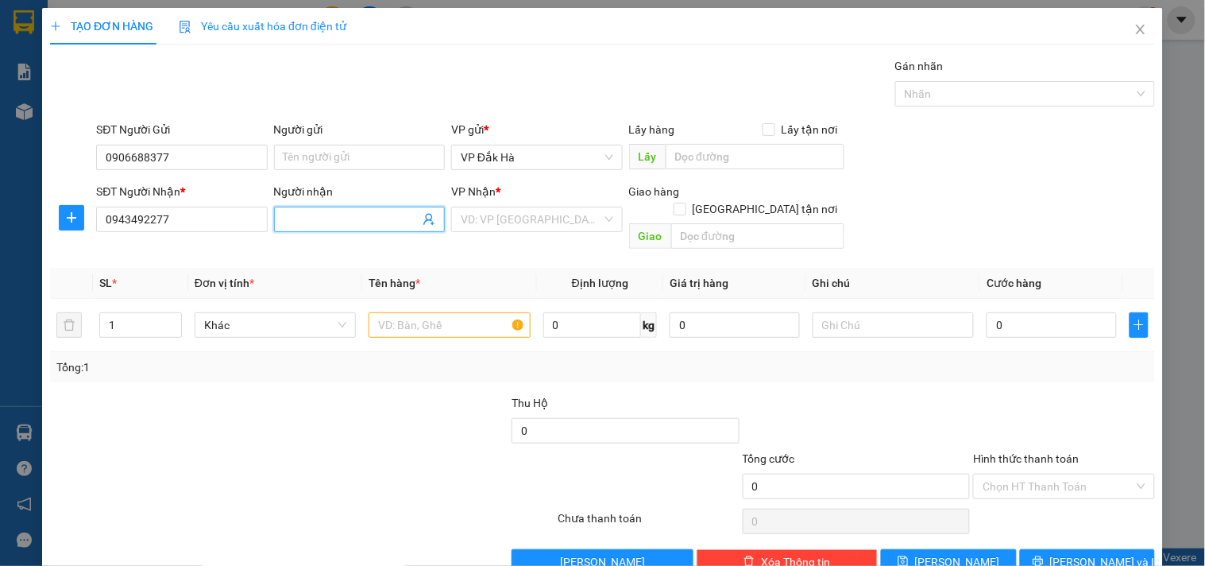
click at [326, 226] on input "Người nhận" at bounding box center [352, 218] width 136 height 17
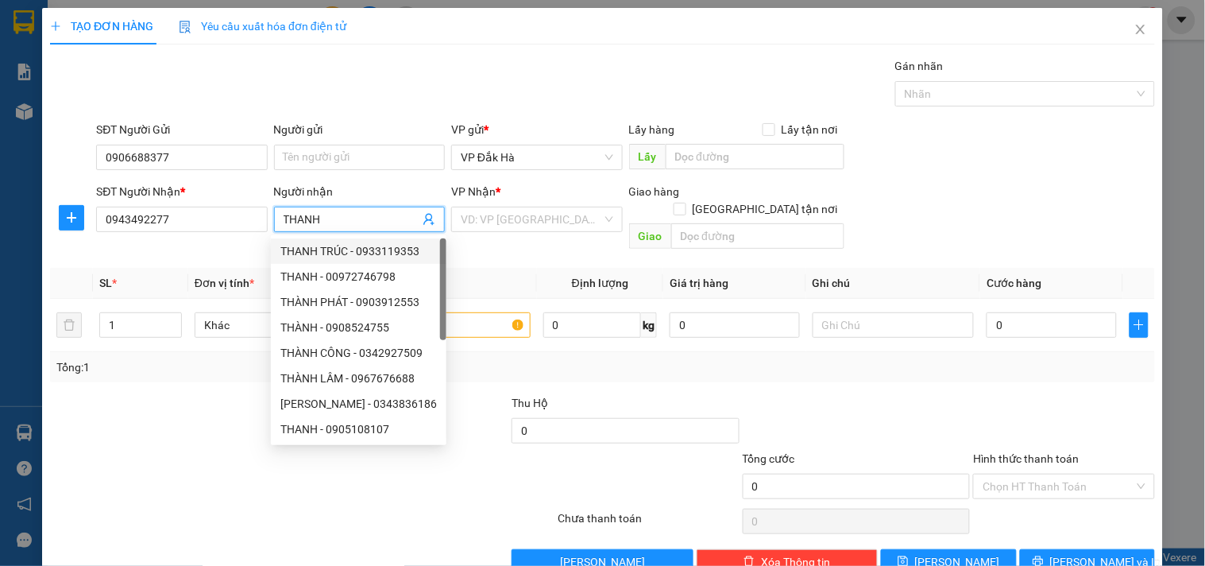
type input "THANH"
click at [565, 245] on div "Transit Pickup Surcharge Ids Transit Deliver Surcharge Ids Transit Deliver Surc…" at bounding box center [602, 315] width 1105 height 517
click at [512, 215] on input "search" at bounding box center [531, 219] width 141 height 24
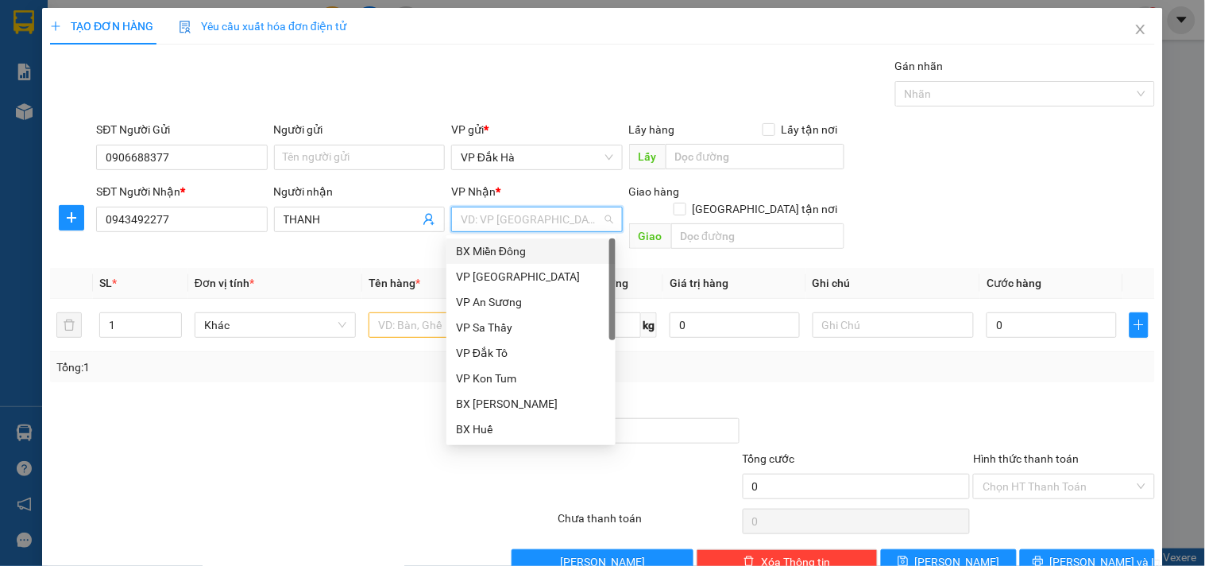
click at [533, 250] on div "BX Miền Đông" at bounding box center [531, 250] width 150 height 17
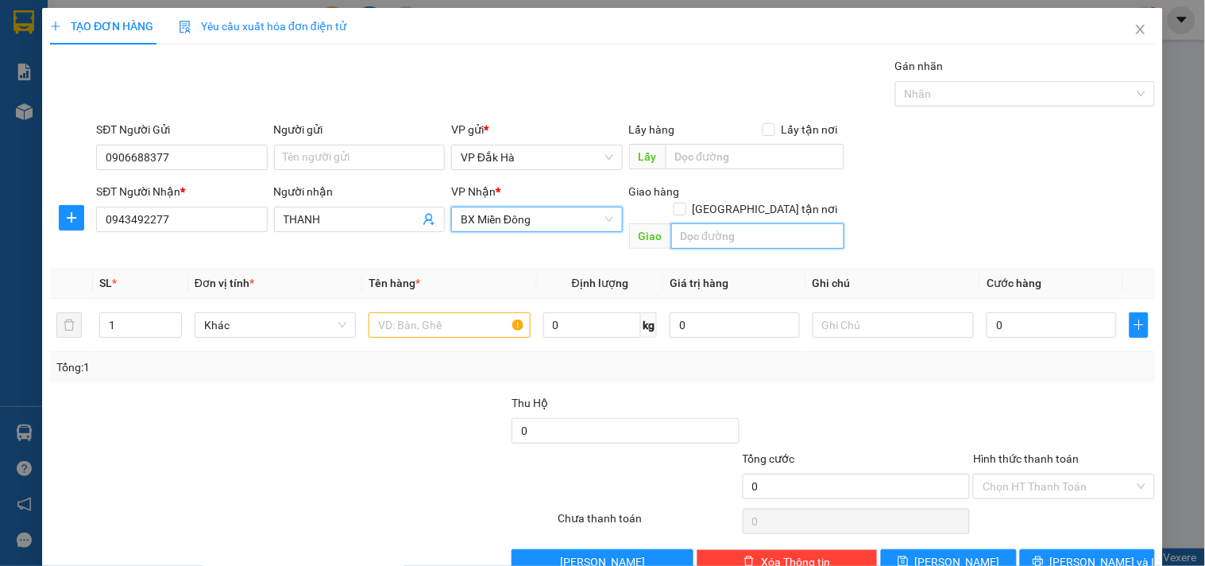
click at [739, 223] on input "text" at bounding box center [757, 235] width 173 height 25
type input "BUÔN MA THUỘT"
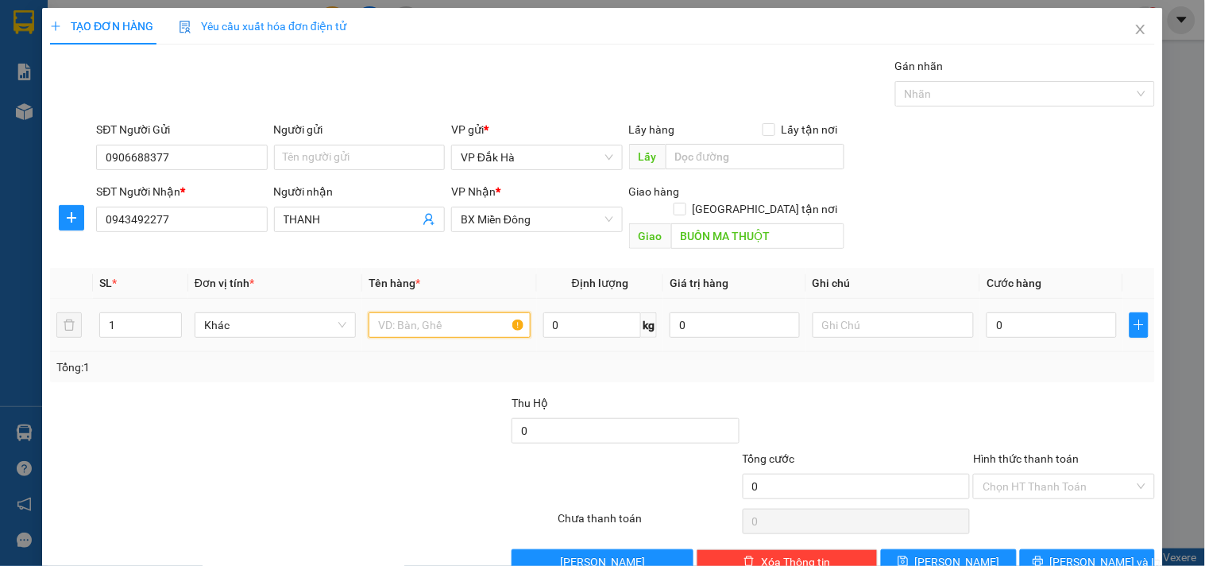
click at [469, 315] on input "text" at bounding box center [449, 324] width 161 height 25
type input "CỤC"
click at [1044, 312] on input "0" at bounding box center [1052, 324] width 130 height 25
type input "4"
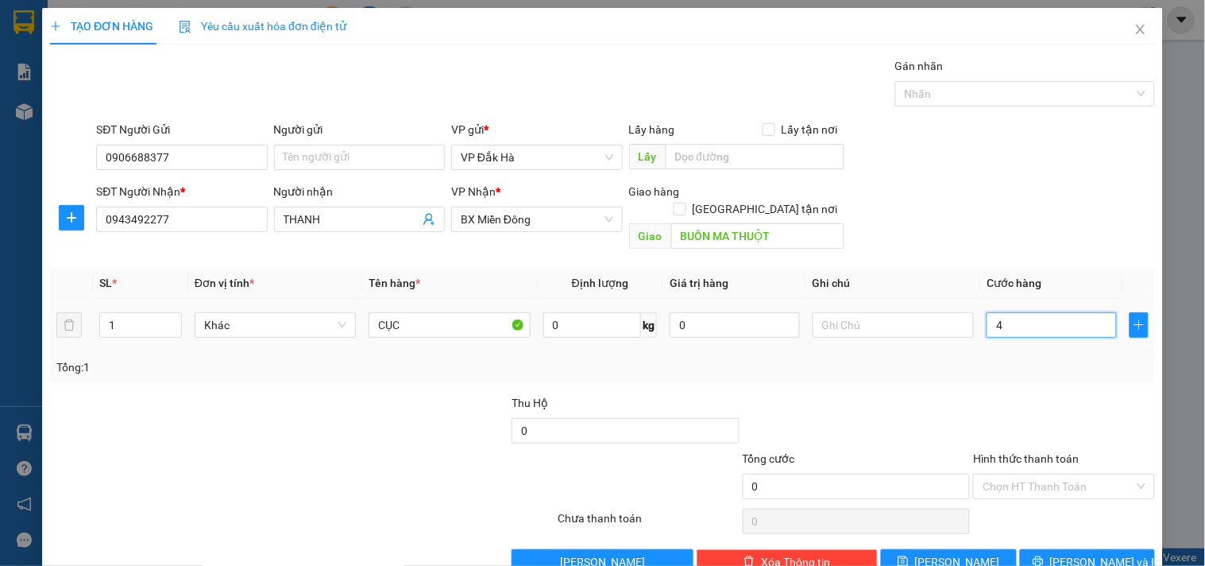
type input "4"
type input "40"
click at [1009, 368] on div "Transit Pickup Surcharge Ids Transit Deliver Surcharge Ids Transit Deliver Surc…" at bounding box center [602, 315] width 1105 height 517
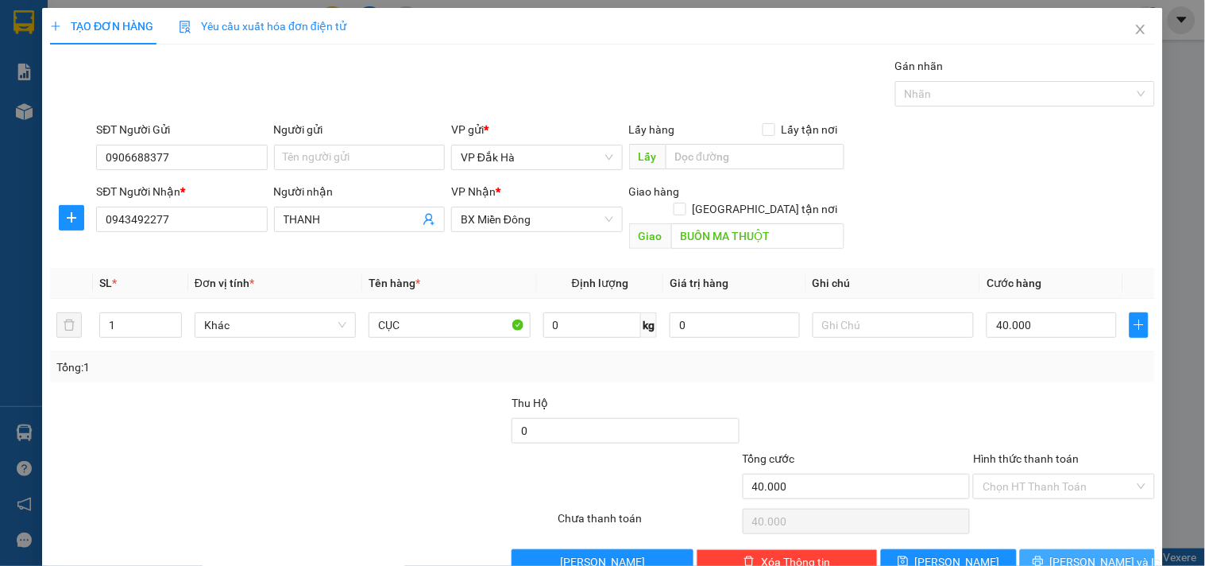
click at [1073, 553] on span "[PERSON_NAME] và In" at bounding box center [1105, 561] width 111 height 17
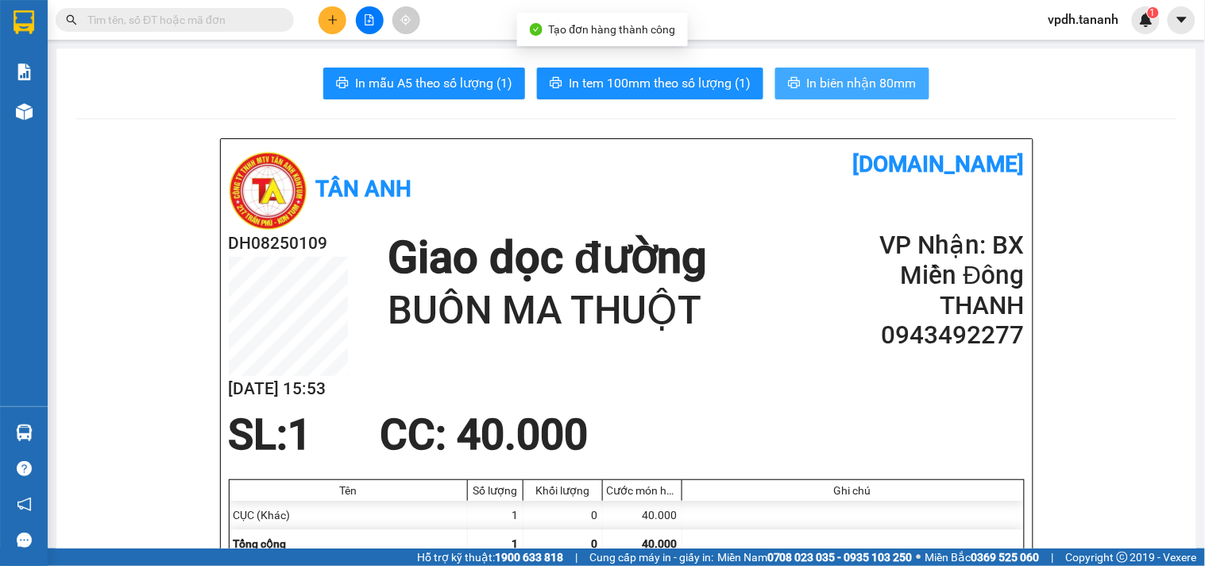
click at [827, 94] on button "In biên nhận 80mm" at bounding box center [852, 84] width 154 height 32
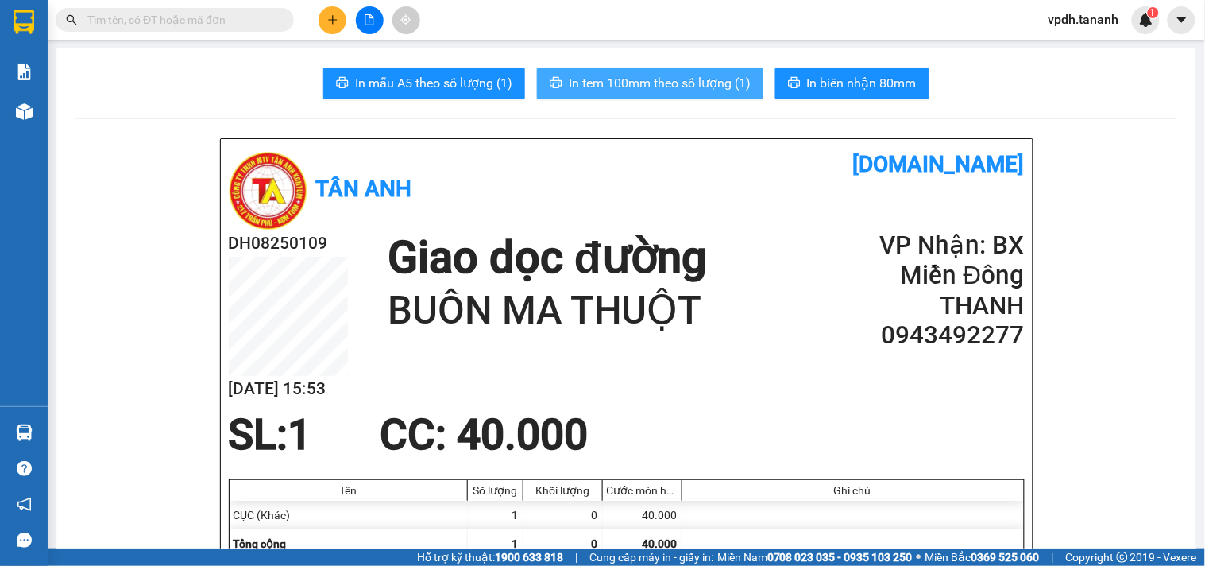
click at [707, 98] on button "In tem 100mm theo số lượng (1)" at bounding box center [650, 84] width 226 height 32
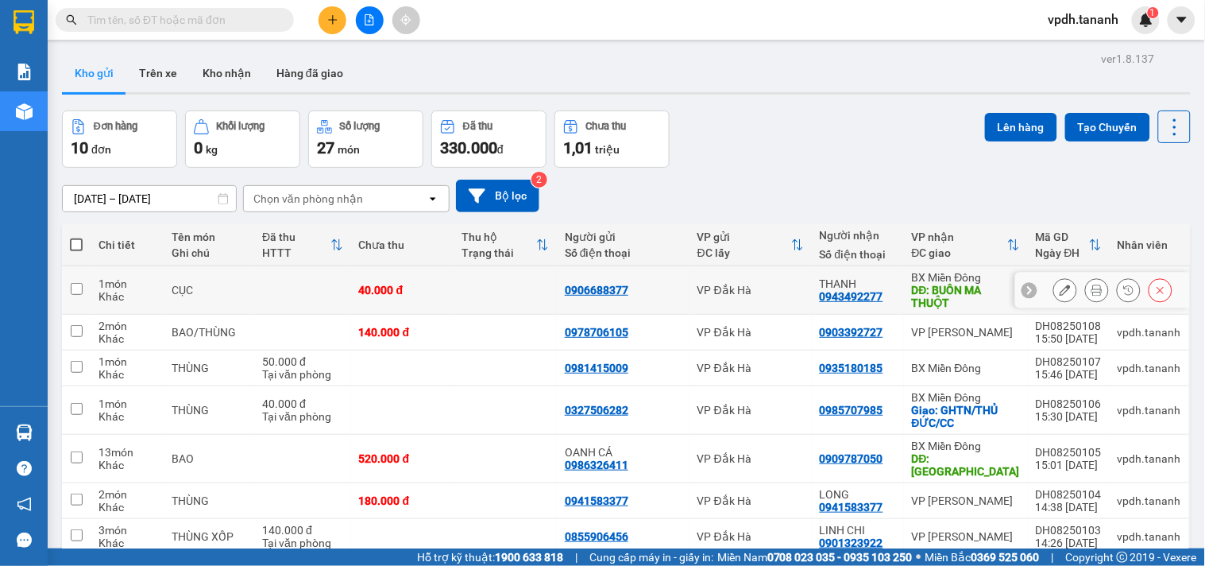
drag, startPoint x: 577, startPoint y: 291, endPoint x: 649, endPoint y: 291, distance: 72.3
click at [649, 291] on tr "1 món Khác CỤC 40.000 đ 0906688377 VP [GEOGRAPHIC_DATA] 0943492277 [GEOGRAPHIC_…" at bounding box center [626, 290] width 1129 height 48
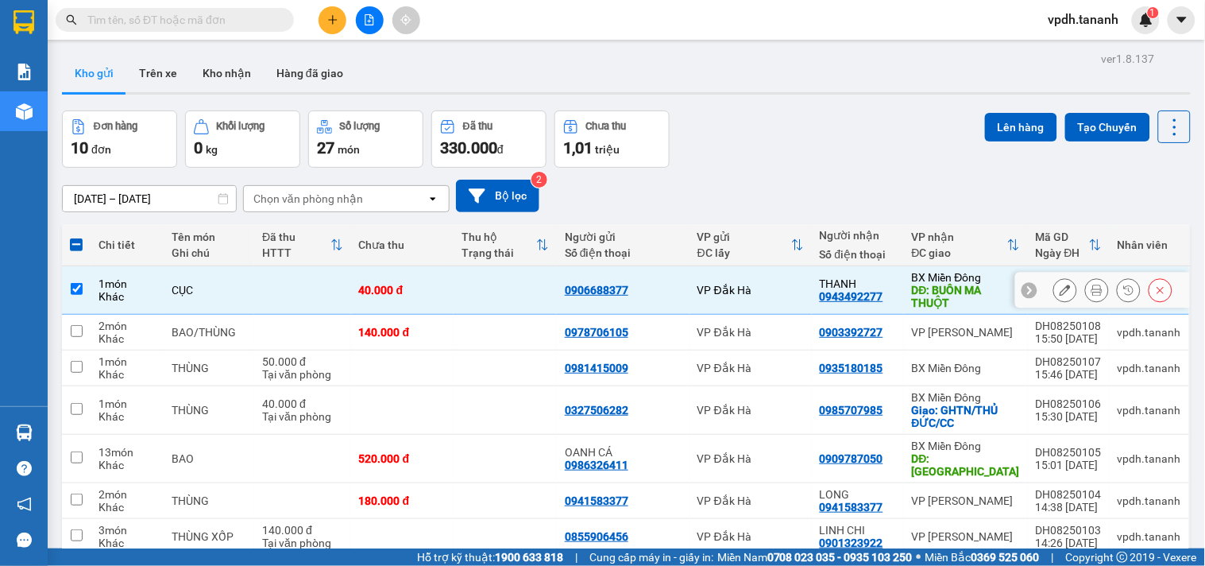
drag, startPoint x: 816, startPoint y: 297, endPoint x: 877, endPoint y: 304, distance: 61.6
click at [877, 304] on td "THANH 0943492277" at bounding box center [858, 290] width 92 height 48
checkbox input "false"
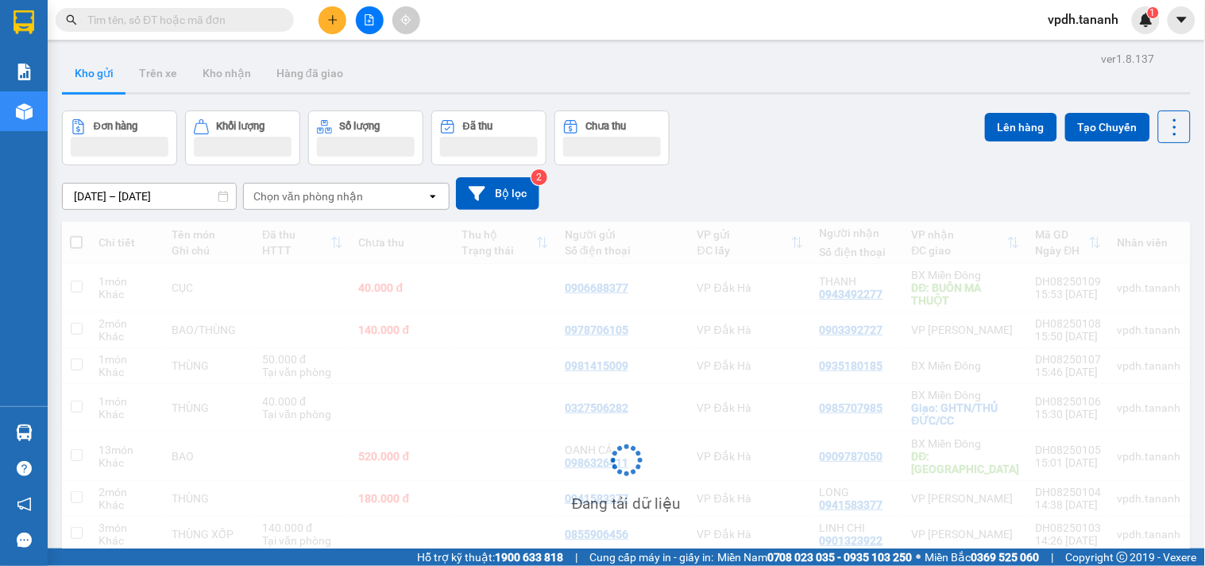
click at [330, 21] on icon "plus" at bounding box center [332, 19] width 11 height 11
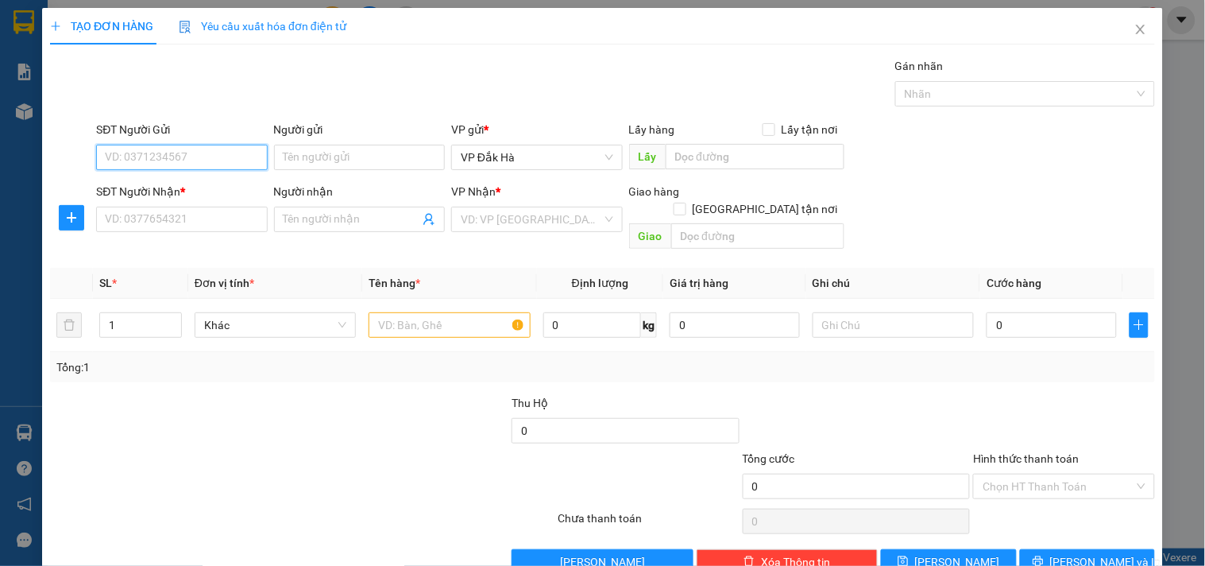
paste input "0906688377"
type input "0906688377"
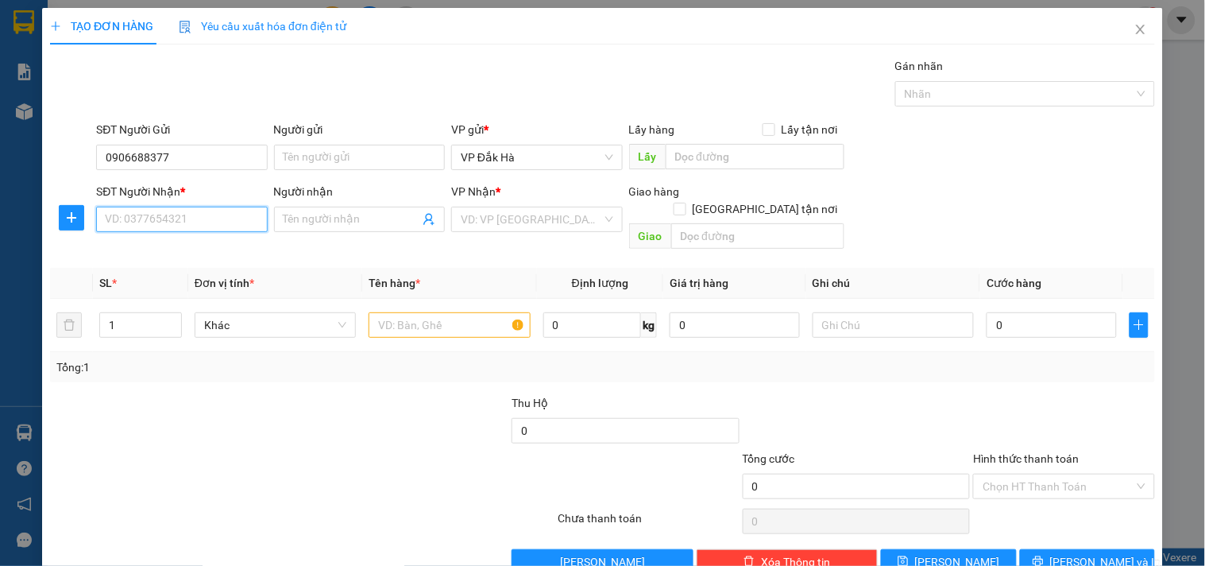
click at [191, 223] on input "SĐT Người Nhận *" at bounding box center [181, 219] width 171 height 25
paste input "0943492277"
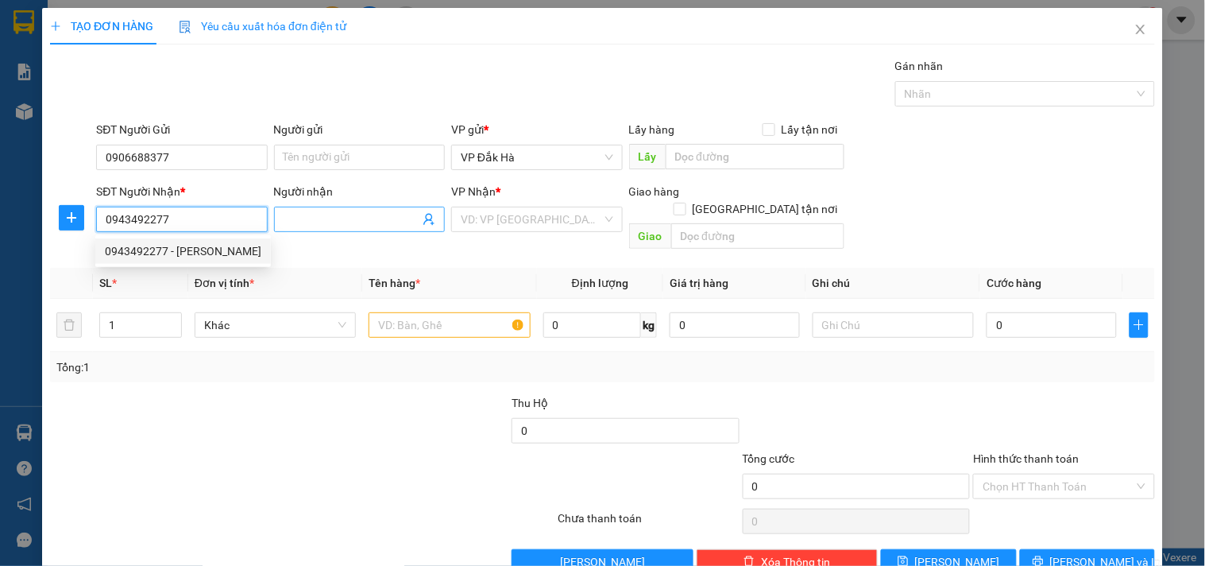
type input "0943492277"
click at [322, 229] on span at bounding box center [359, 219] width 171 height 25
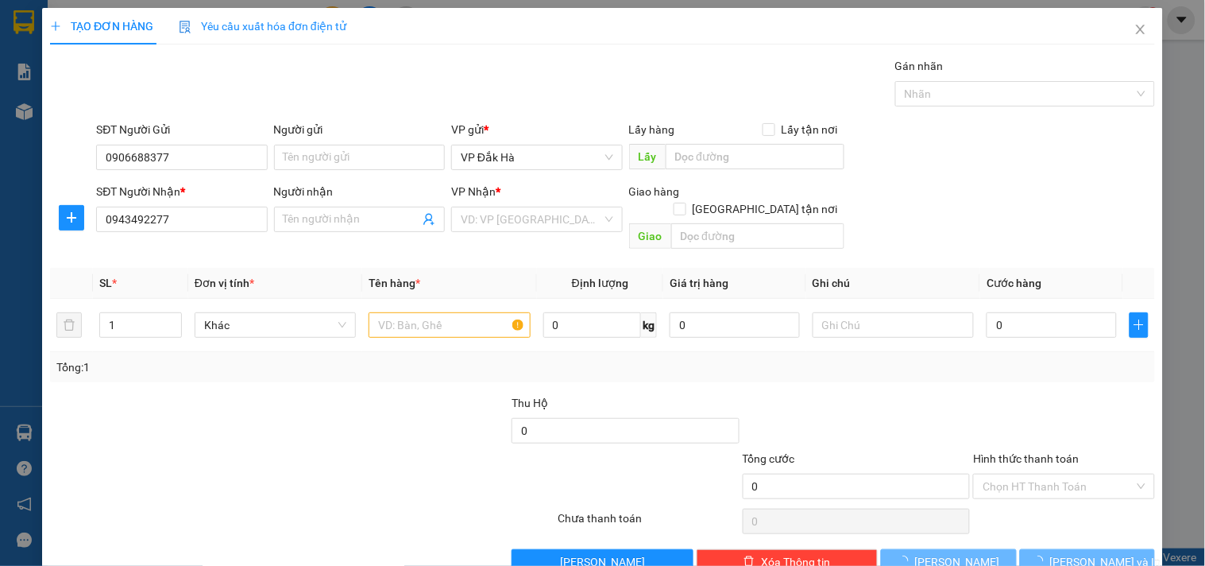
click at [216, 268] on th "Đơn vị tính *" at bounding box center [275, 283] width 174 height 31
click at [199, 226] on input "0943492277" at bounding box center [181, 219] width 171 height 25
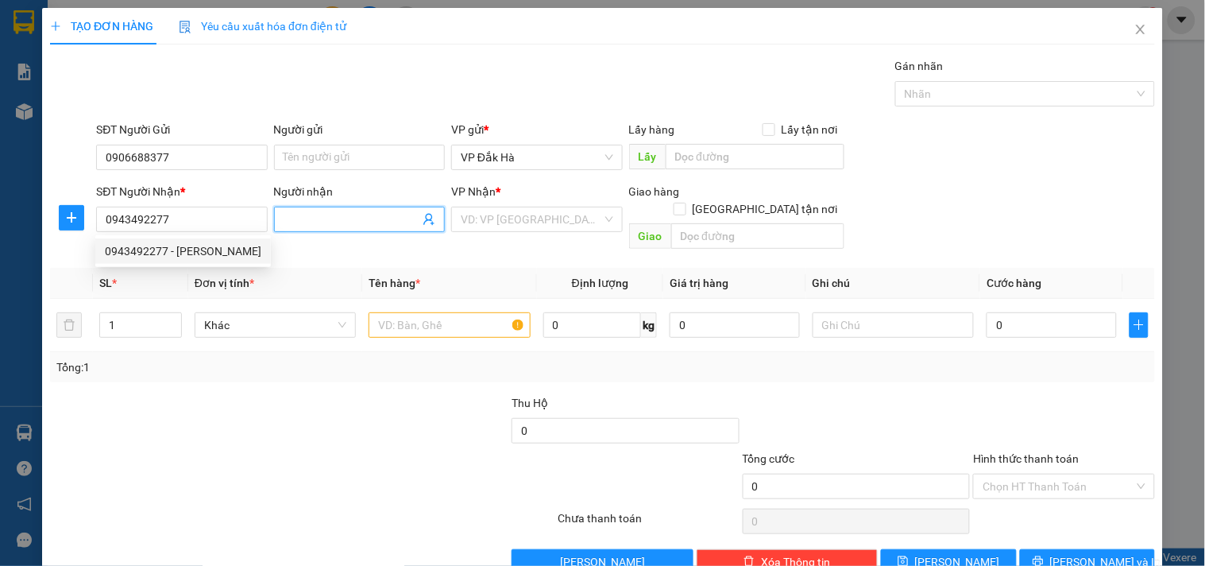
click at [353, 208] on span at bounding box center [359, 219] width 171 height 25
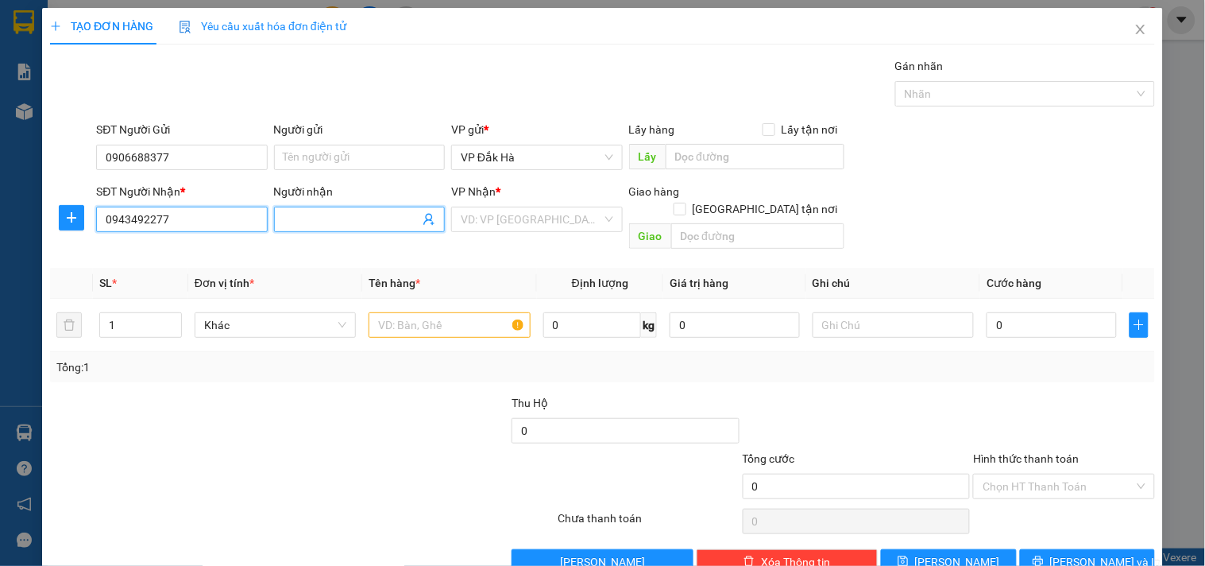
click at [210, 230] on input "0943492277" at bounding box center [181, 219] width 171 height 25
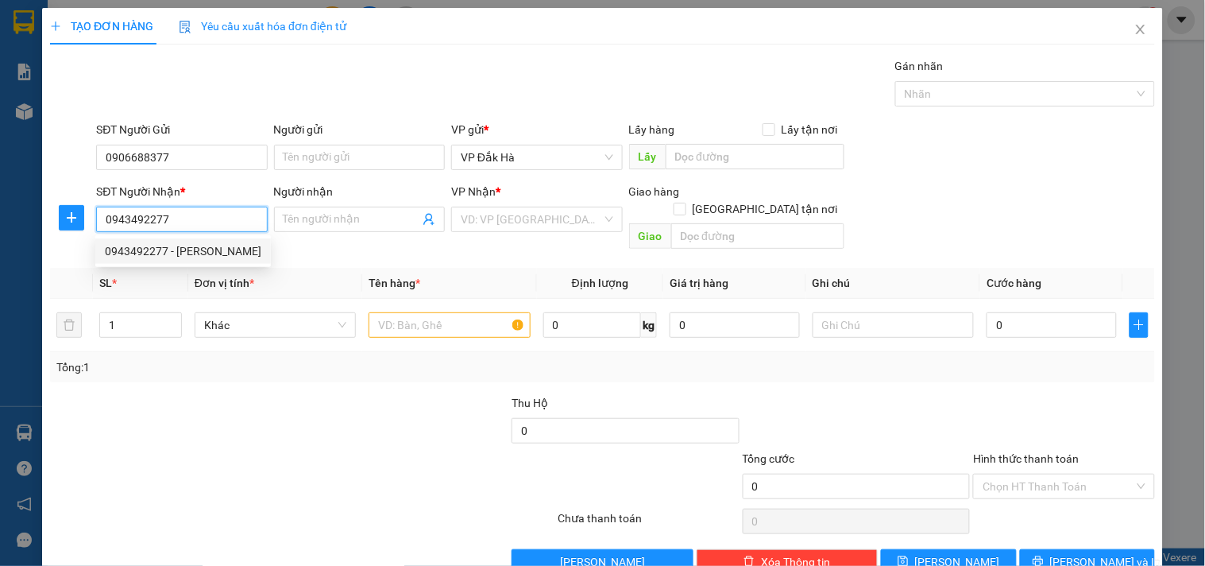
click at [202, 257] on div "0943492277 - THANH" at bounding box center [183, 250] width 156 height 17
type input "THANH"
type input "BUÔN MA THUỘT"
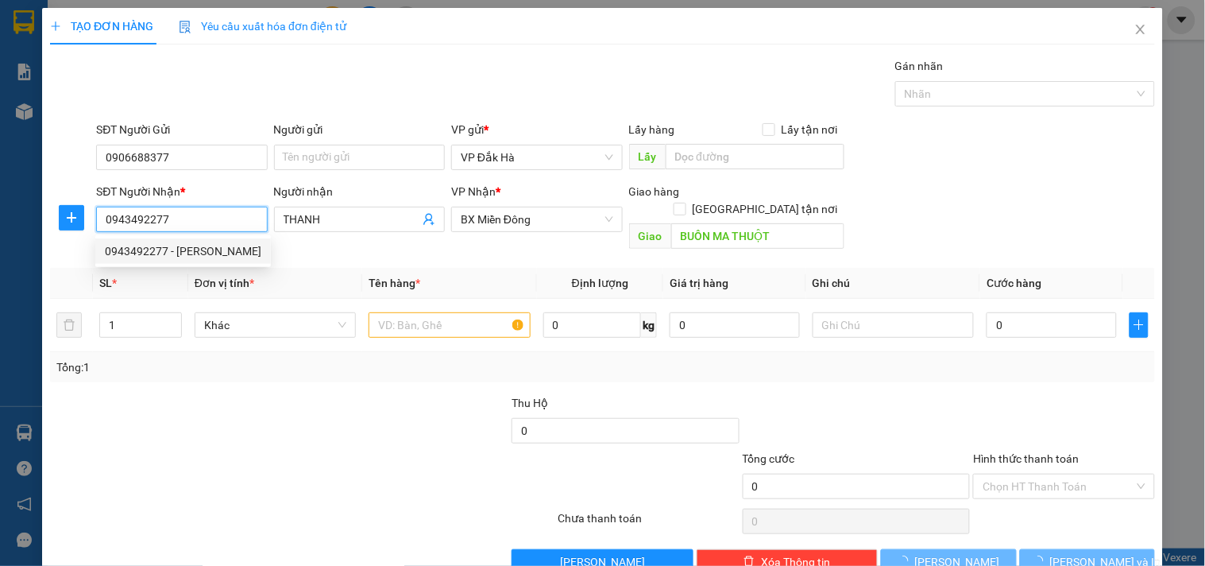
type input "40.000"
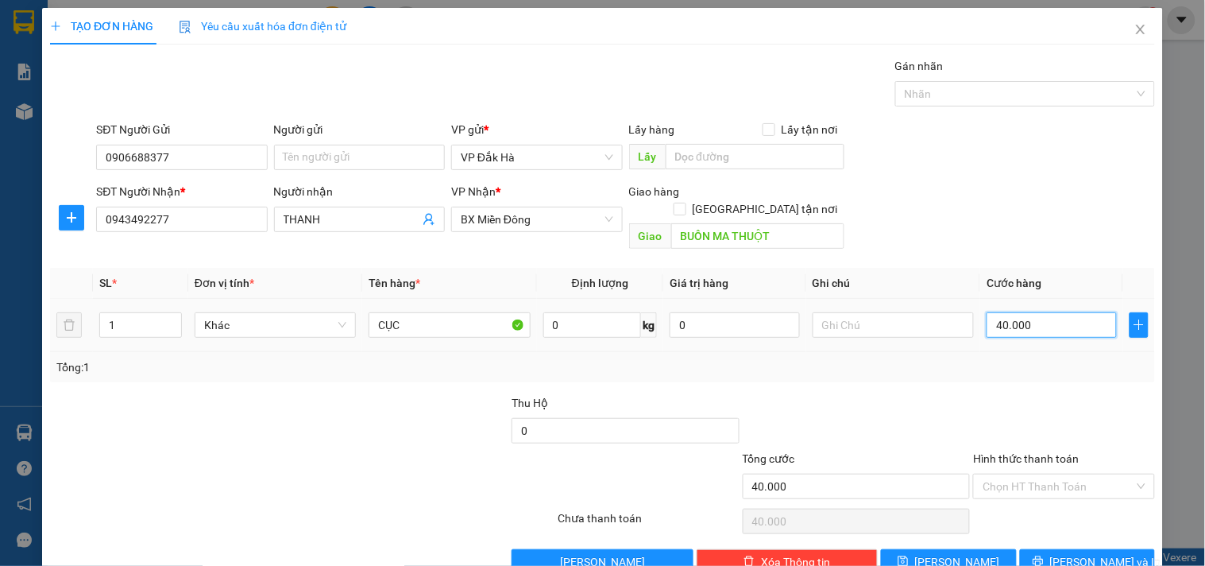
click at [1022, 312] on input "40.000" at bounding box center [1052, 324] width 130 height 25
type input "5"
type input "50"
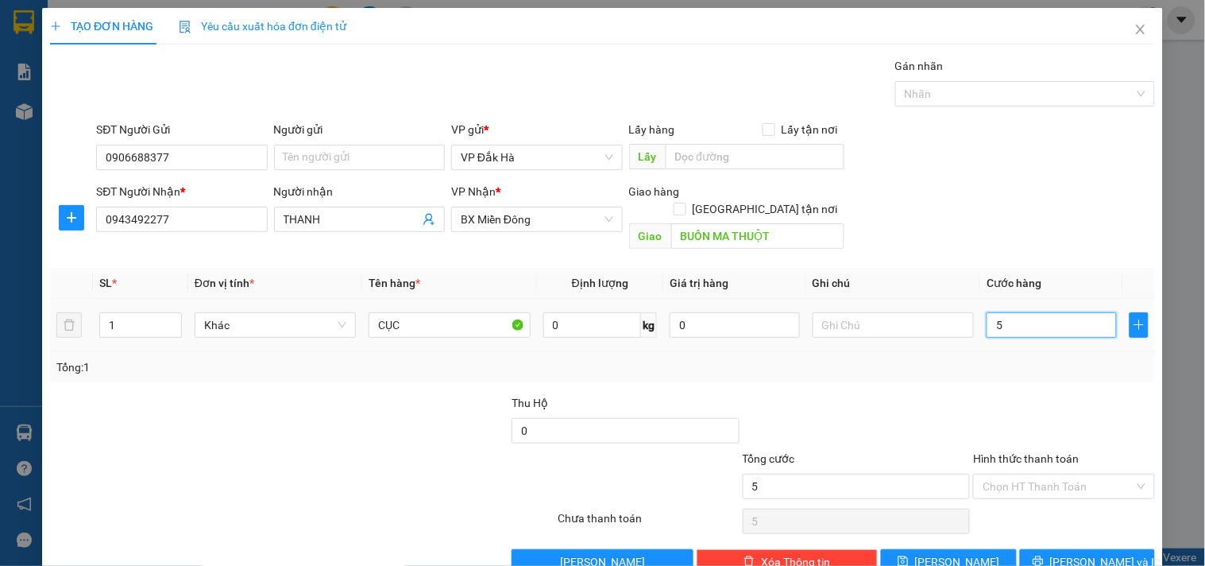
type input "50"
click at [1014, 358] on div "Tổng: 1" at bounding box center [602, 366] width 1092 height 17
type input "50.000"
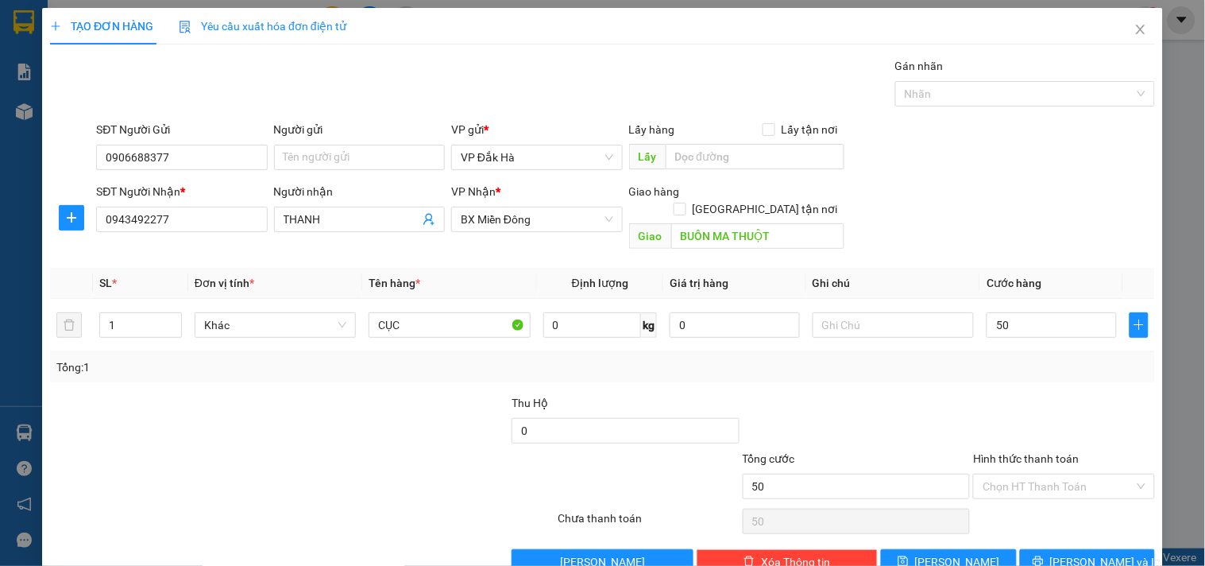
type input "50.000"
click at [1082, 553] on span "[PERSON_NAME] và In" at bounding box center [1105, 561] width 111 height 17
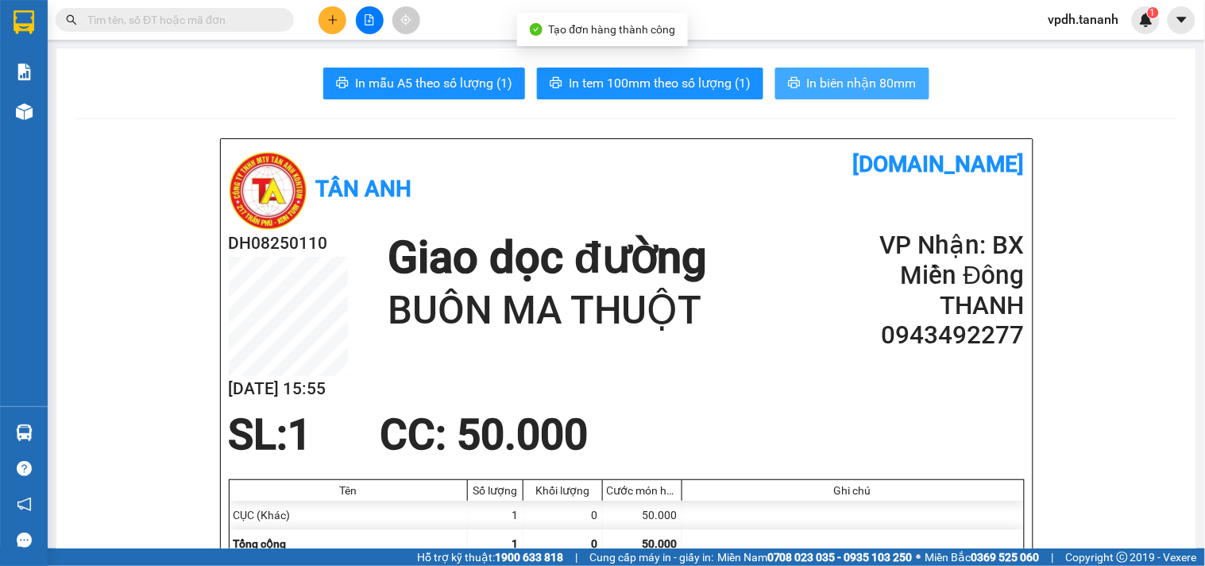
click at [824, 80] on span "In biên nhận 80mm" at bounding box center [862, 83] width 110 height 20
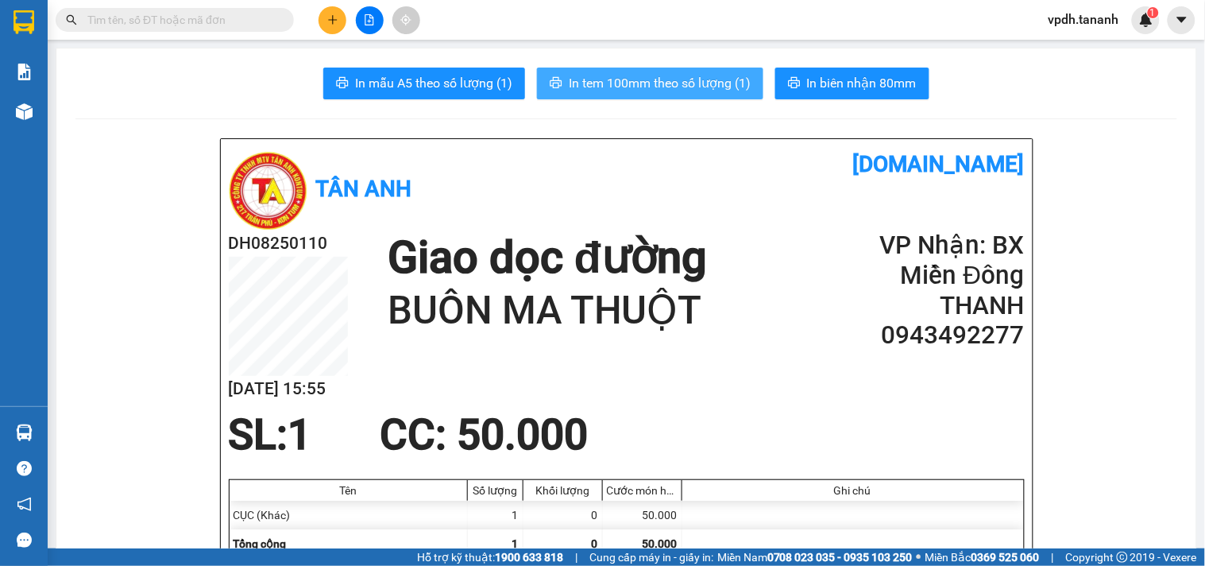
click at [688, 84] on span "In tem 100mm theo số lượng (1)" at bounding box center [660, 83] width 182 height 20
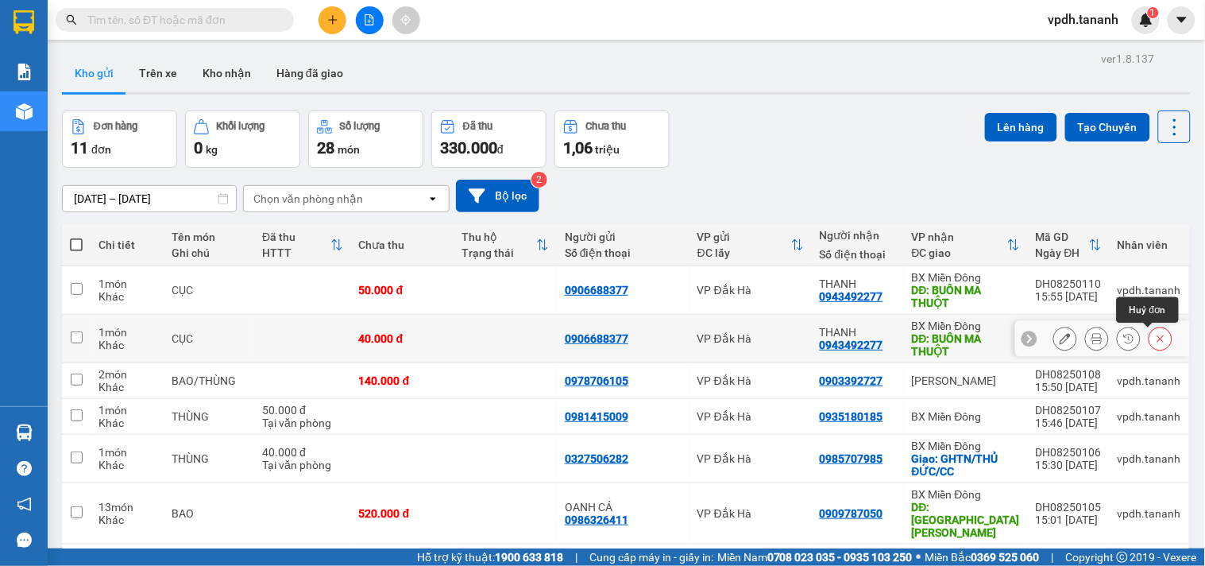
click at [1157, 338] on icon at bounding box center [1160, 338] width 7 height 7
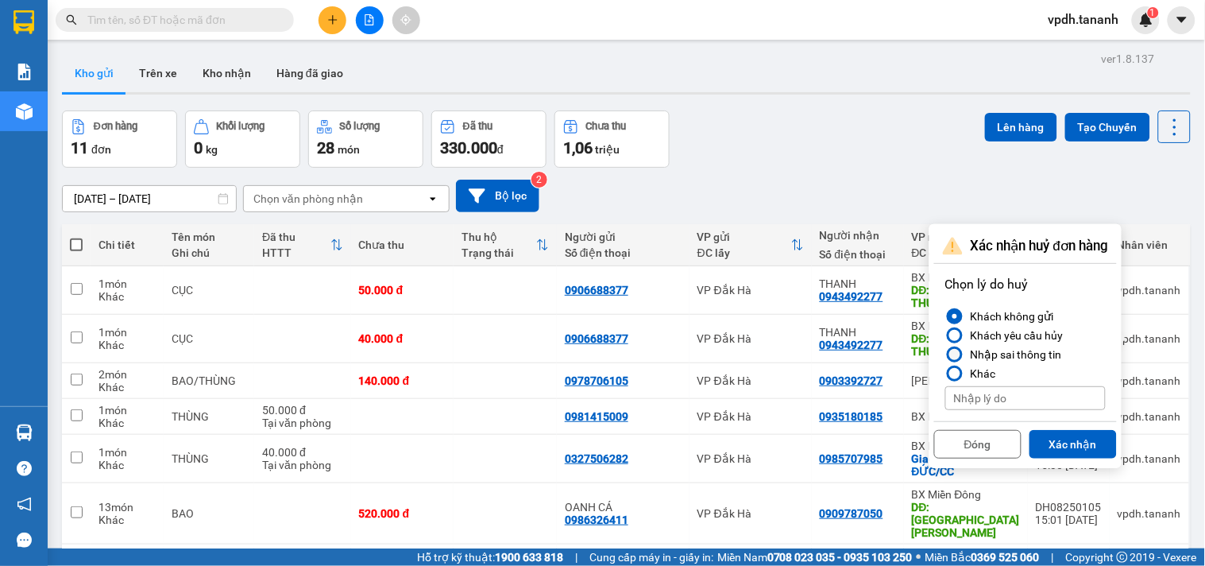
click at [1014, 353] on div "Nhập sai thông tin" at bounding box center [1013, 354] width 98 height 19
click at [945, 354] on input "Nhập sai thông tin" at bounding box center [945, 354] width 0 height 0
click at [1068, 438] on button "Xác nhận" at bounding box center [1072, 444] width 87 height 29
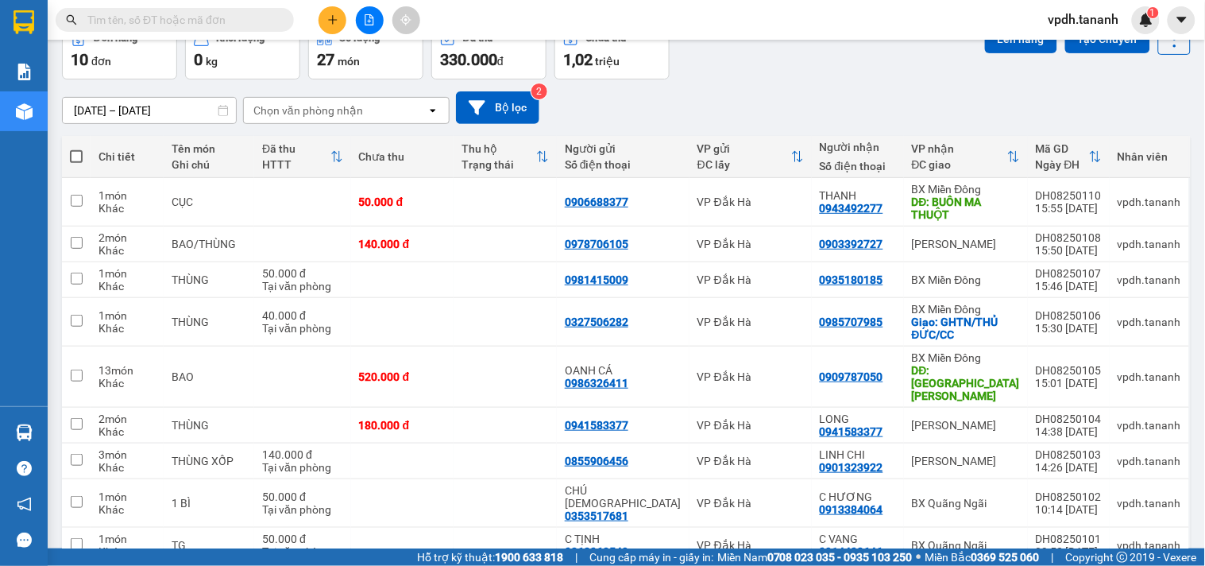
scroll to position [180, 0]
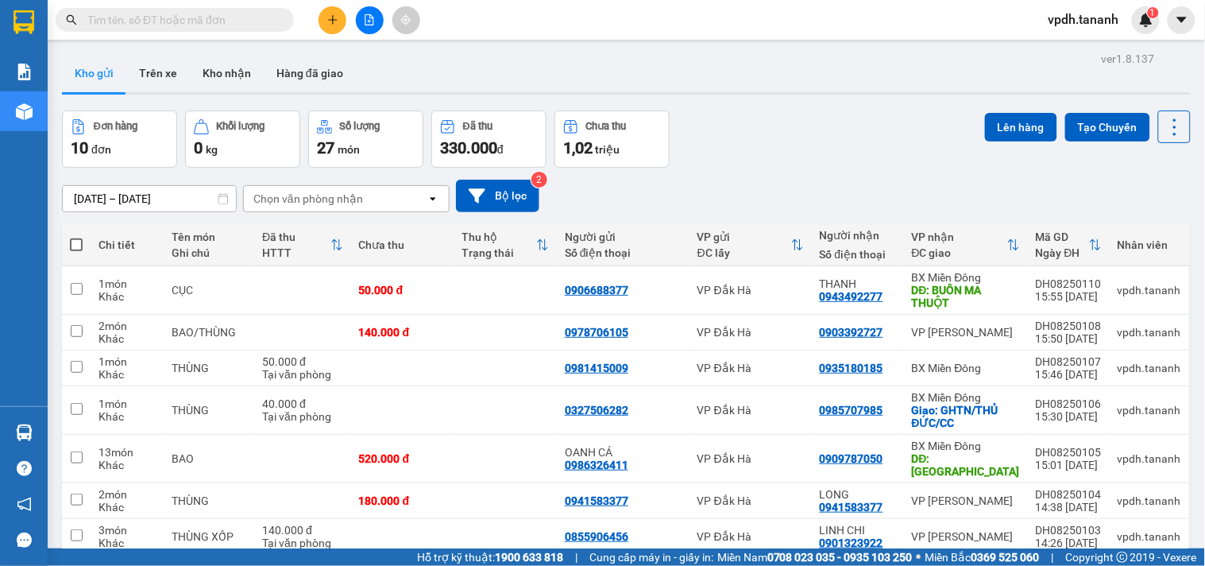
click at [330, 24] on icon "plus" at bounding box center [332, 19] width 11 height 11
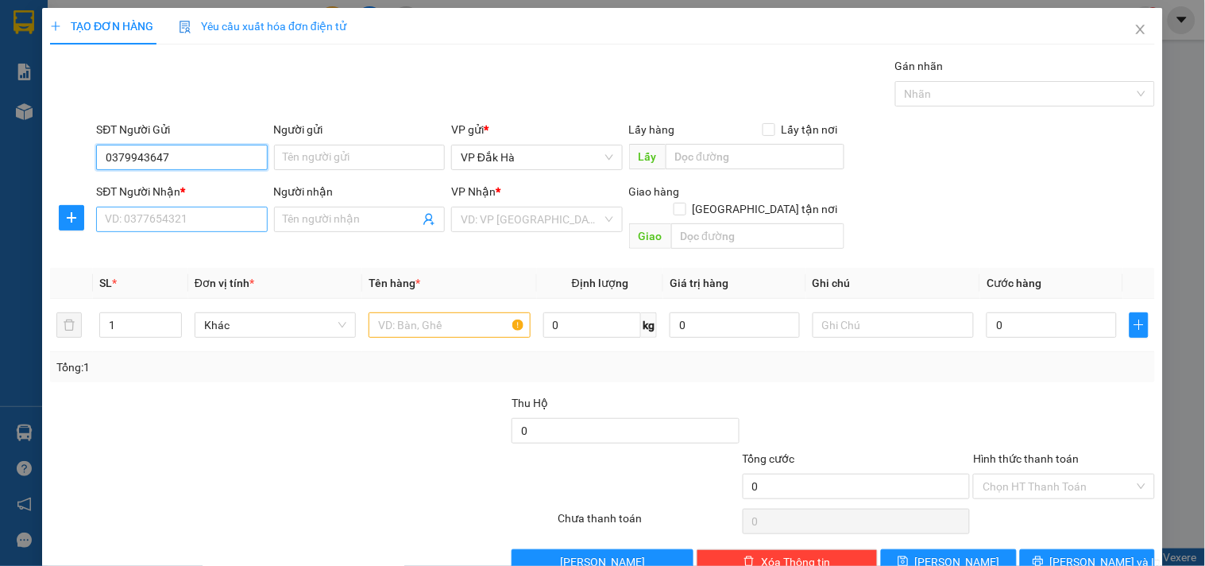
type input "0379943647"
click at [195, 218] on input "SĐT Người Nhận *" at bounding box center [181, 219] width 171 height 25
type input "0971340613"
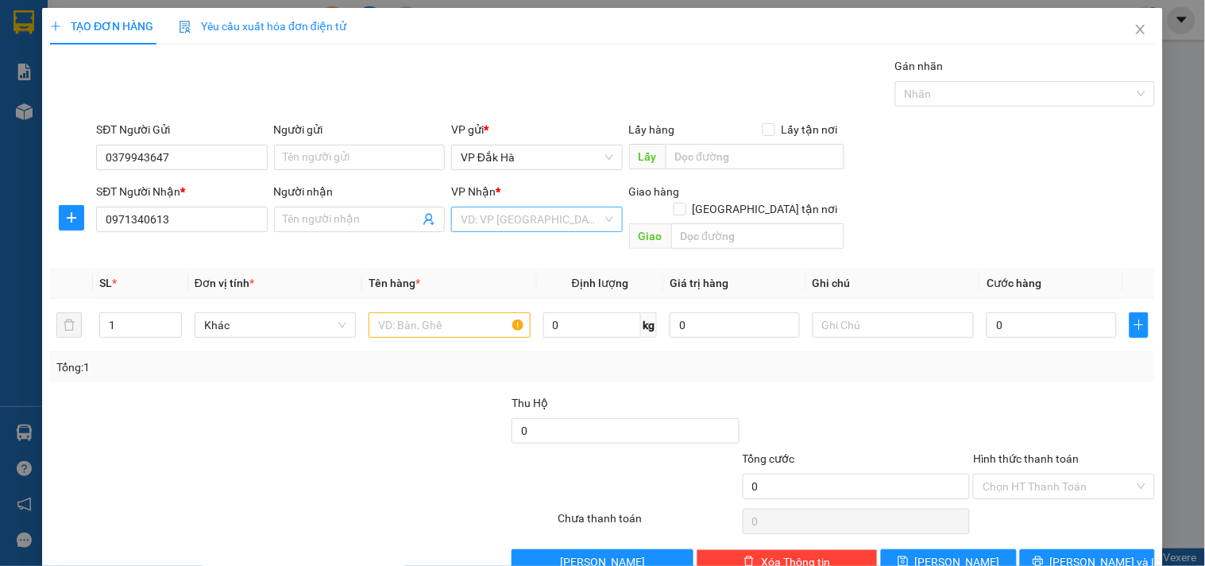
click at [489, 219] on input "search" at bounding box center [531, 219] width 141 height 24
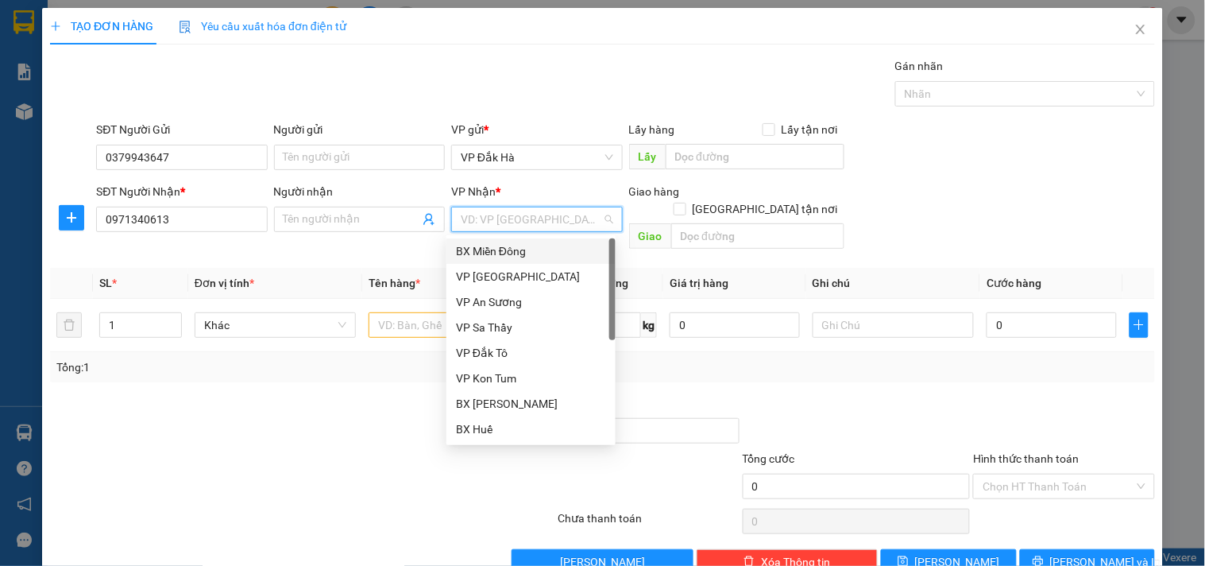
click at [525, 260] on div "BX Miền Đông" at bounding box center [530, 250] width 169 height 25
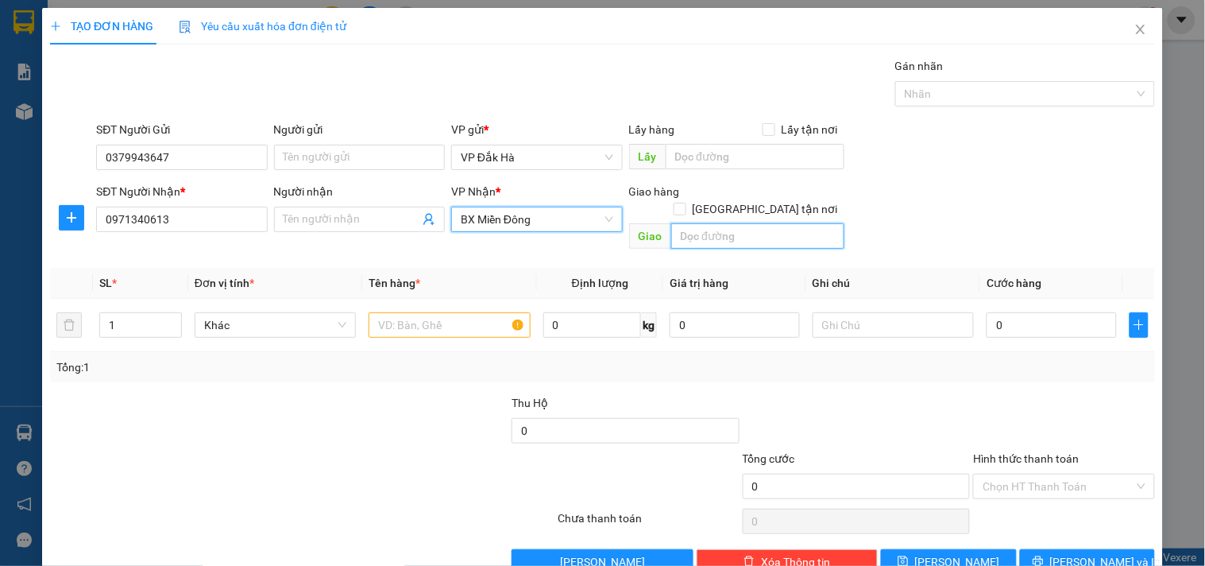
click at [726, 223] on input "text" at bounding box center [757, 235] width 173 height 25
type input "BẾN CÁT"
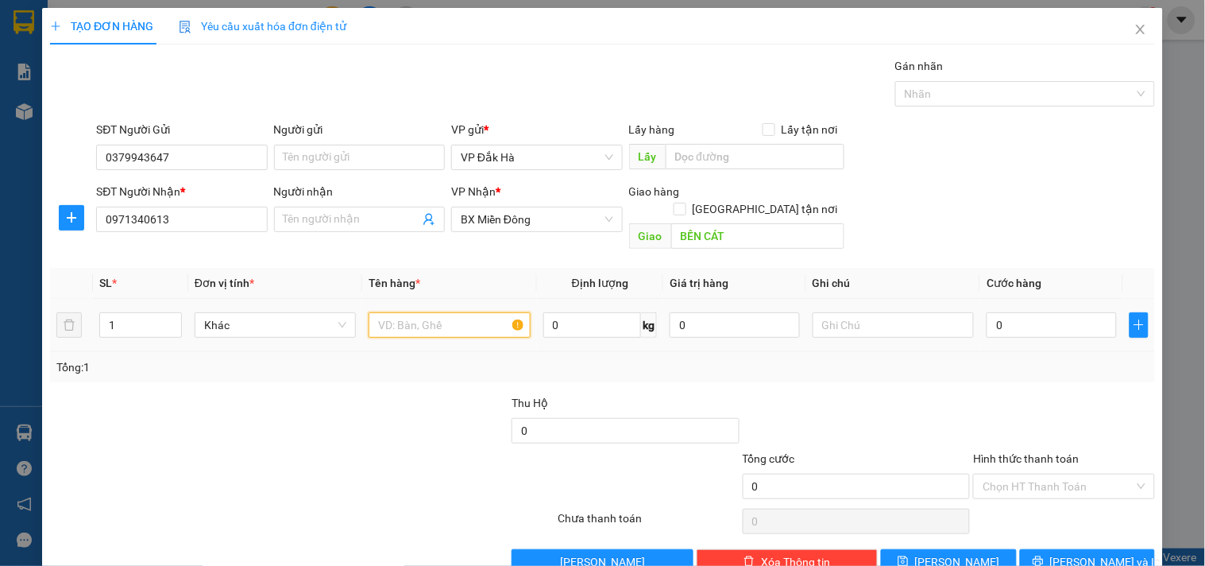
click at [422, 312] on input "text" at bounding box center [449, 324] width 161 height 25
type input "BAO"
click at [1029, 312] on input "0" at bounding box center [1052, 324] width 130 height 25
type input "1"
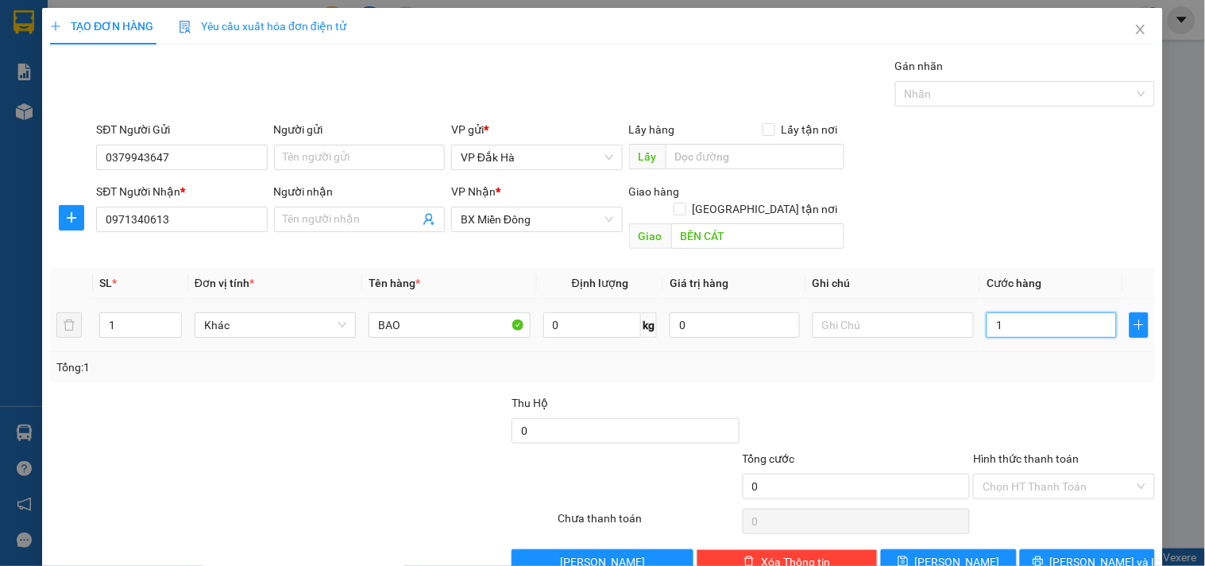
type input "1"
type input "10"
type input "100"
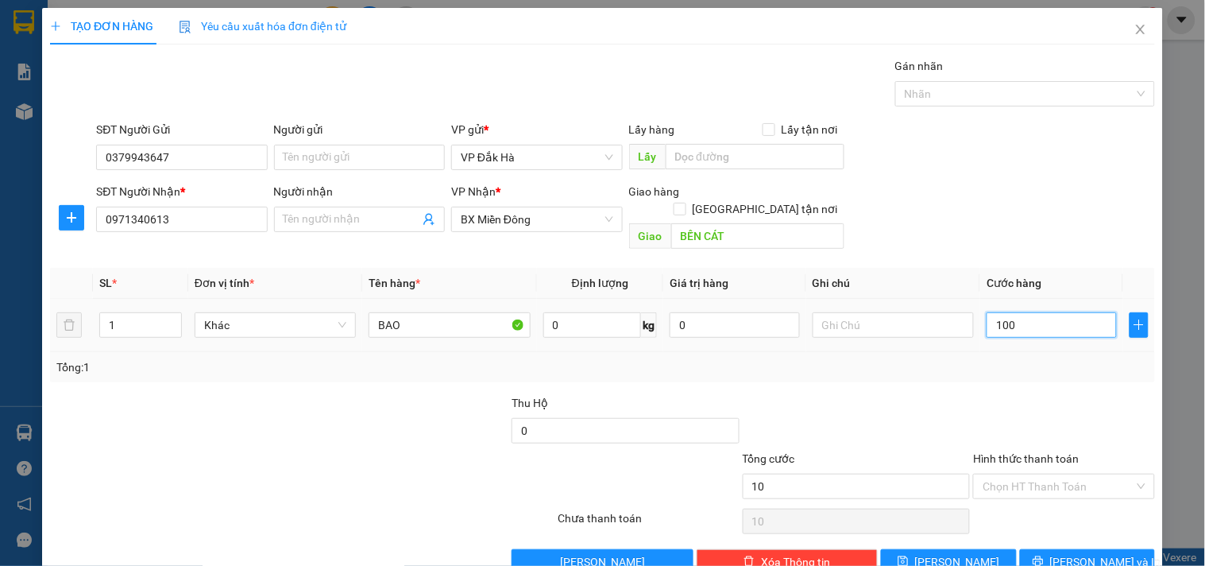
type input "100"
type input "100.000"
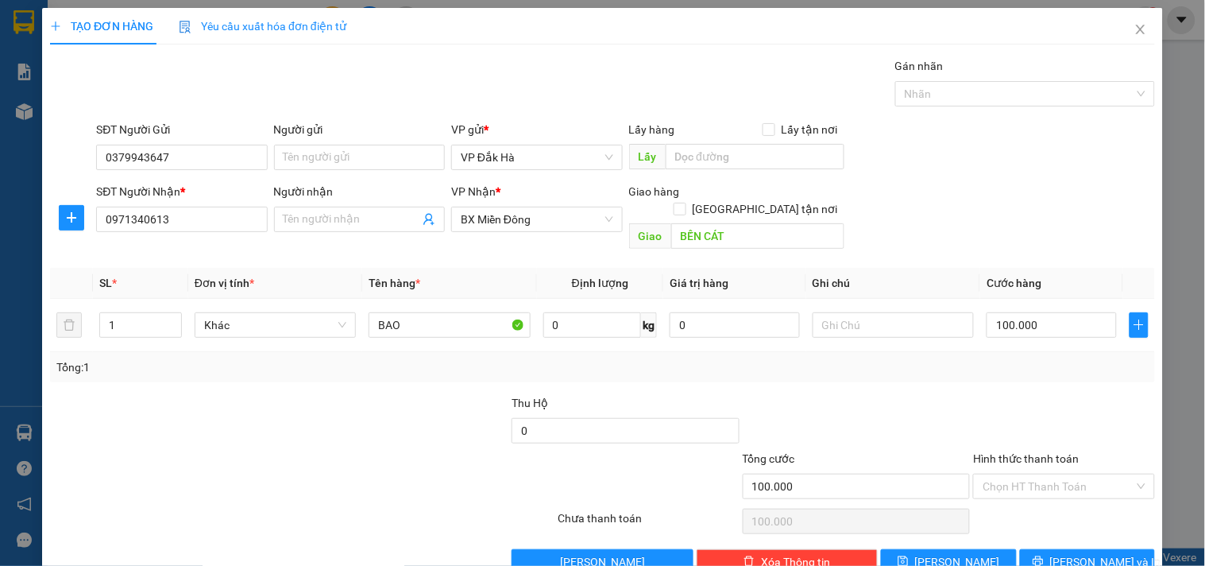
click at [1007, 358] on div "Tổng: 1" at bounding box center [602, 366] width 1092 height 17
click at [1069, 553] on span "Lưu và In" at bounding box center [1105, 561] width 111 height 17
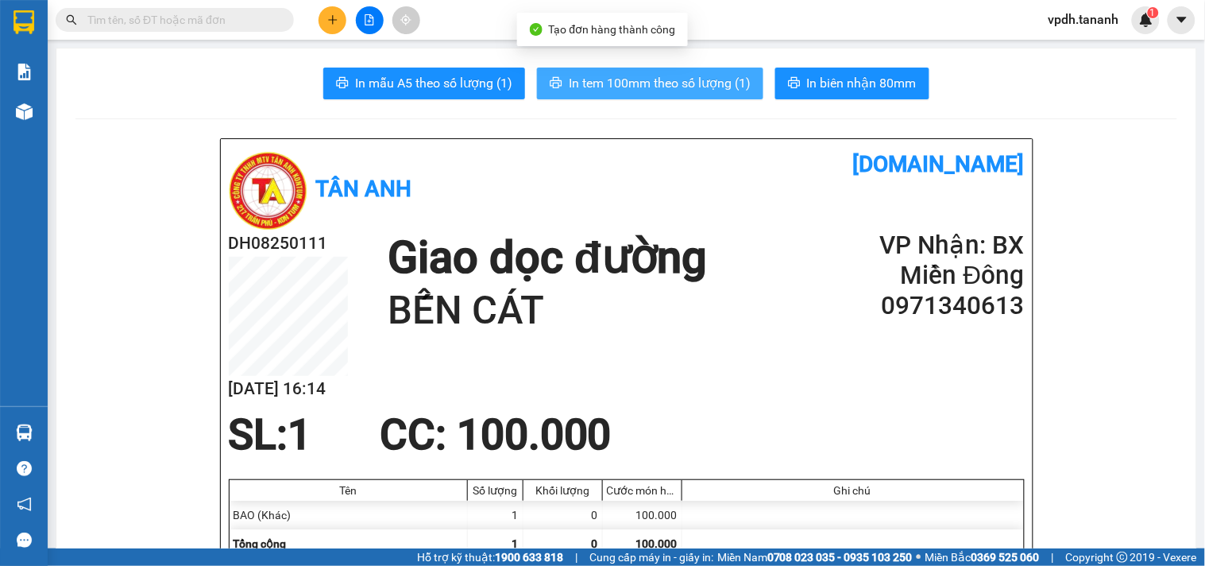
click at [670, 83] on span "In tem 100mm theo số lượng (1)" at bounding box center [660, 83] width 182 height 20
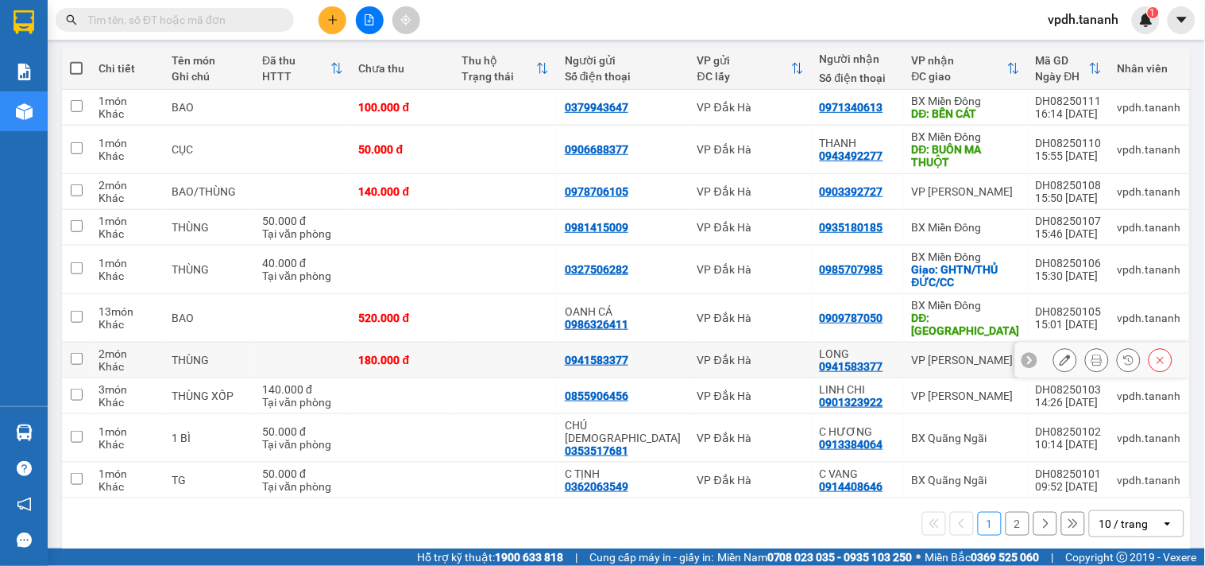
scroll to position [180, 0]
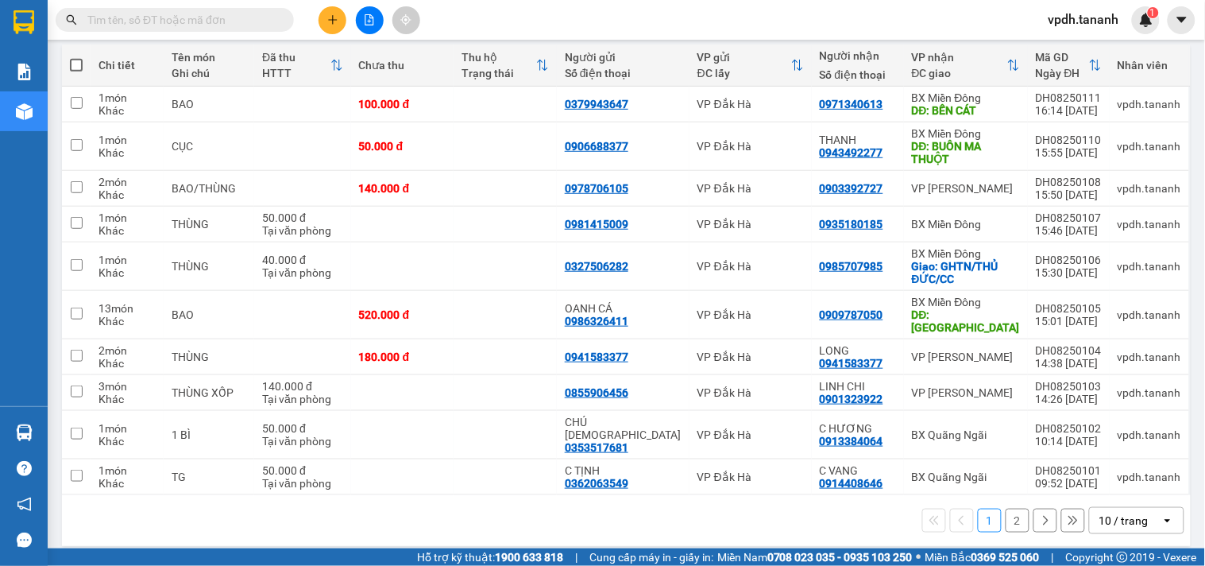
click at [1033, 508] on button at bounding box center [1045, 520] width 24 height 24
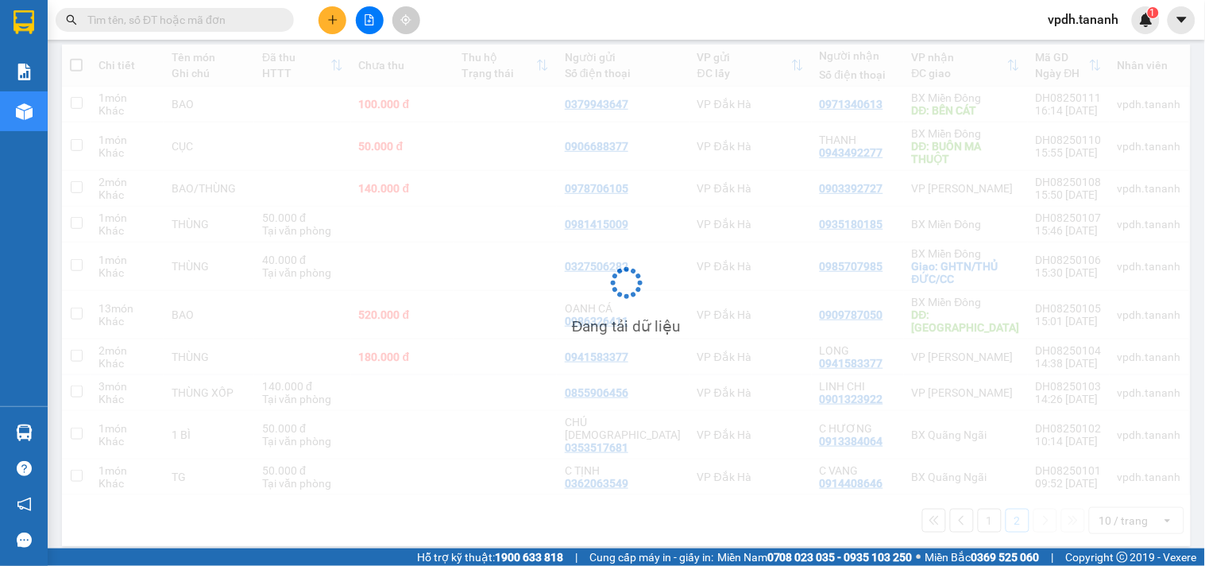
scroll to position [73, 0]
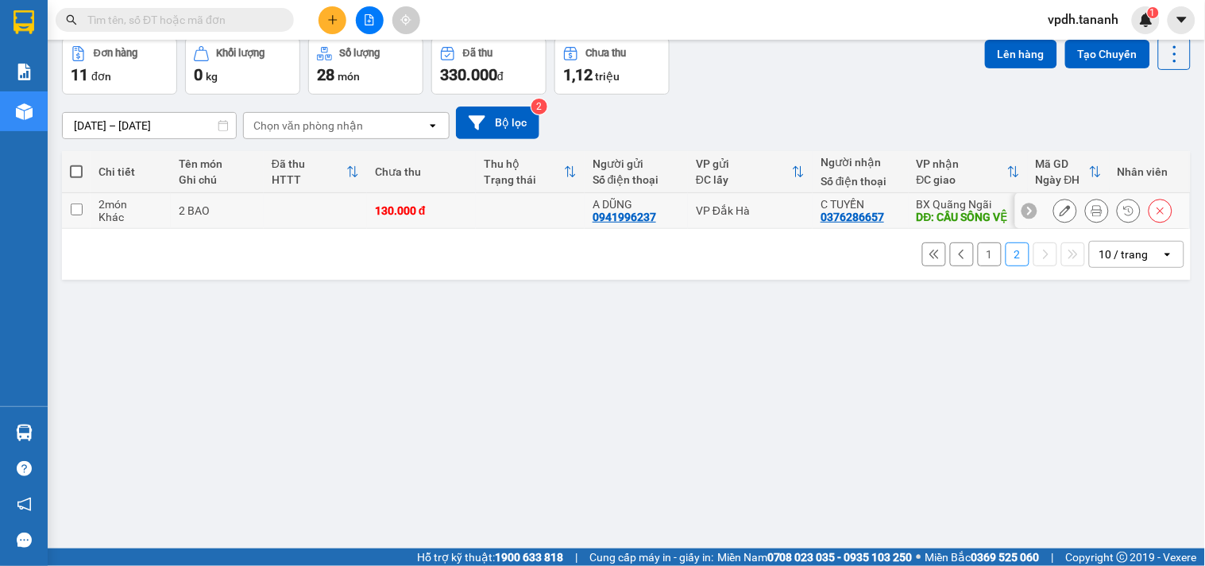
click at [71, 203] on input "checkbox" at bounding box center [77, 209] width 12 height 12
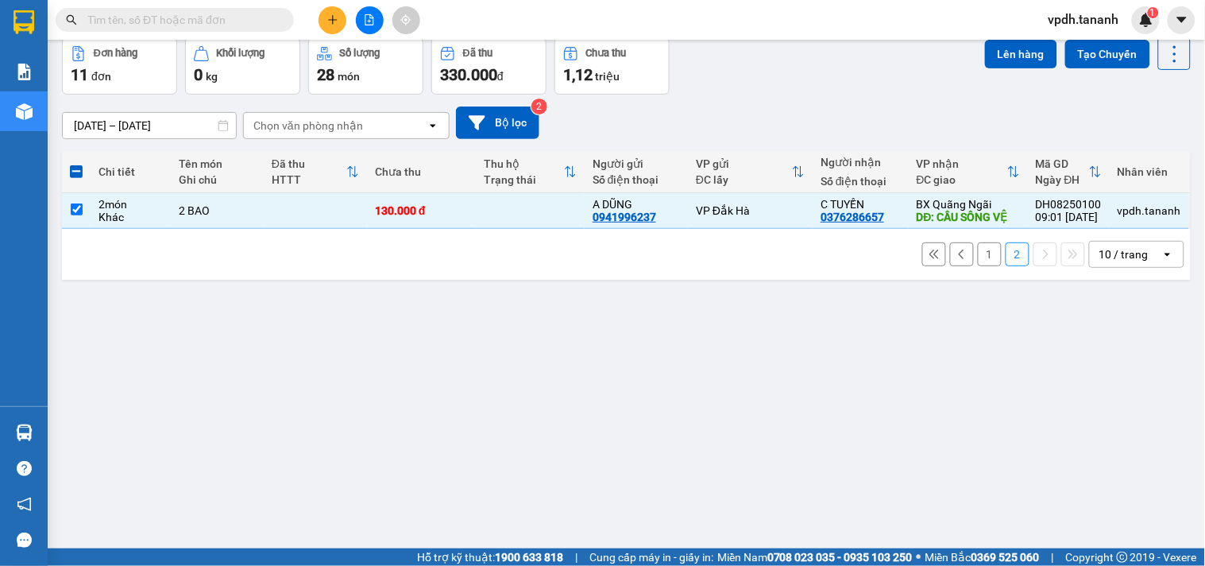
click at [978, 256] on button "1" at bounding box center [990, 254] width 24 height 24
checkbox input "false"
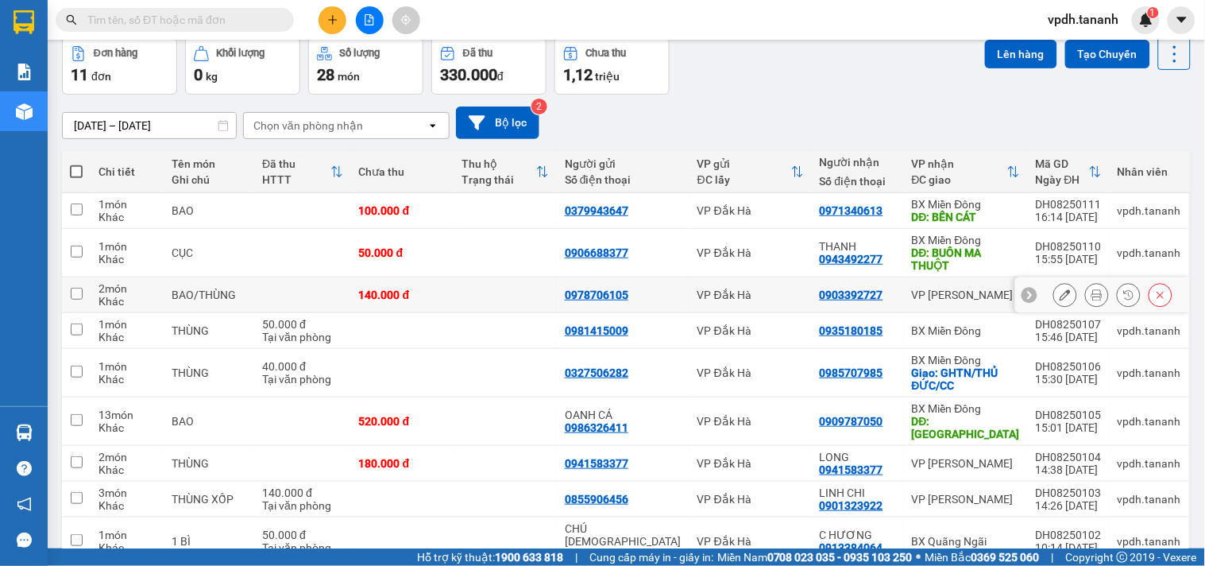
scroll to position [180, 0]
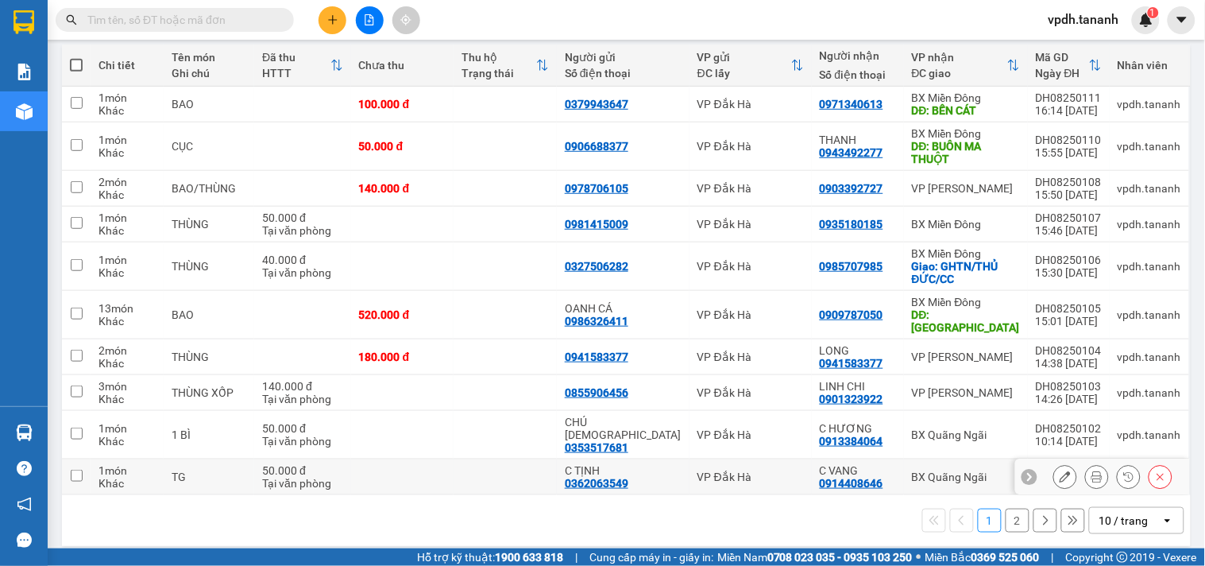
drag, startPoint x: 80, startPoint y: 466, endPoint x: 74, endPoint y: 450, distance: 17.8
click at [79, 469] on input "checkbox" at bounding box center [77, 475] width 12 height 12
checkbox input "true"
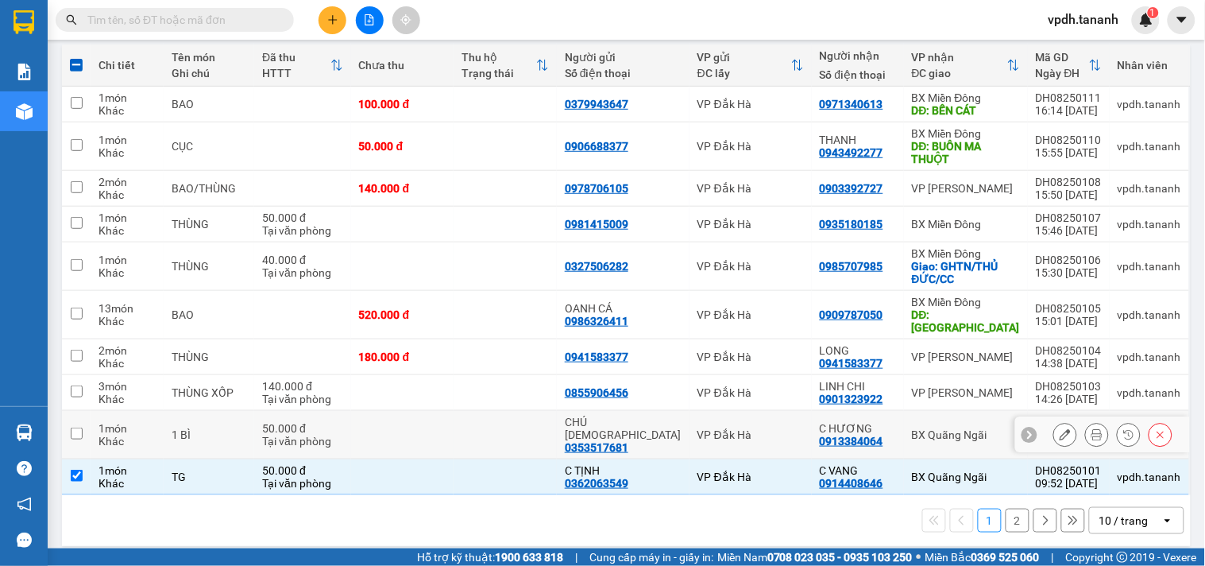
click at [71, 433] on input "checkbox" at bounding box center [77, 433] width 12 height 12
checkbox input "true"
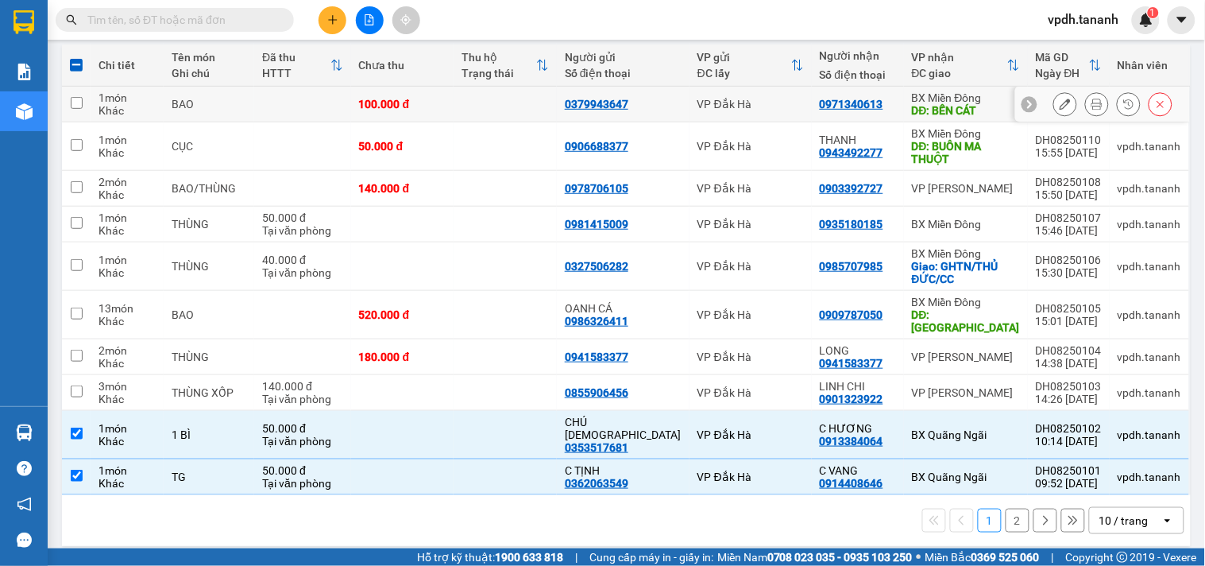
scroll to position [3, 0]
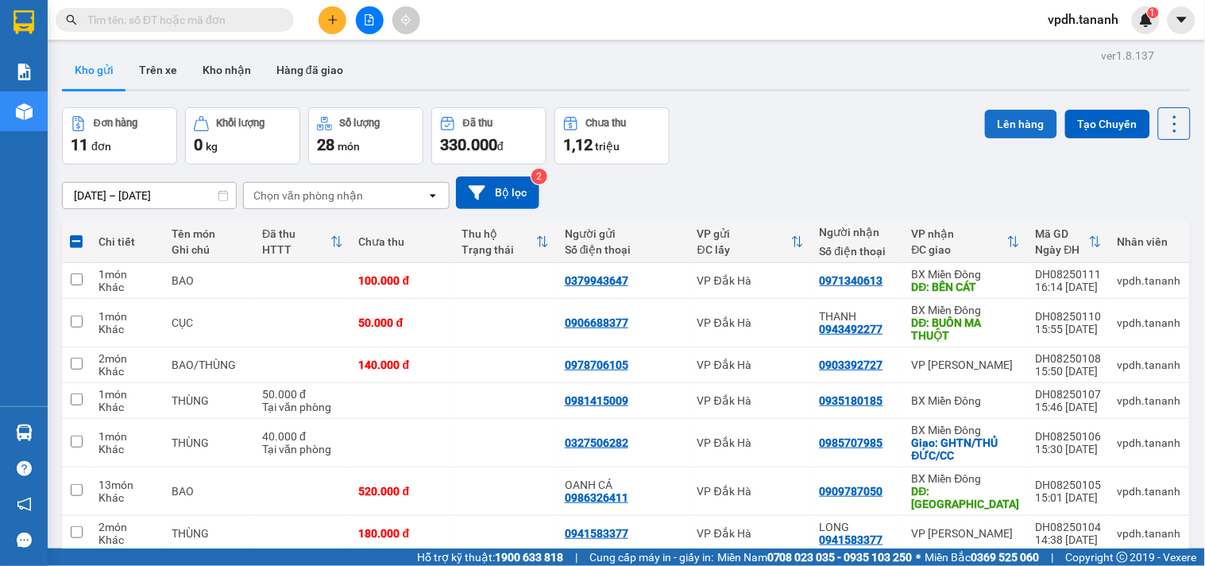
click at [1015, 122] on button "Lên hàng" at bounding box center [1021, 124] width 72 height 29
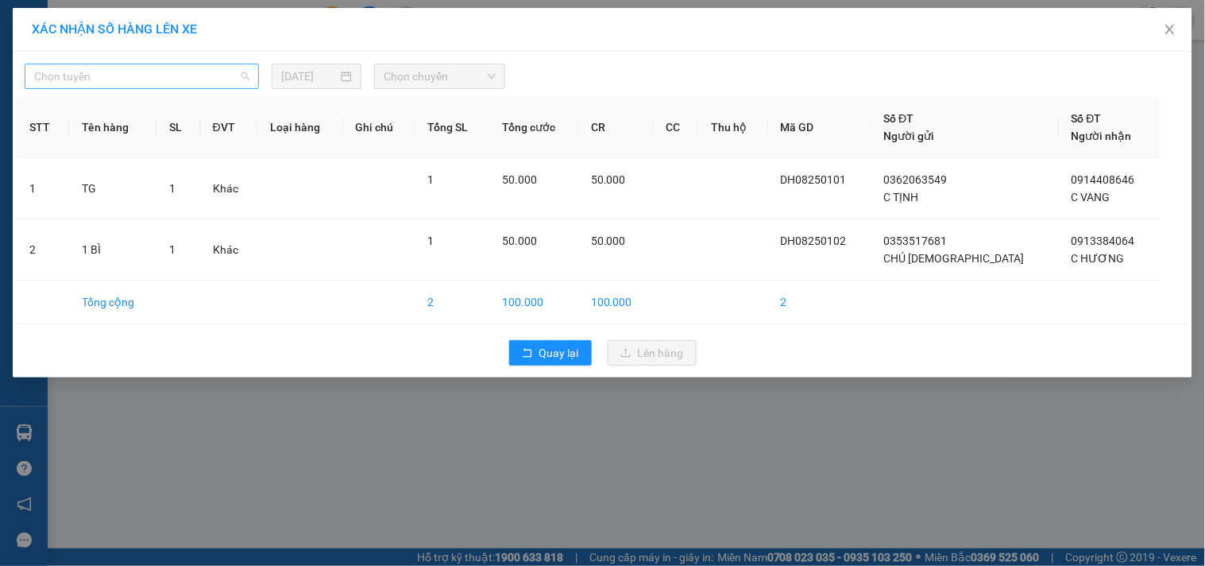
click at [161, 77] on span "Chọn tuyến" at bounding box center [141, 76] width 215 height 24
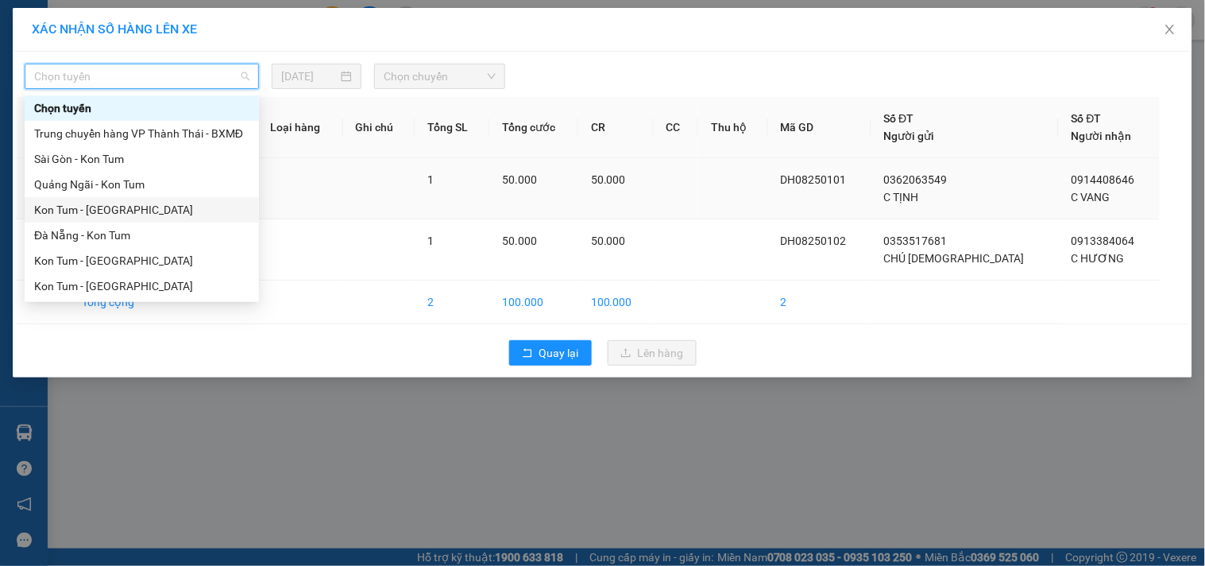
click at [117, 207] on div "Kon Tum - Quảng Ngãi" at bounding box center [141, 209] width 215 height 17
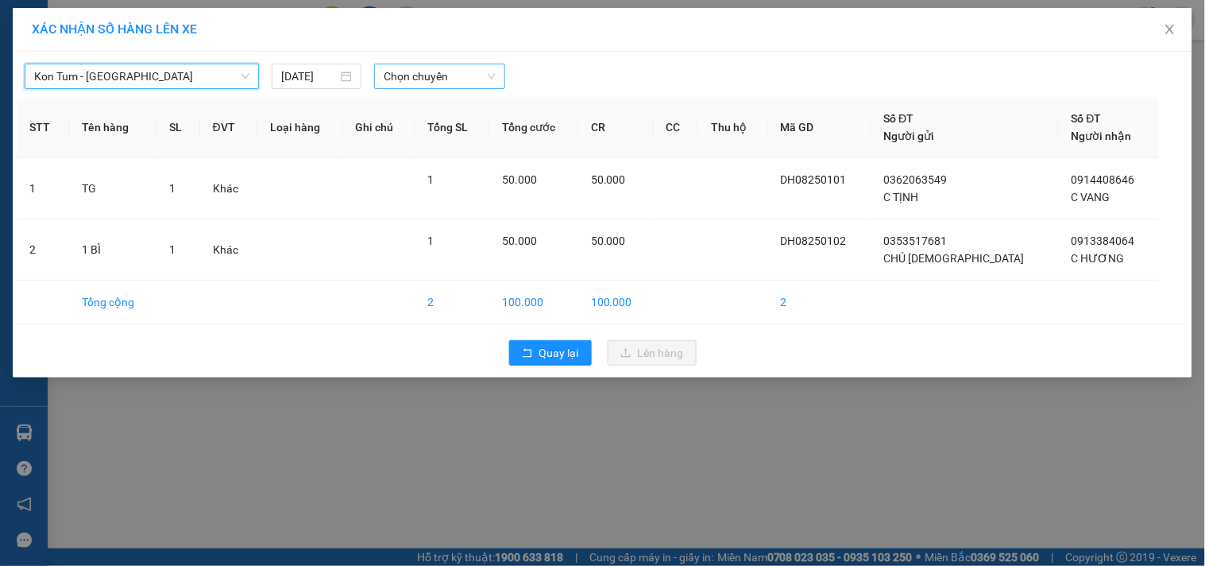
click at [454, 75] on span "Chọn chuyến" at bounding box center [440, 76] width 112 height 24
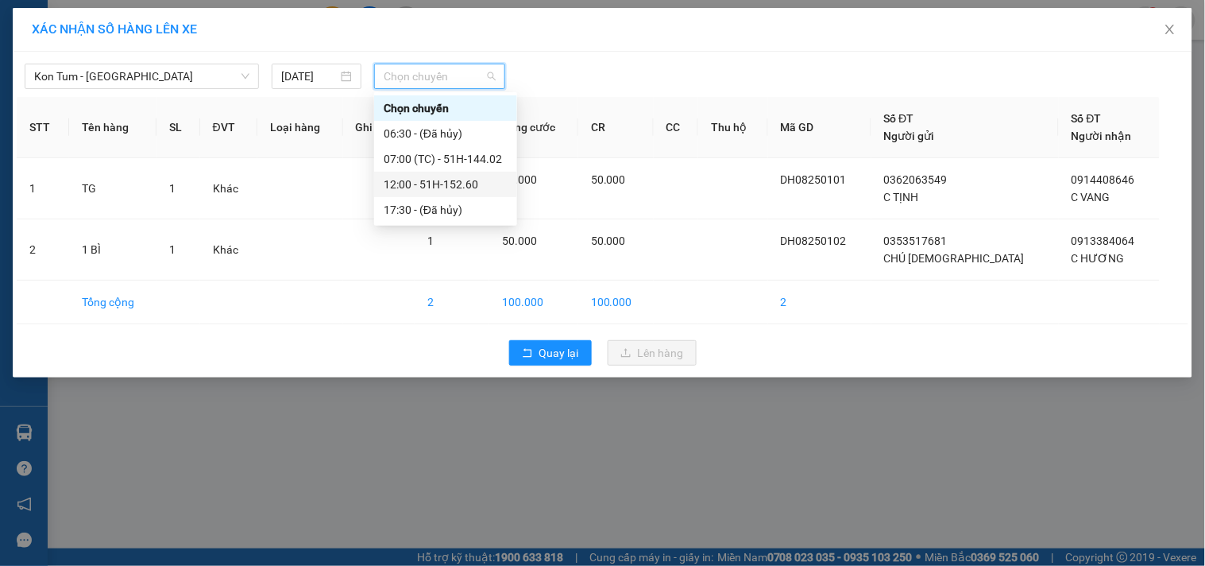
click at [450, 187] on div "12:00 - 51H-152.60" at bounding box center [446, 184] width 124 height 17
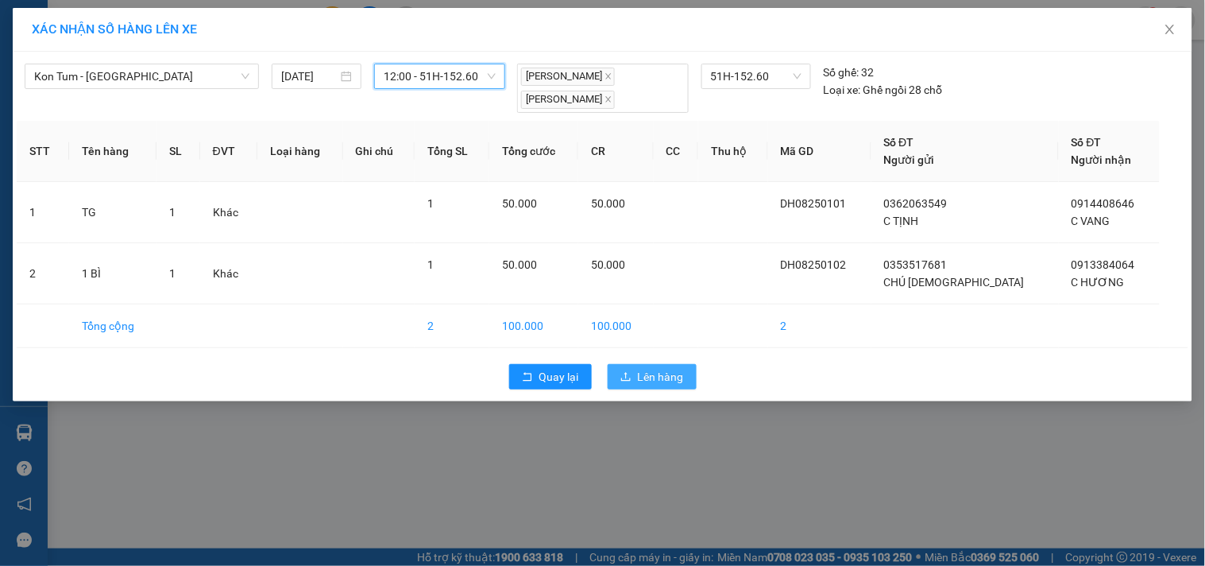
click at [645, 373] on span "Lên hàng" at bounding box center [661, 376] width 46 height 17
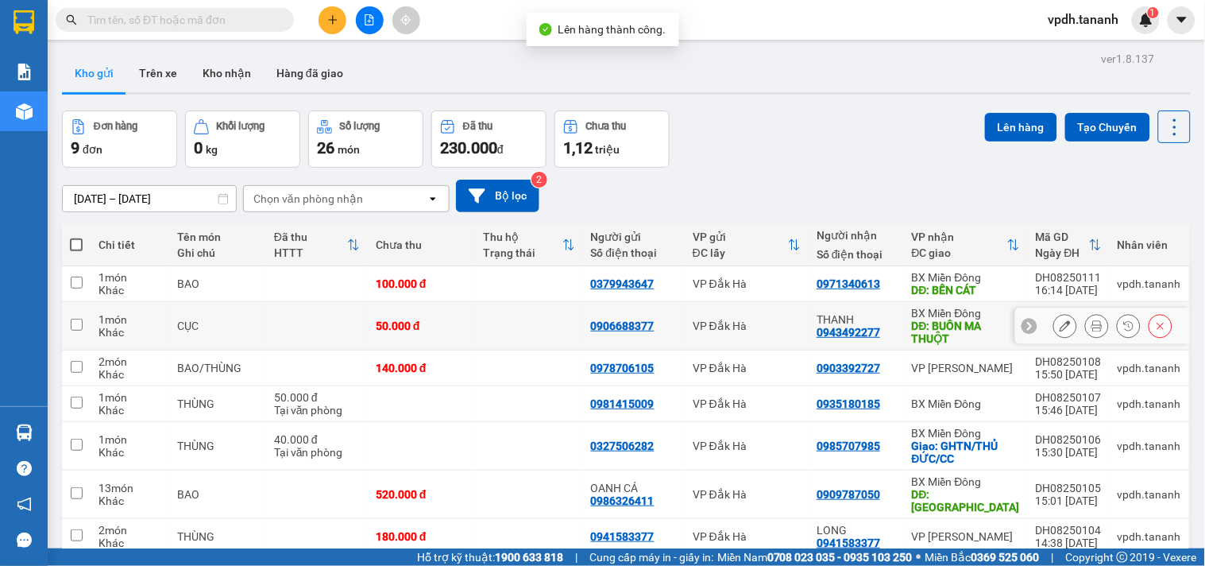
scroll to position [145, 0]
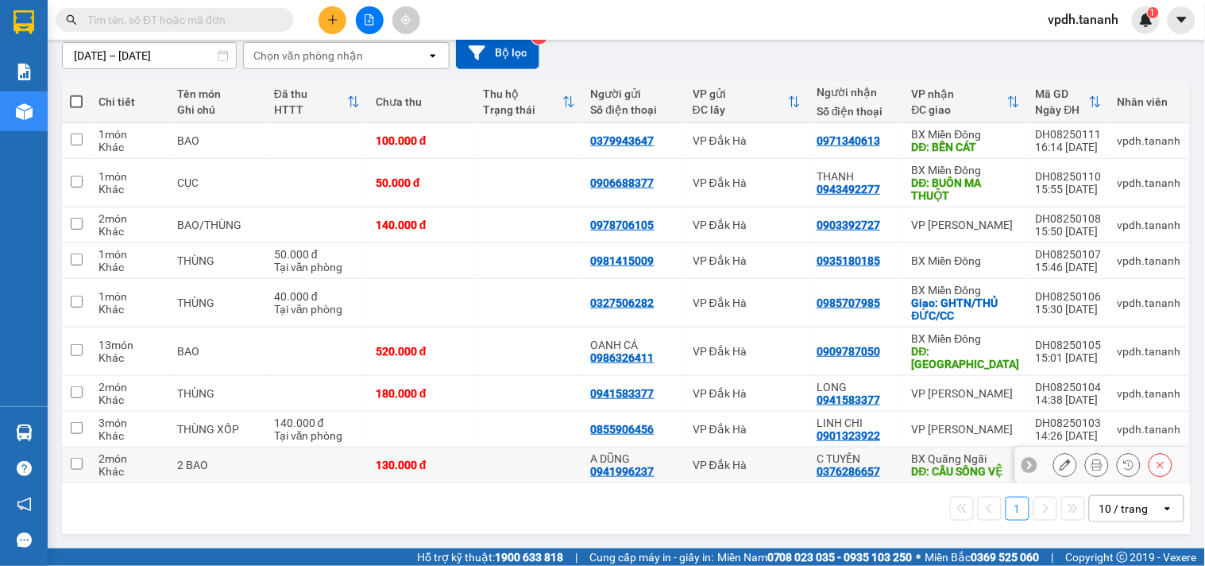
click at [82, 462] on input "checkbox" at bounding box center [77, 464] width 12 height 12
checkbox input "true"
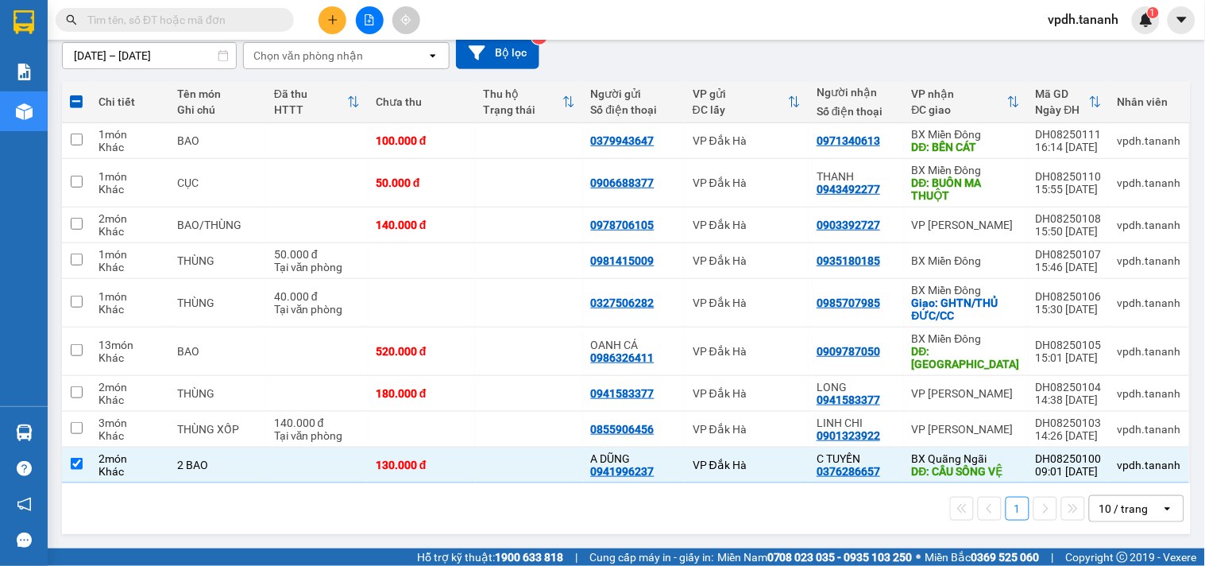
scroll to position [0, 0]
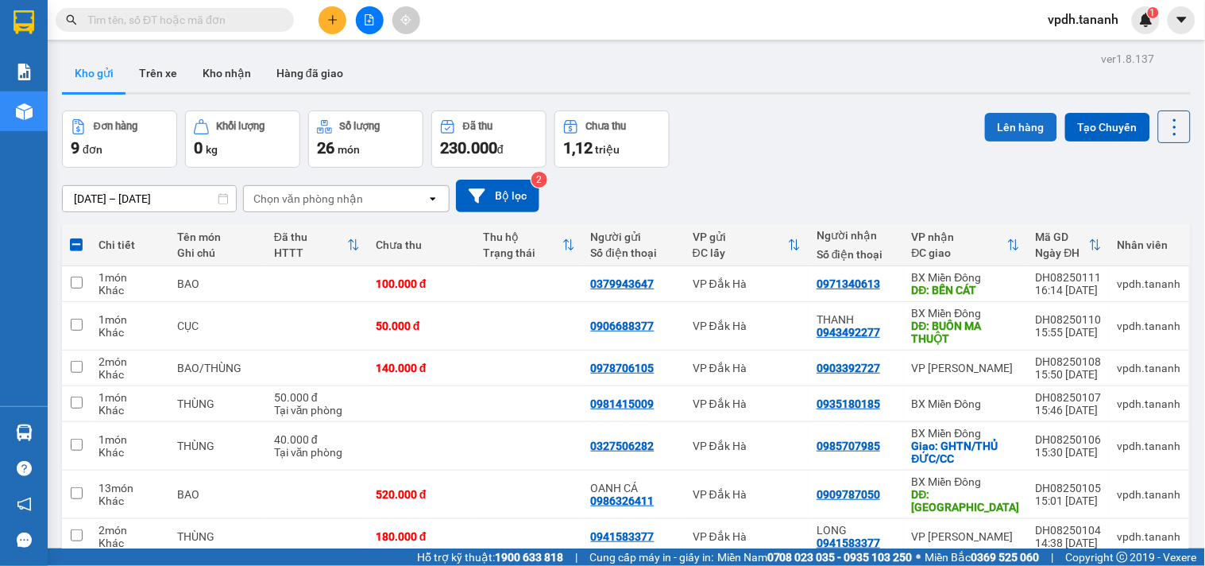
click at [1030, 121] on button "Lên hàng" at bounding box center [1021, 127] width 72 height 29
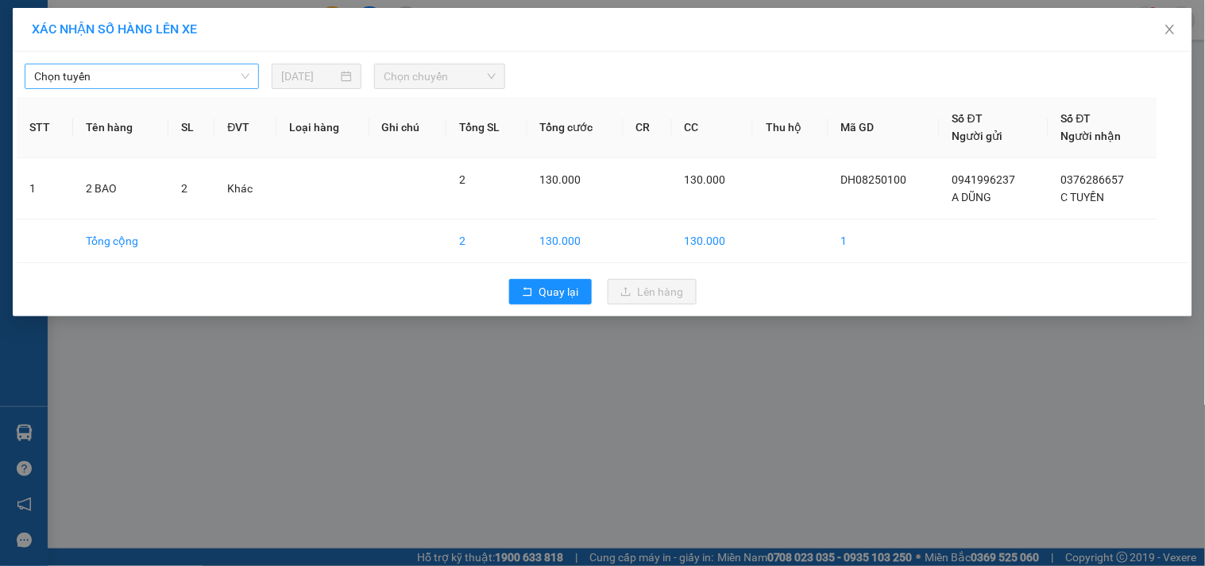
click at [172, 71] on span "Chọn tuyến" at bounding box center [141, 76] width 215 height 24
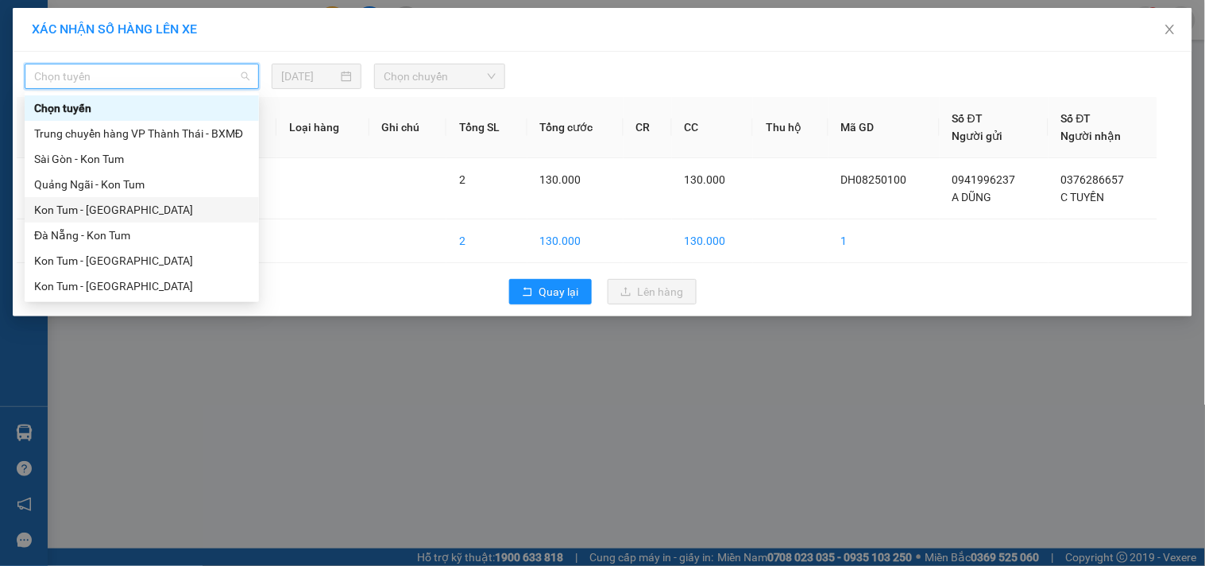
click at [111, 215] on div "Kon Tum - Quảng Ngãi" at bounding box center [141, 209] width 215 height 17
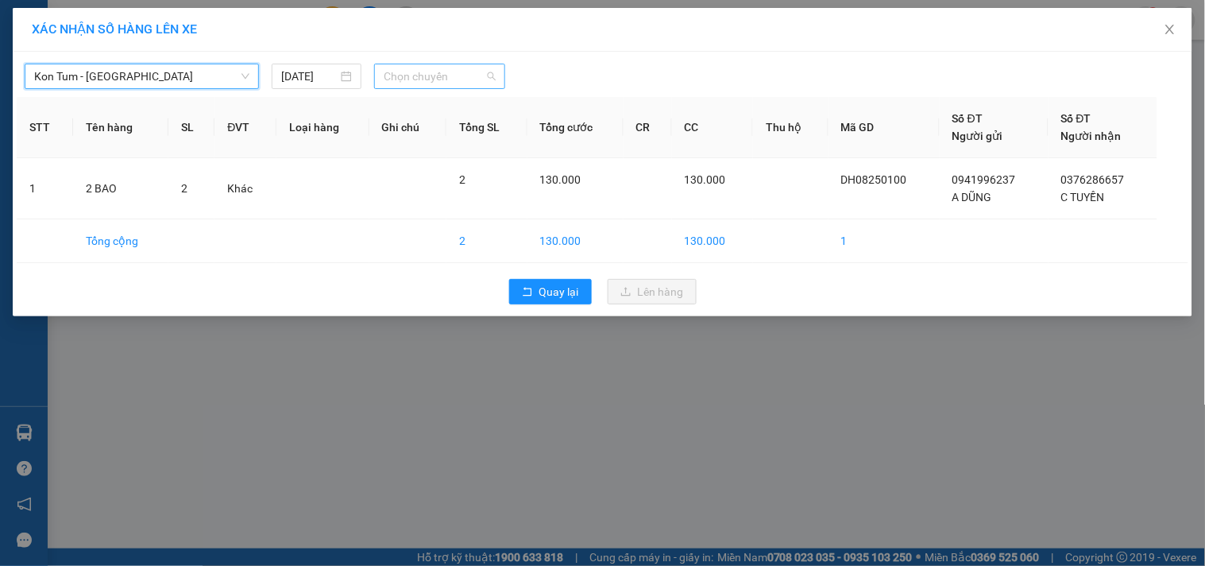
click at [451, 80] on span "Chọn chuyến" at bounding box center [440, 76] width 112 height 24
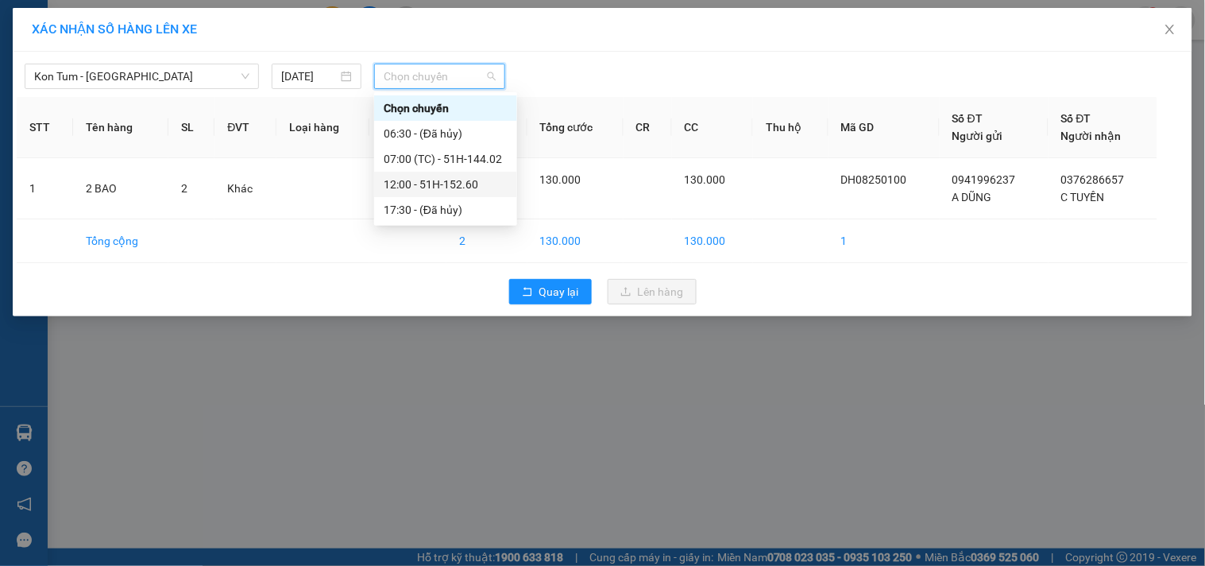
click at [430, 183] on div "12:00 - 51H-152.60" at bounding box center [446, 184] width 124 height 17
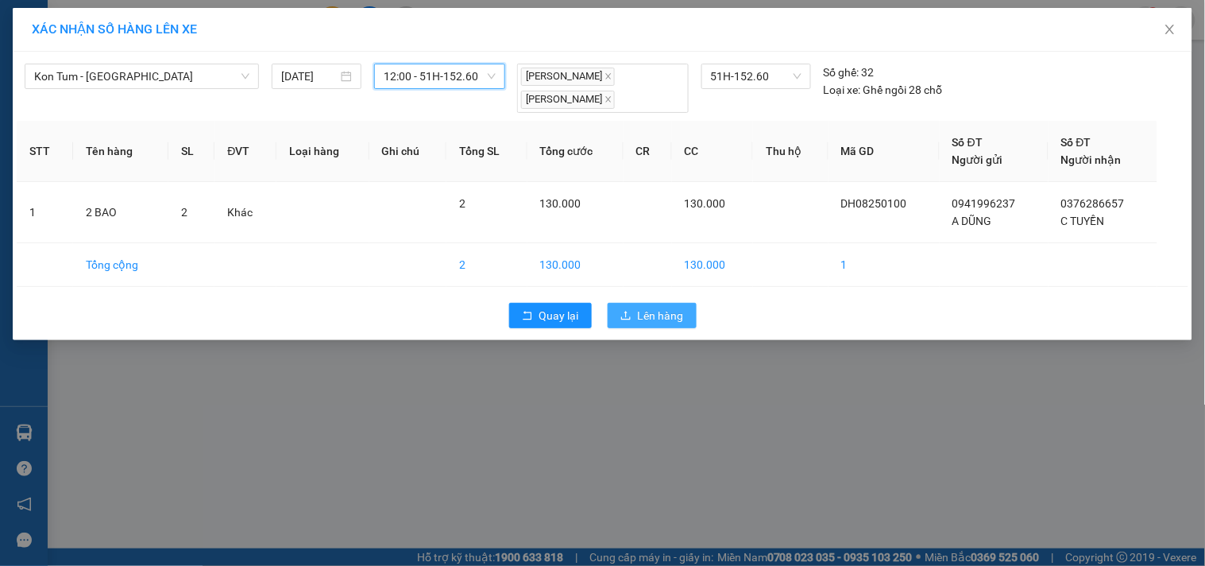
click at [665, 320] on span "Lên hàng" at bounding box center [661, 315] width 46 height 17
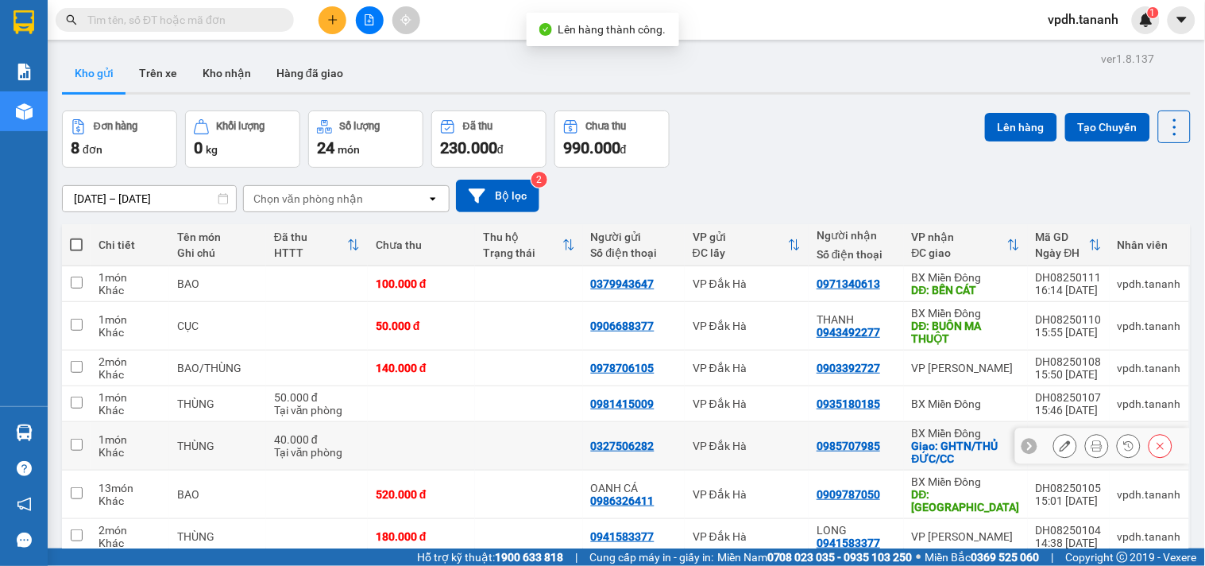
scroll to position [108, 0]
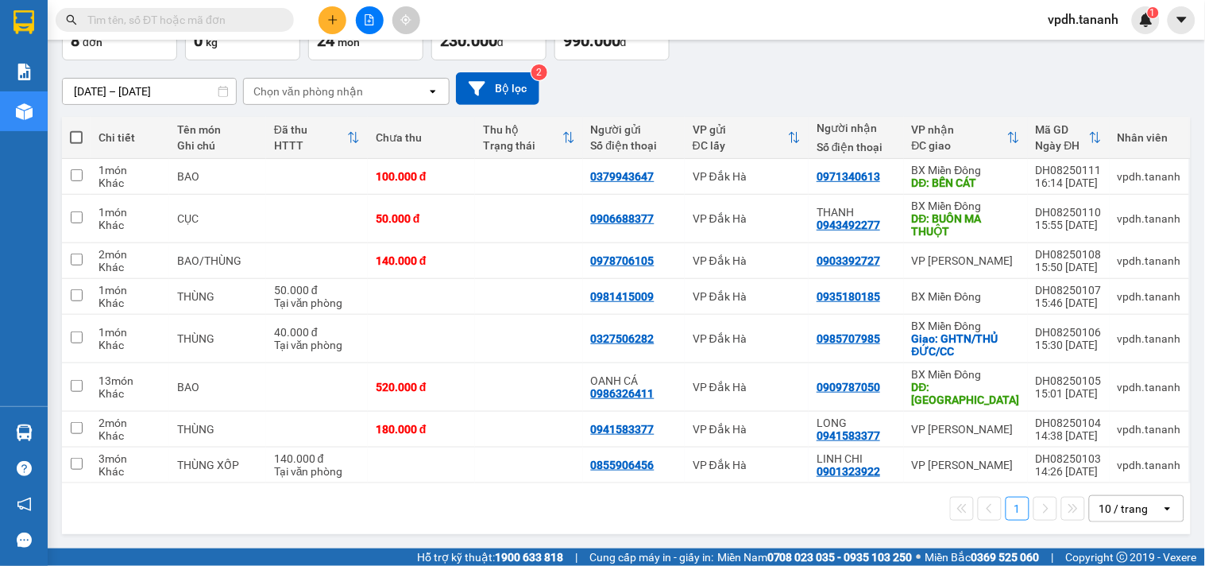
click at [74, 137] on span at bounding box center [76, 137] width 13 height 13
click at [76, 129] on input "checkbox" at bounding box center [76, 129] width 0 height 0
checkbox input "true"
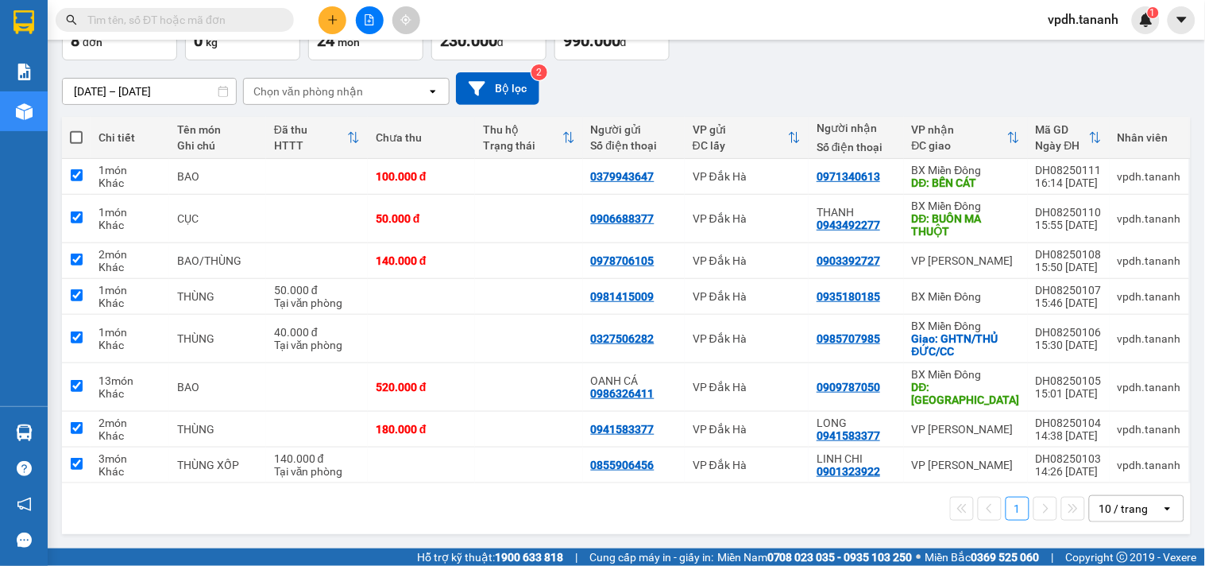
checkbox input "true"
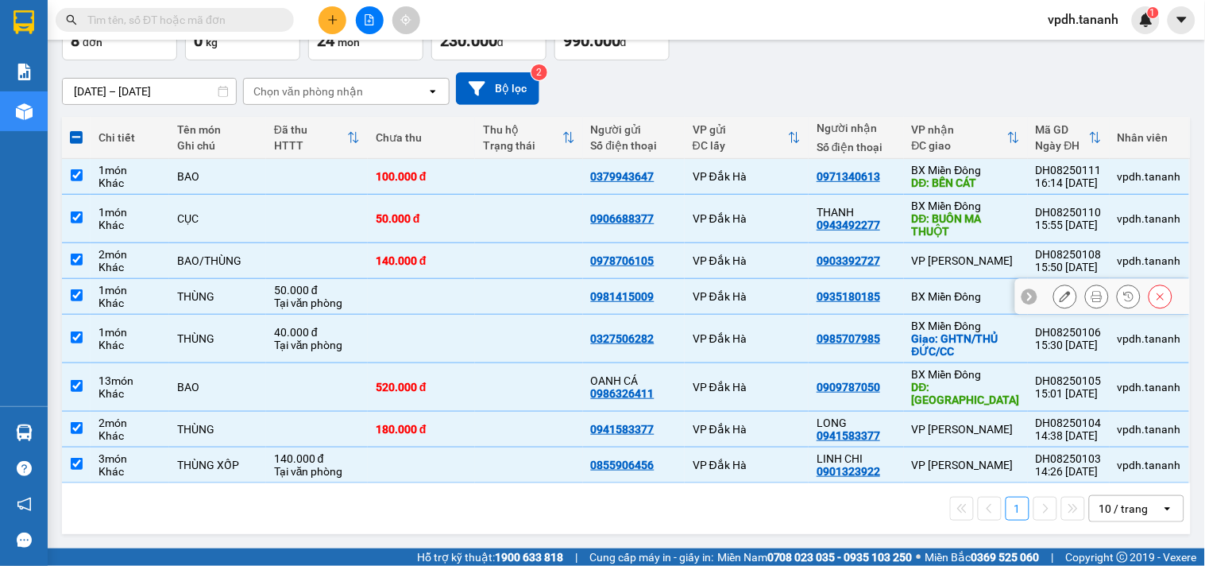
scroll to position [0, 0]
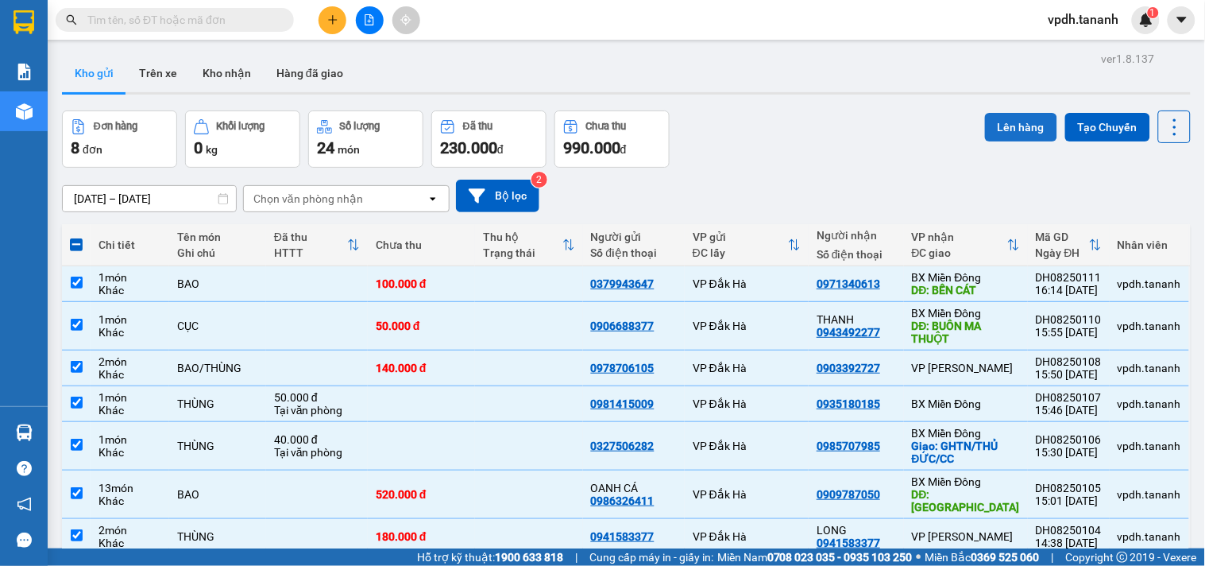
click at [1004, 125] on button "Lên hàng" at bounding box center [1021, 127] width 72 height 29
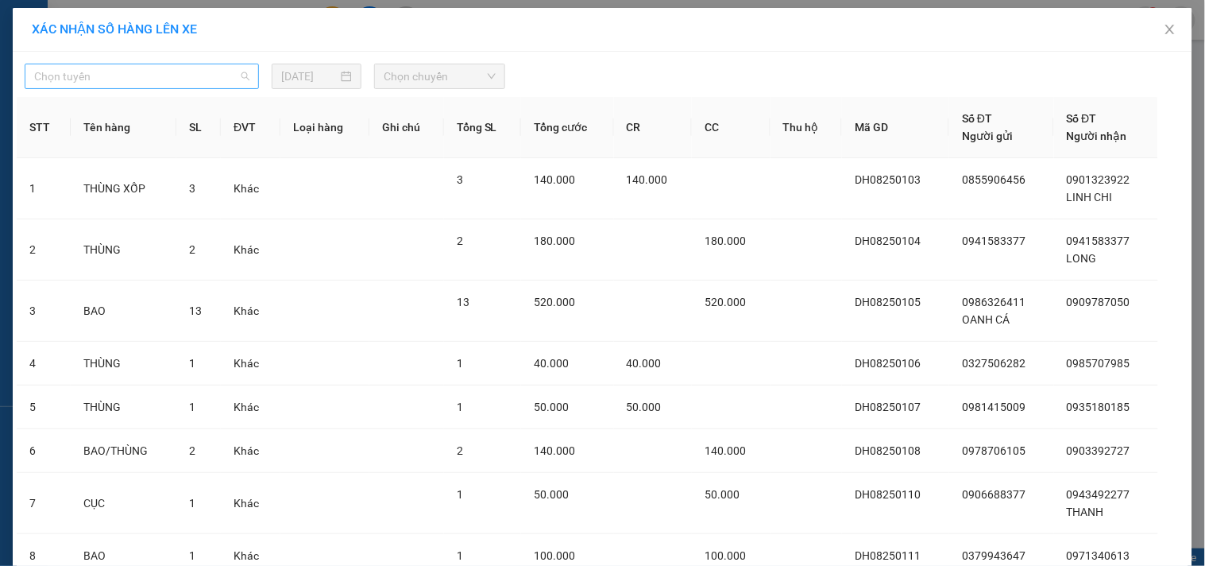
click at [189, 79] on span "Chọn tuyến" at bounding box center [141, 76] width 215 height 24
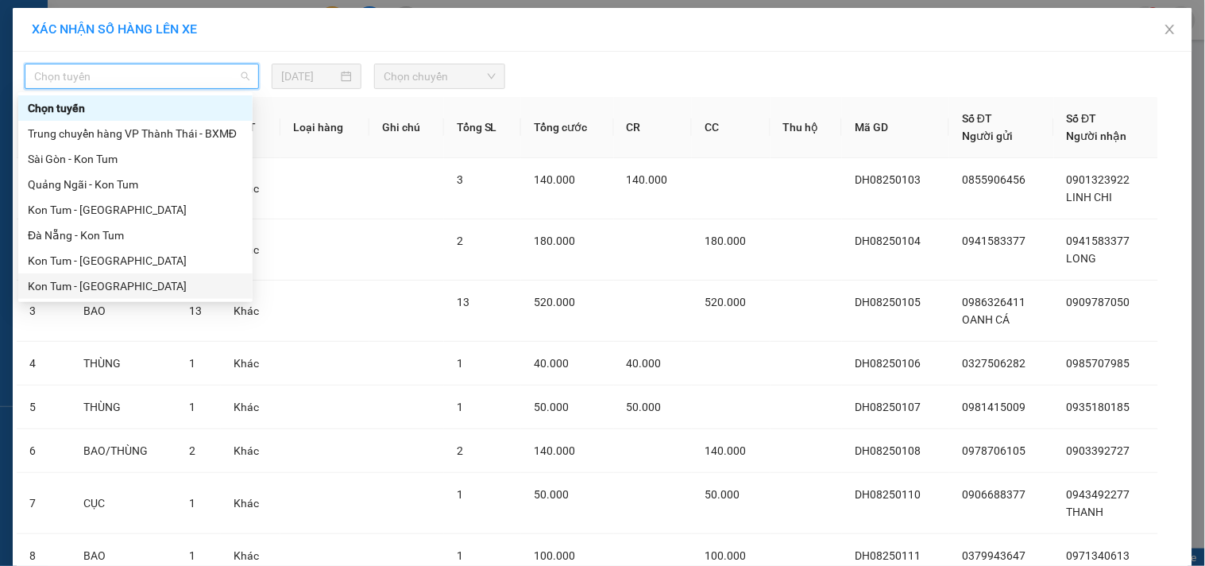
click at [98, 283] on div "Kon Tum - Sài Gòn" at bounding box center [135, 285] width 215 height 17
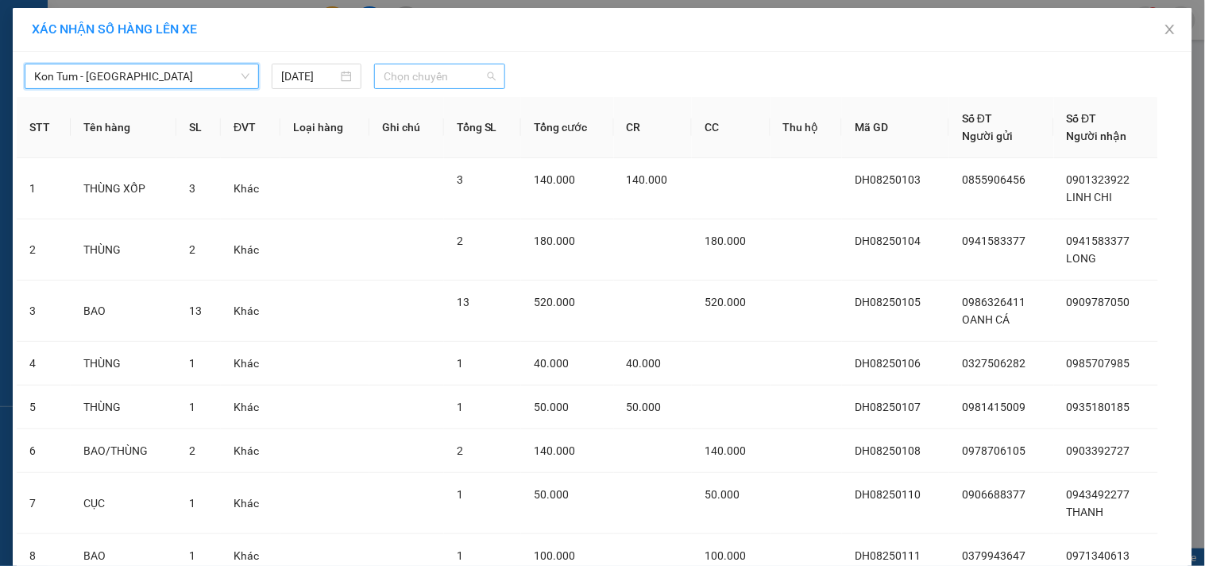
click at [423, 83] on span "Chọn chuyến" at bounding box center [440, 76] width 112 height 24
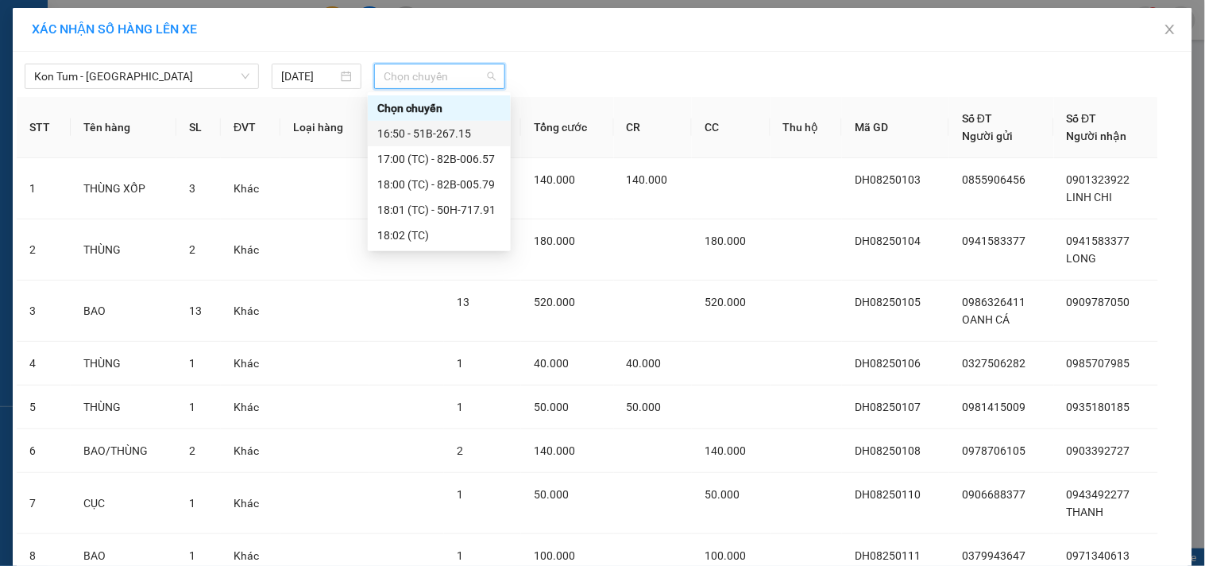
click at [465, 138] on div "16:50 - 51B-267.15" at bounding box center [439, 133] width 124 height 17
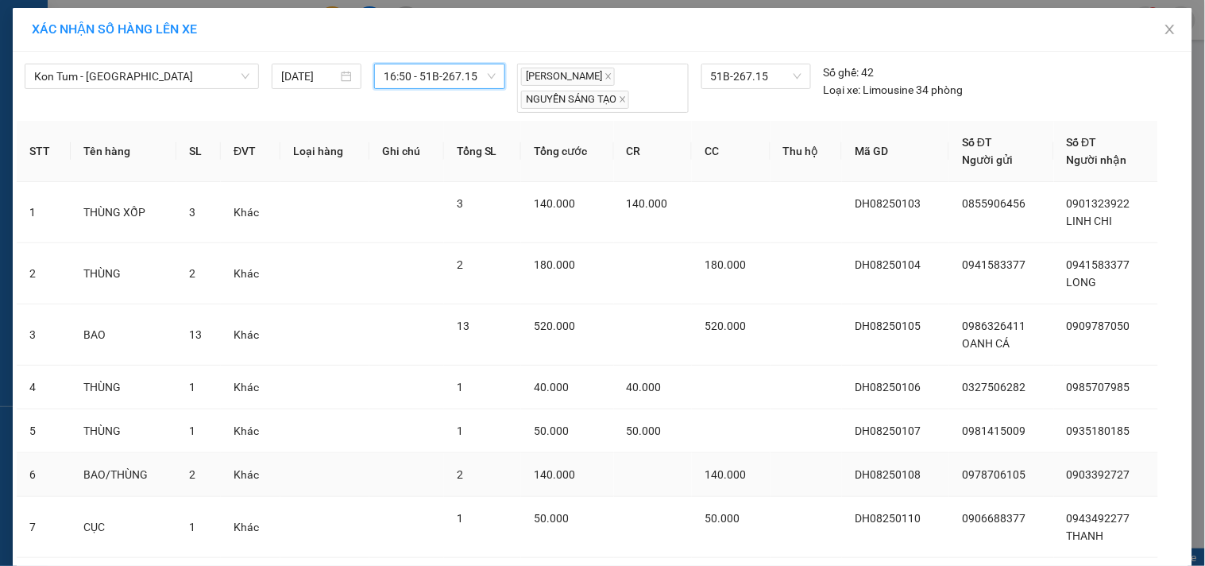
scroll to position [153, 0]
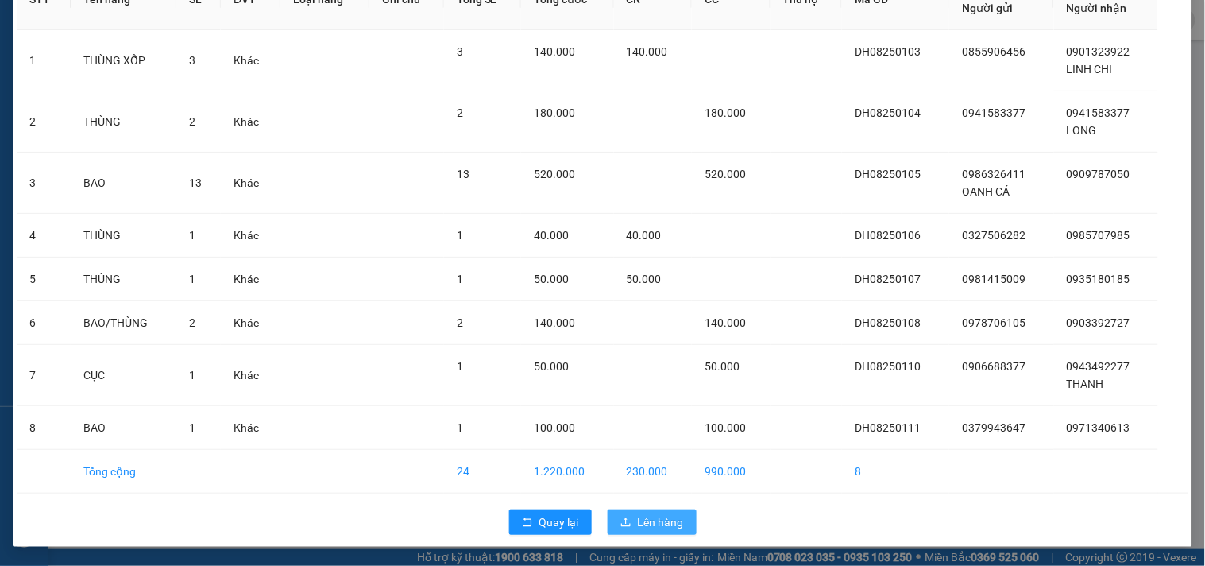
click at [638, 524] on span "Lên hàng" at bounding box center [661, 521] width 46 height 17
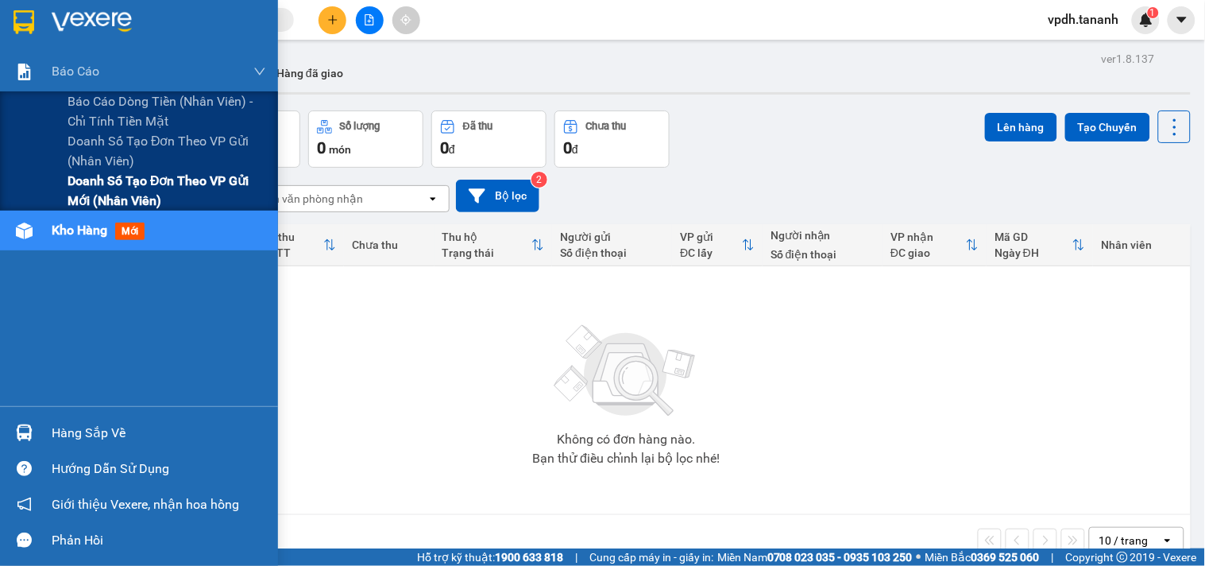
click at [153, 187] on span "Doanh số tạo đơn theo VP gửi mới (nhân viên)" at bounding box center [167, 191] width 199 height 40
